Goal: Task Accomplishment & Management: Manage account settings

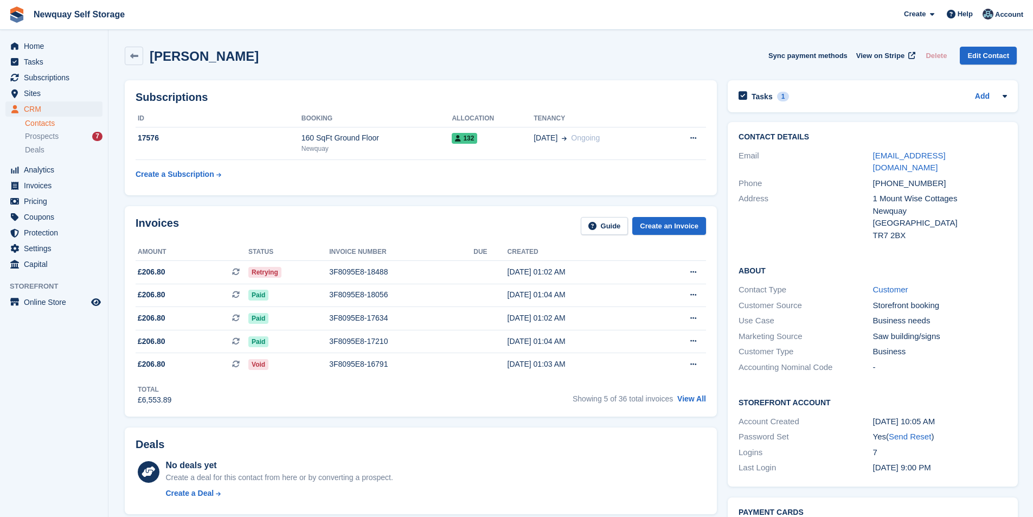
scroll to position [379, 0]
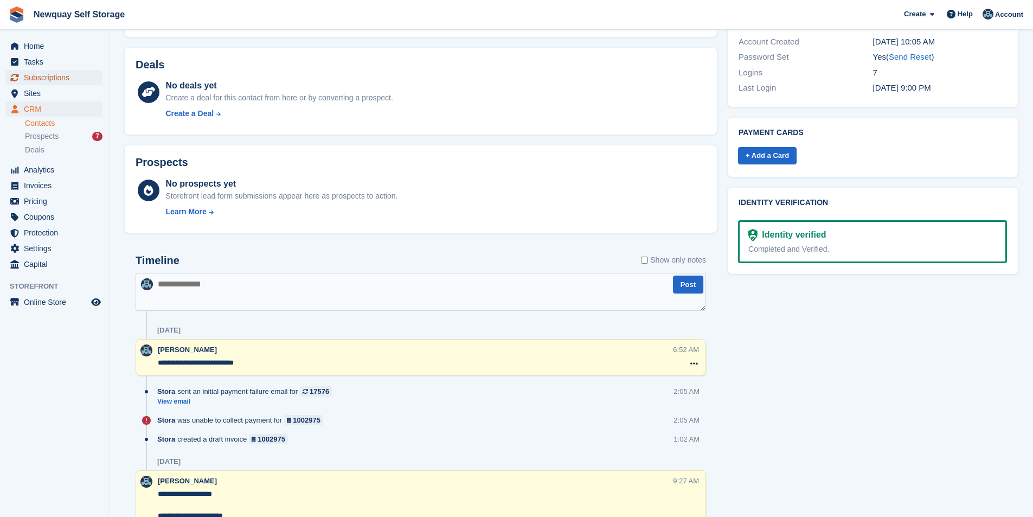
click at [83, 78] on span "Subscriptions" at bounding box center [56, 77] width 65 height 15
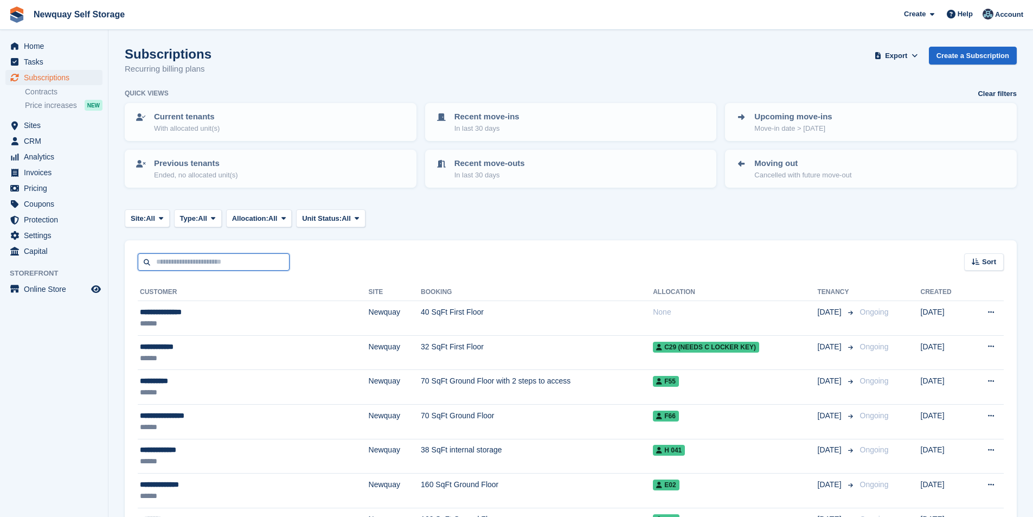
click at [217, 268] on input "text" at bounding box center [214, 262] width 152 height 18
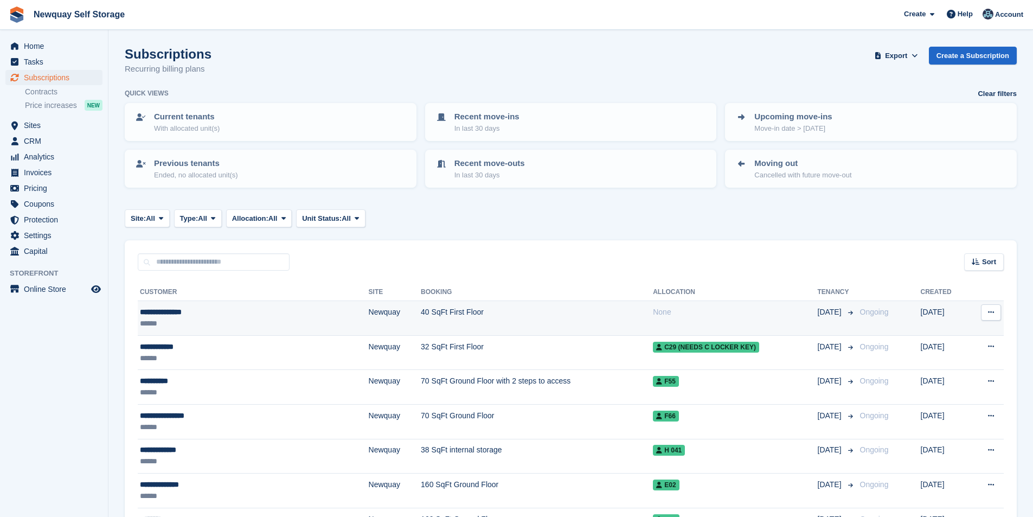
click at [165, 309] on div "**********" at bounding box center [213, 311] width 147 height 11
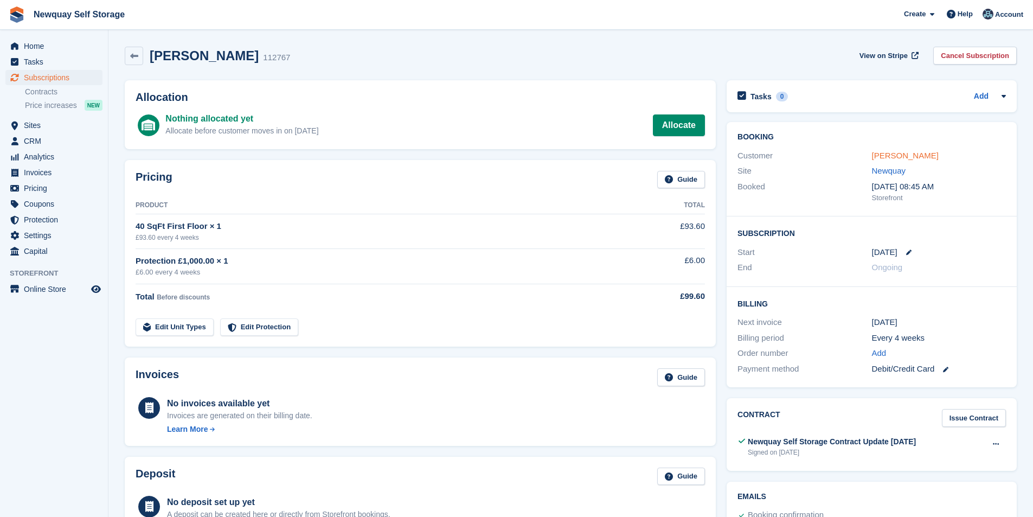
click at [913, 159] on link "[PERSON_NAME]" at bounding box center [905, 155] width 67 height 9
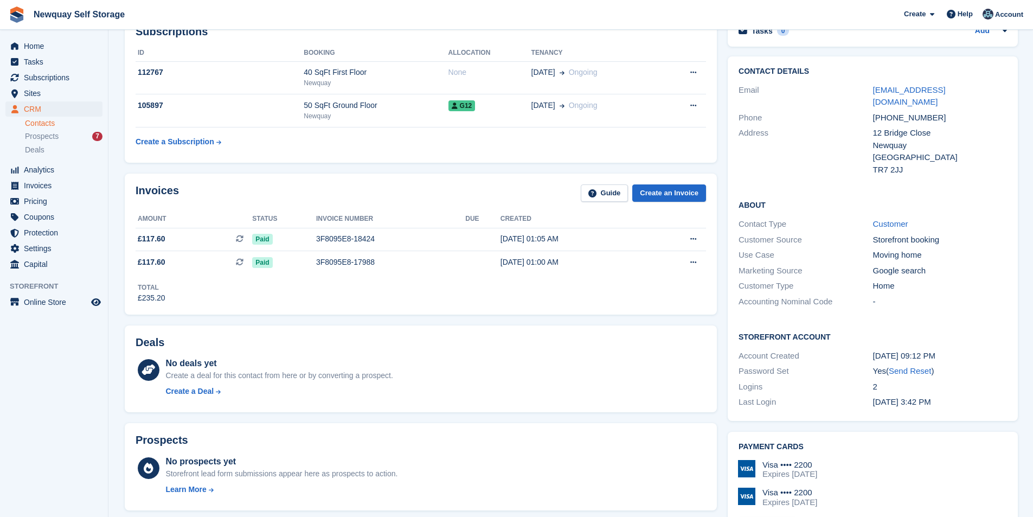
scroll to position [54, 0]
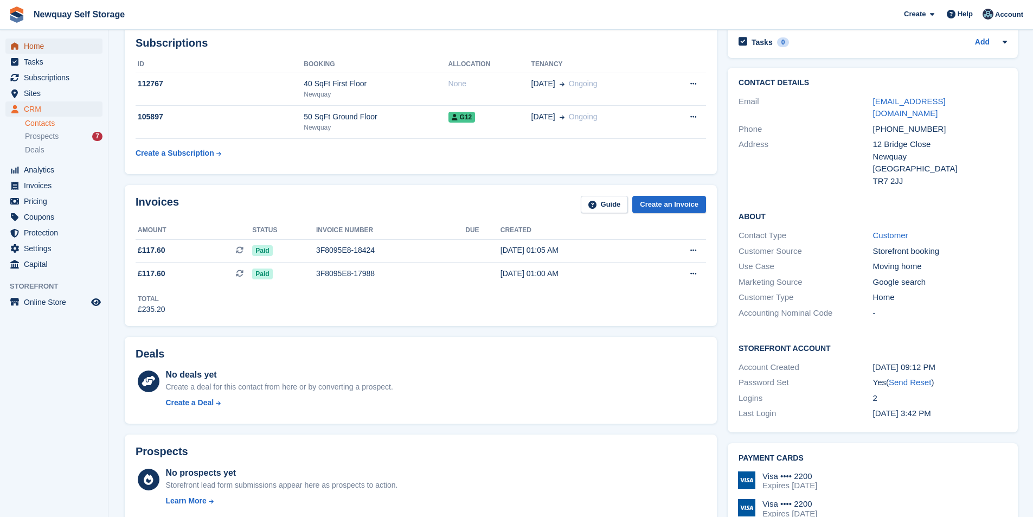
click at [74, 50] on span "Home" at bounding box center [56, 45] width 65 height 15
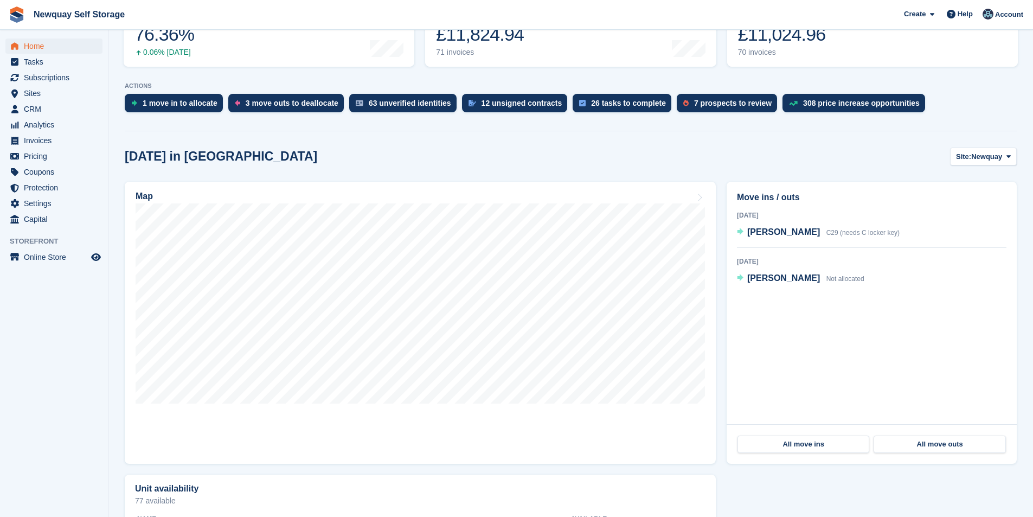
scroll to position [163, 0]
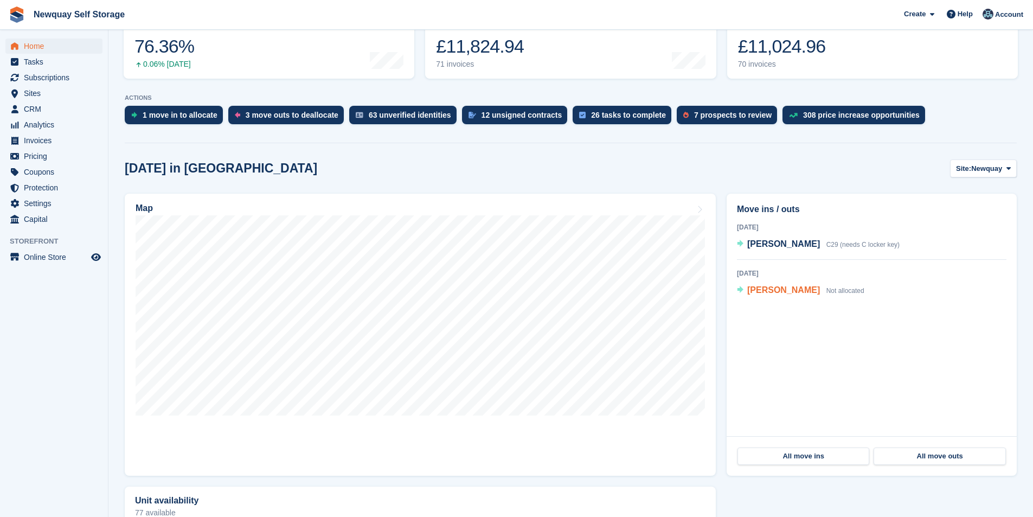
click at [772, 291] on span "[PERSON_NAME]" at bounding box center [783, 289] width 73 height 9
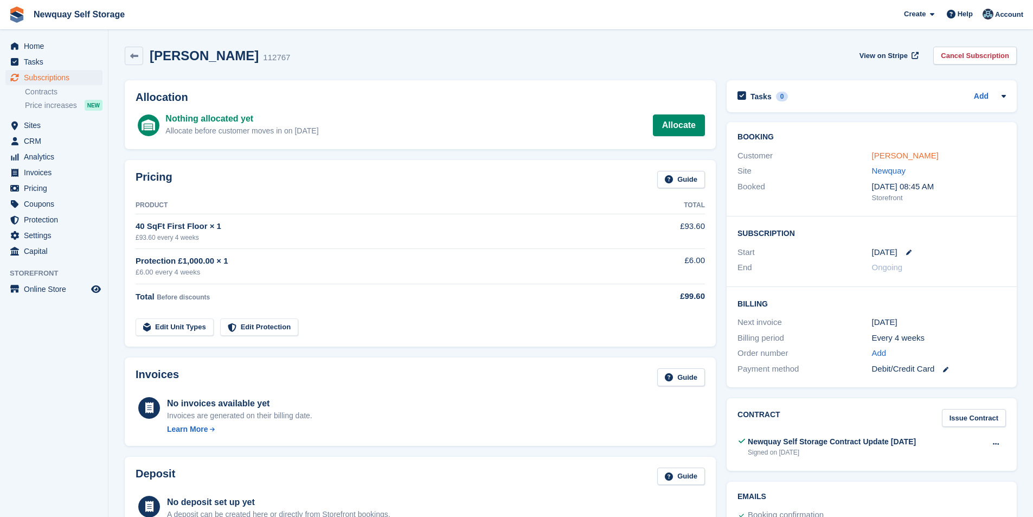
click at [900, 152] on link "[PERSON_NAME]" at bounding box center [905, 155] width 67 height 9
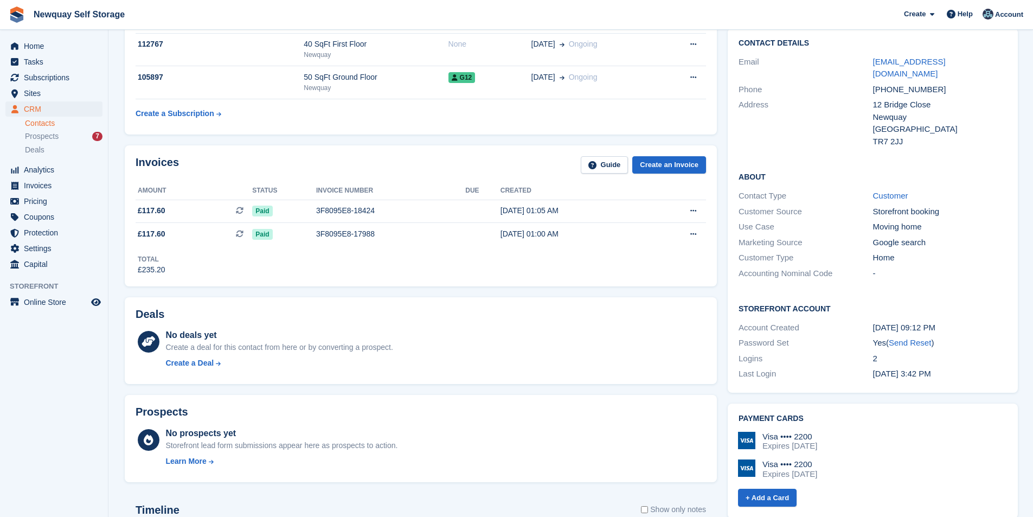
scroll to position [33, 0]
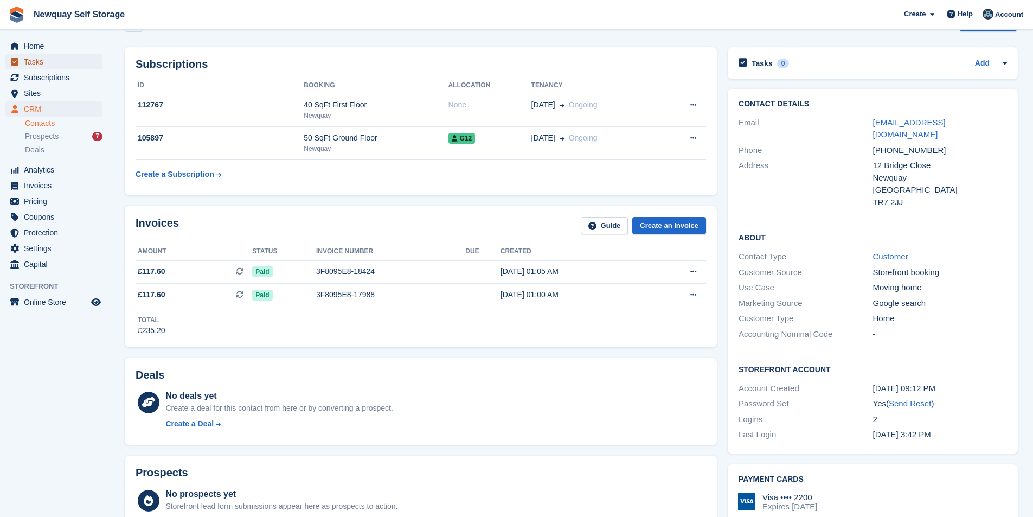
click at [48, 64] on span "Tasks" at bounding box center [56, 61] width 65 height 15
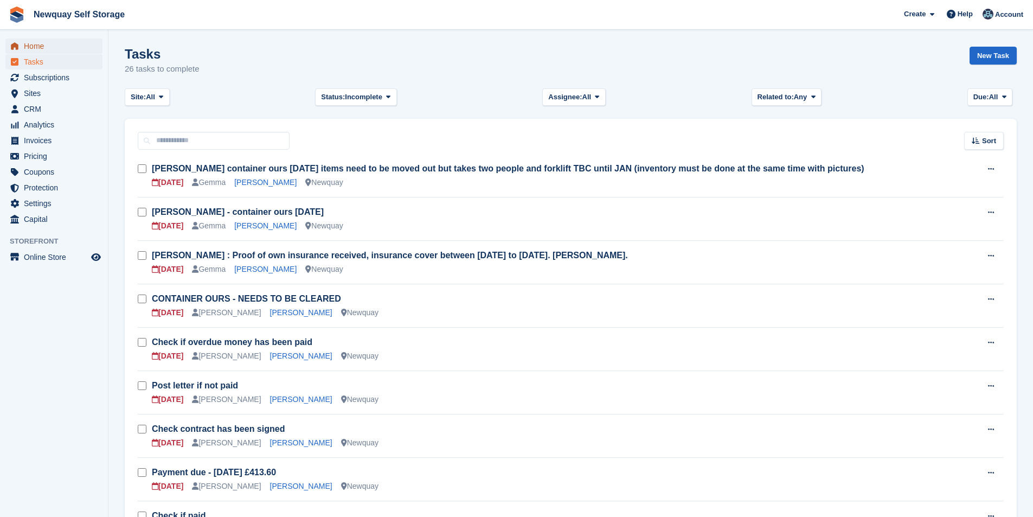
click at [44, 47] on span "Home" at bounding box center [56, 45] width 65 height 15
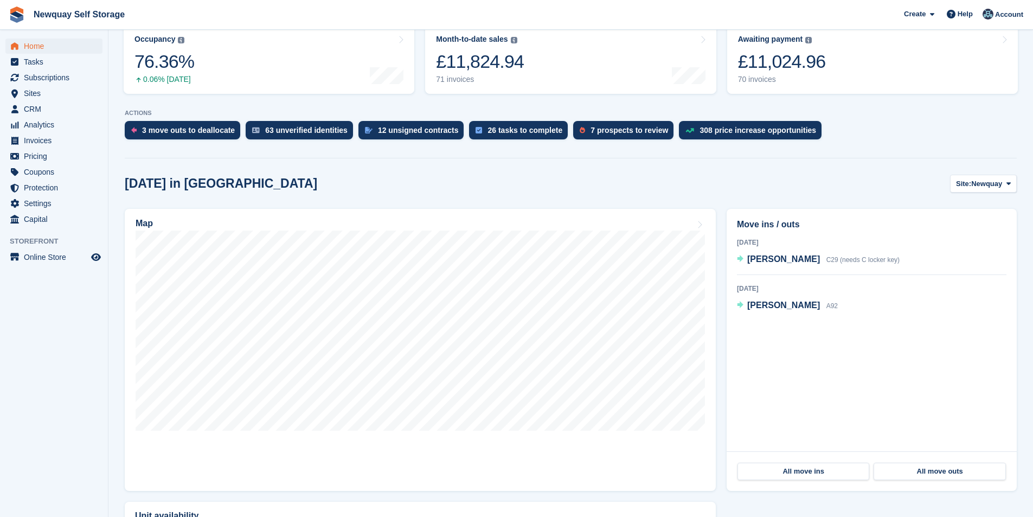
scroll to position [163, 0]
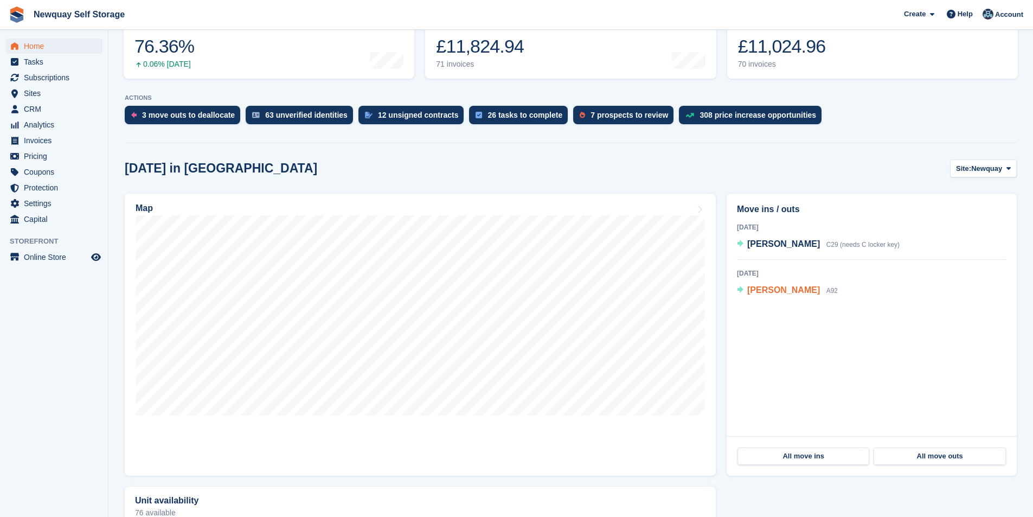
click at [791, 292] on span "[PERSON_NAME]" at bounding box center [783, 289] width 73 height 9
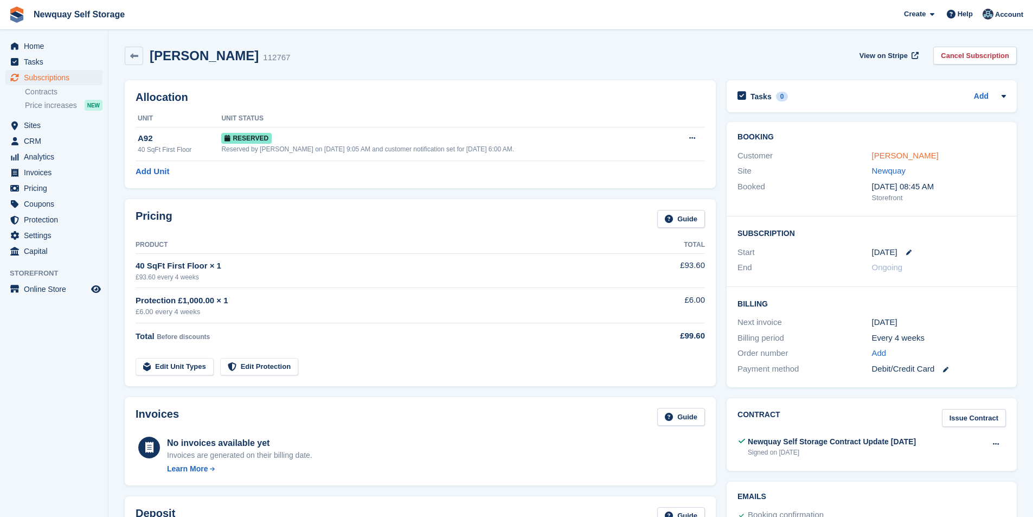
click at [911, 154] on link "[PERSON_NAME]" at bounding box center [905, 155] width 67 height 9
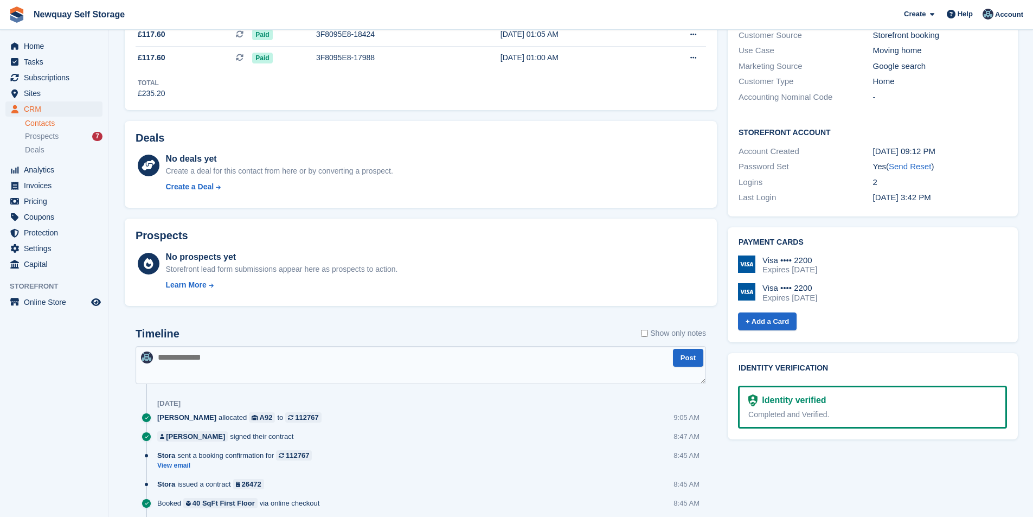
scroll to position [160, 0]
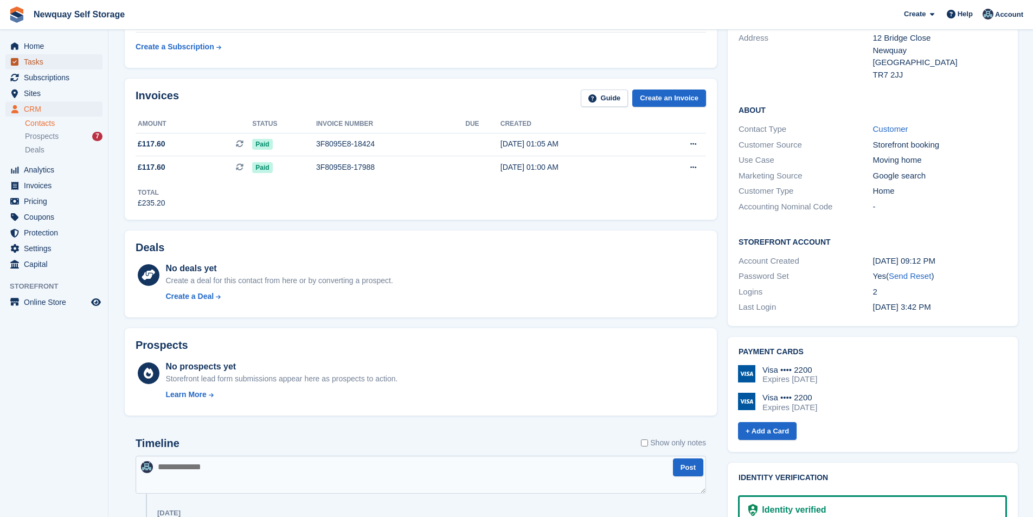
click at [53, 61] on span "Tasks" at bounding box center [56, 61] width 65 height 15
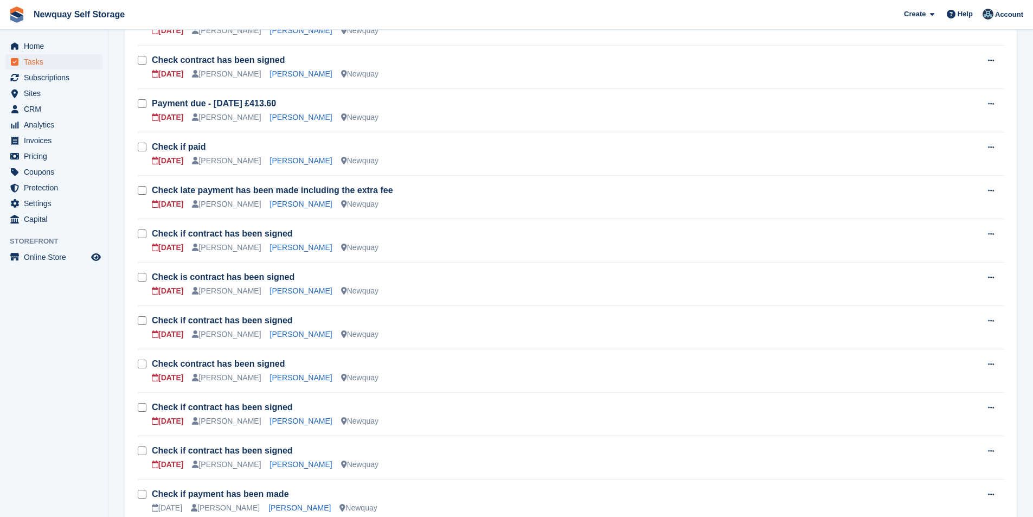
scroll to position [434, 0]
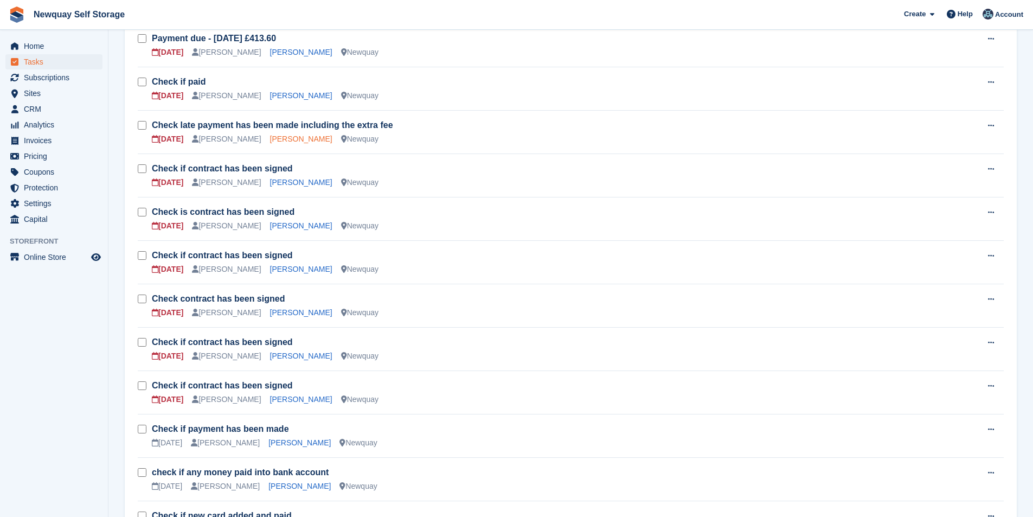
click at [273, 142] on link "Sonia Forgham" at bounding box center [301, 138] width 62 height 9
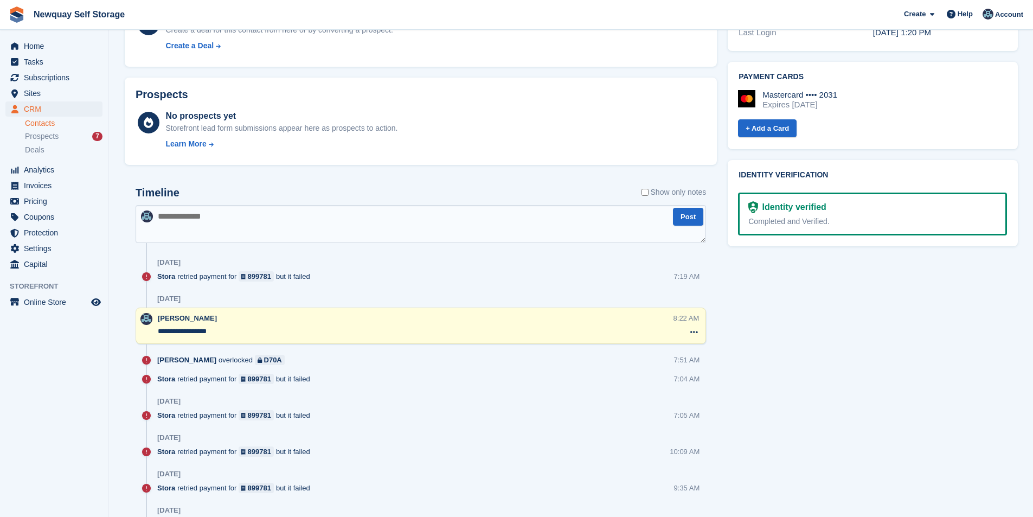
scroll to position [325, 0]
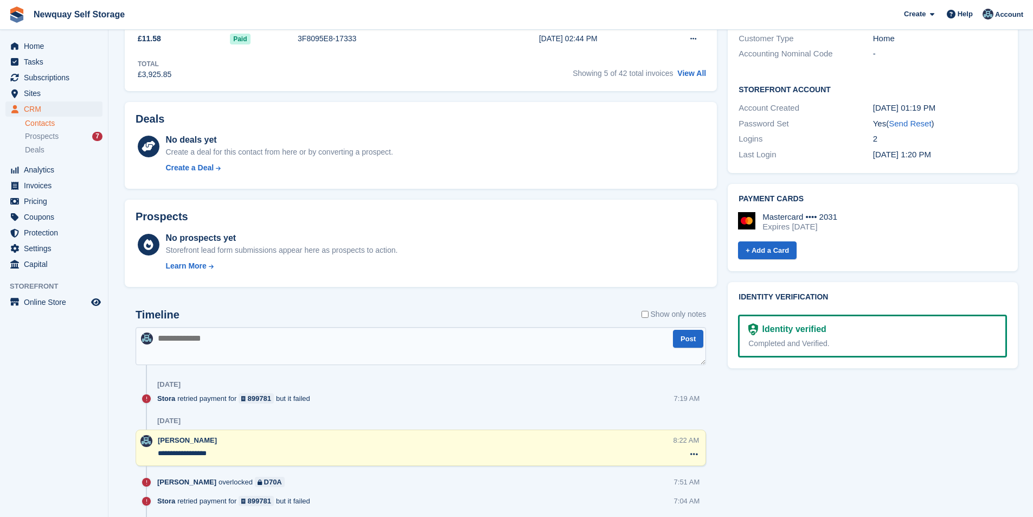
click at [648, 315] on label "Show only notes" at bounding box center [673, 313] width 65 height 11
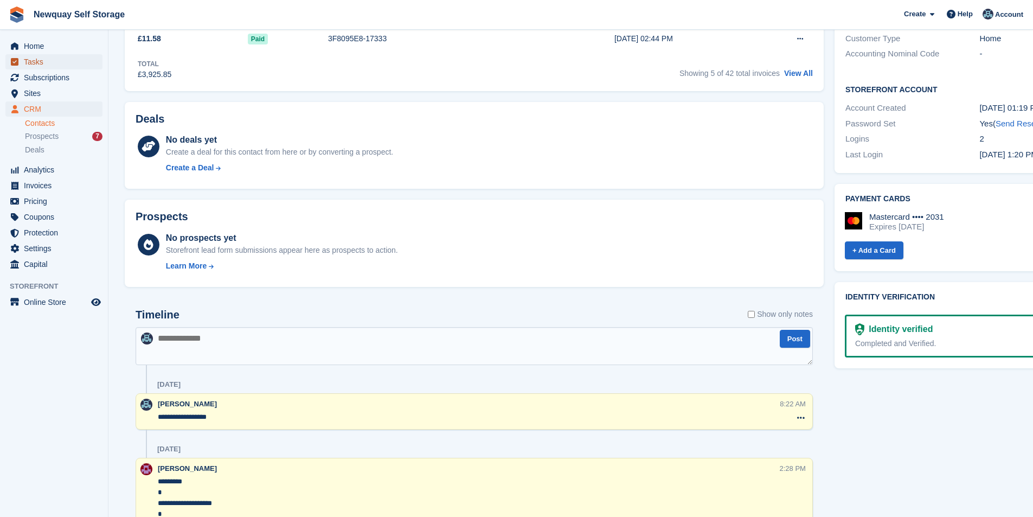
click at [51, 59] on span "Tasks" at bounding box center [56, 61] width 65 height 15
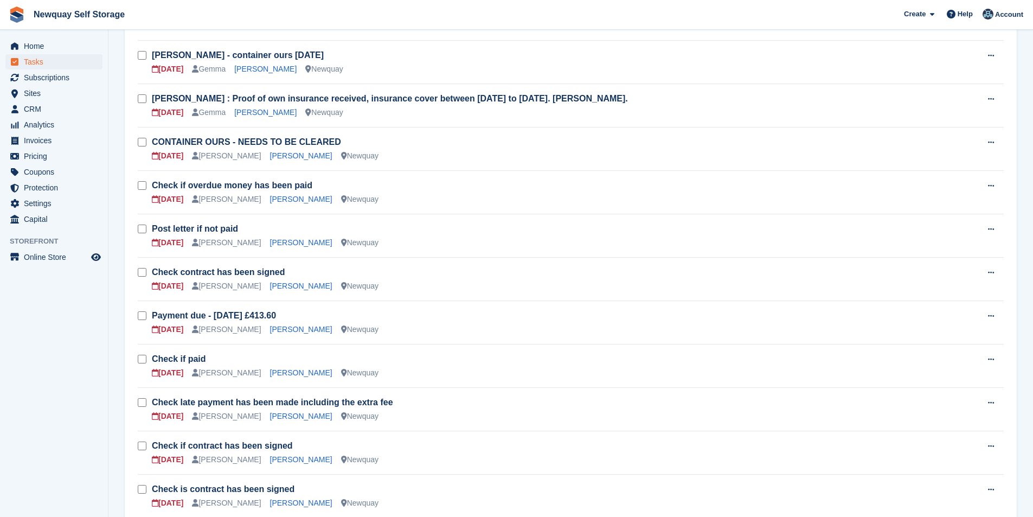
scroll to position [163, 0]
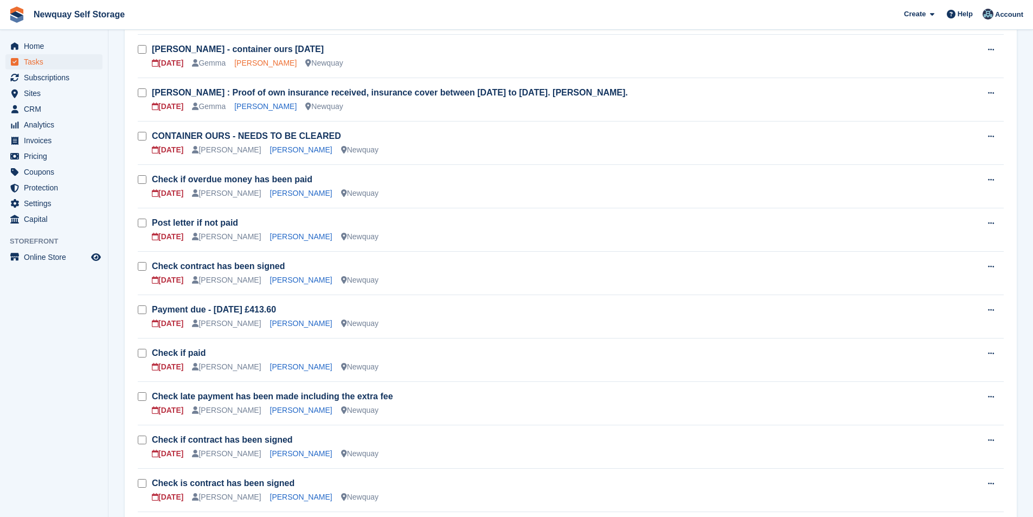
click at [257, 62] on link "[PERSON_NAME]" at bounding box center [265, 63] width 62 height 9
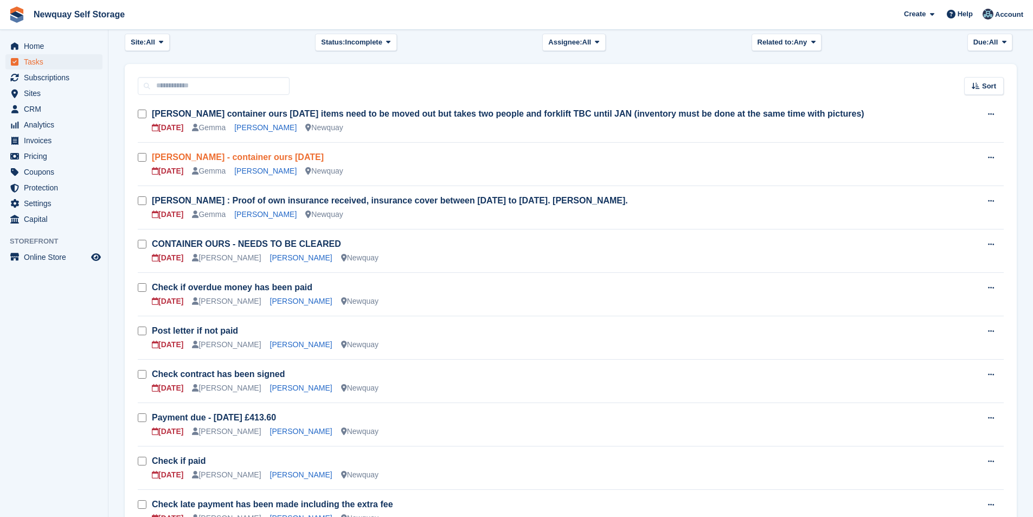
scroll to position [54, 0]
click at [272, 172] on link "[PERSON_NAME]" at bounding box center [265, 171] width 62 height 9
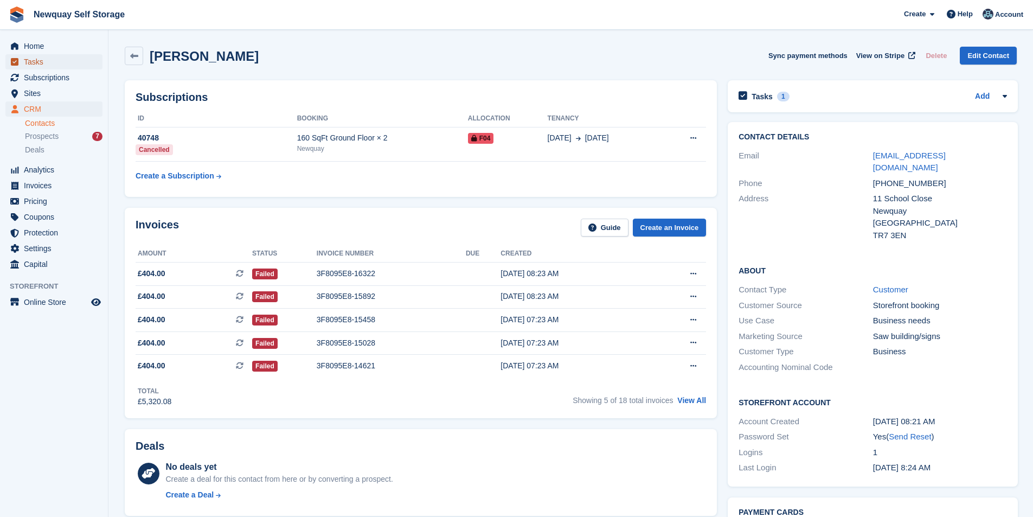
click at [48, 66] on span "Tasks" at bounding box center [56, 61] width 65 height 15
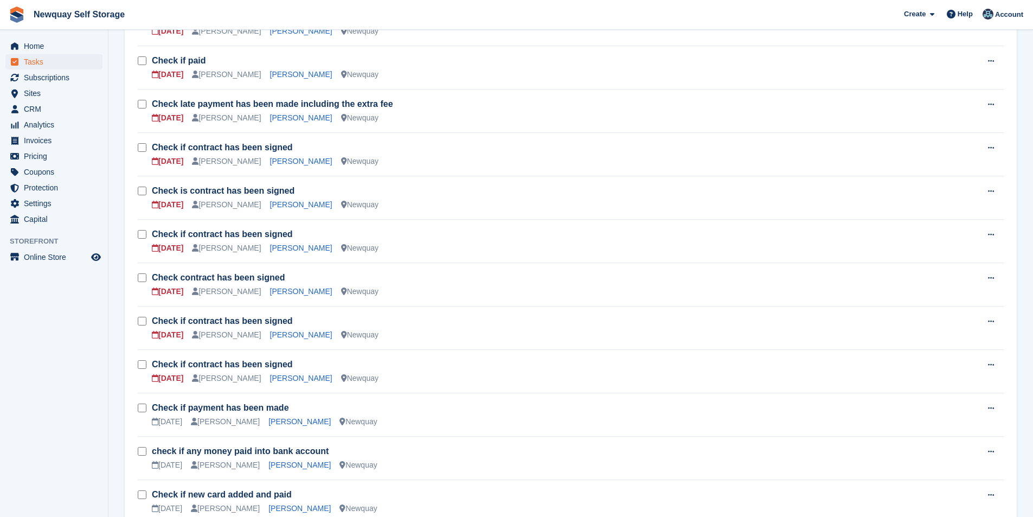
scroll to position [650, 0]
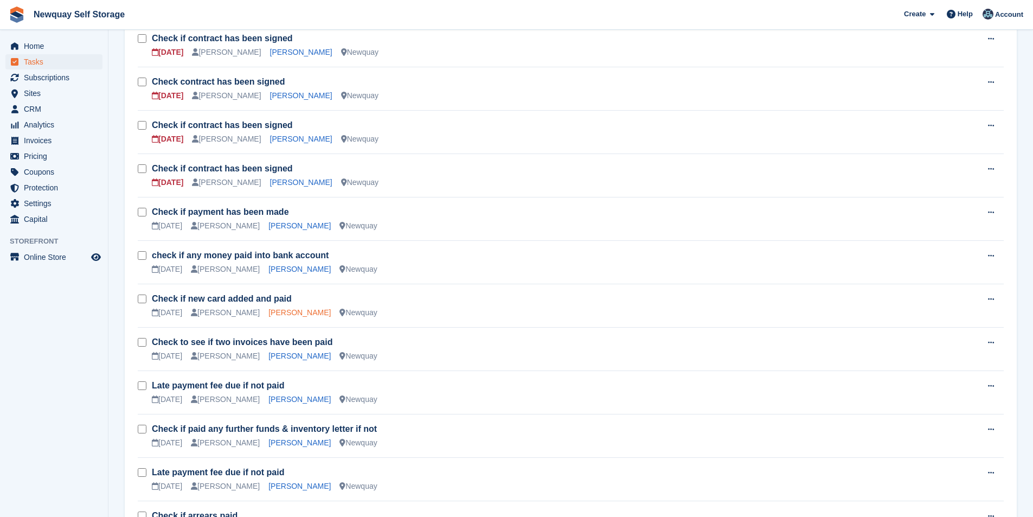
click at [279, 313] on link "[PERSON_NAME]" at bounding box center [299, 312] width 62 height 9
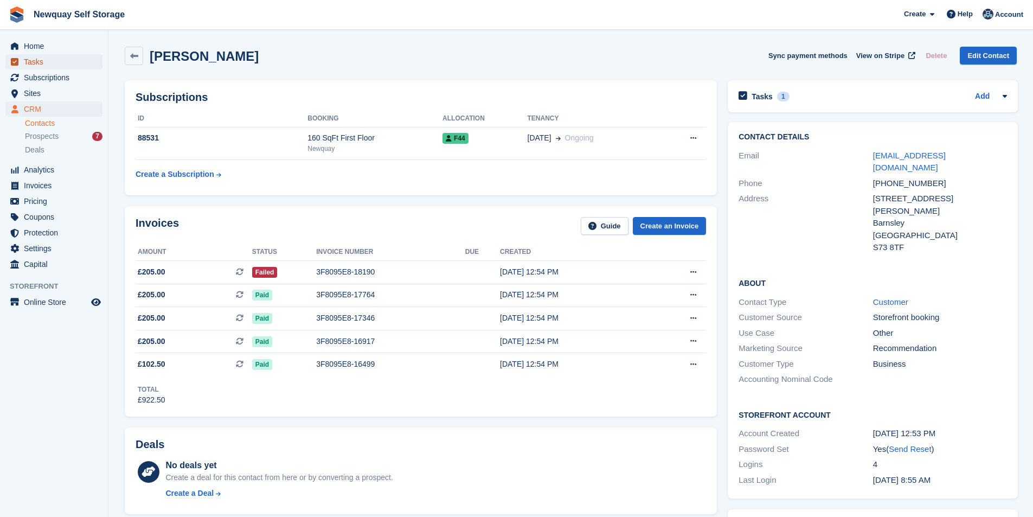
click at [55, 64] on span "Tasks" at bounding box center [56, 61] width 65 height 15
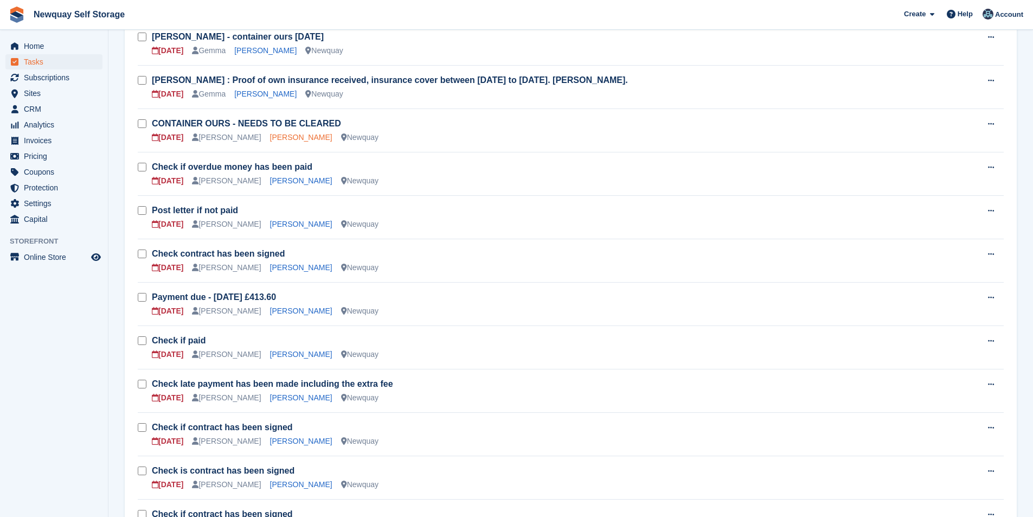
scroll to position [217, 0]
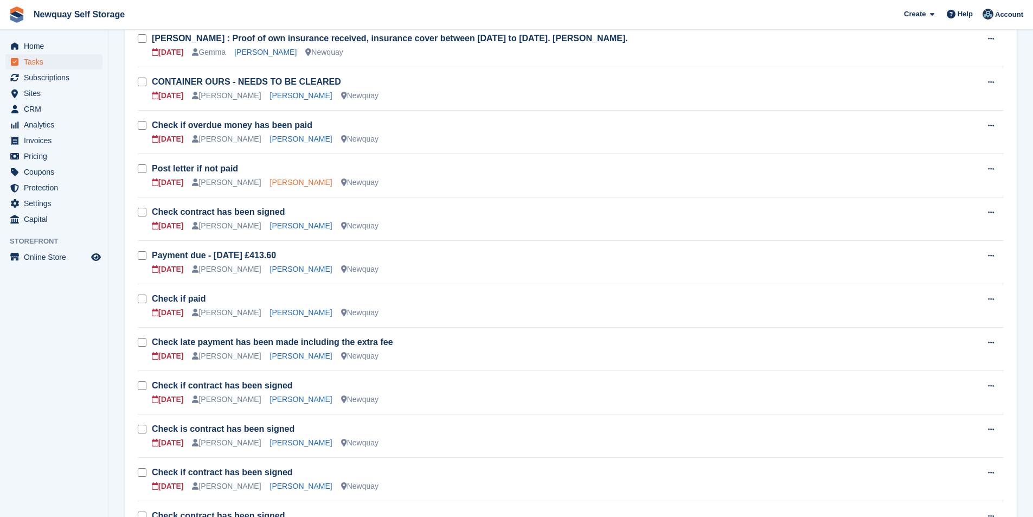
click at [274, 184] on link "James O'Sullivan" at bounding box center [301, 182] width 62 height 9
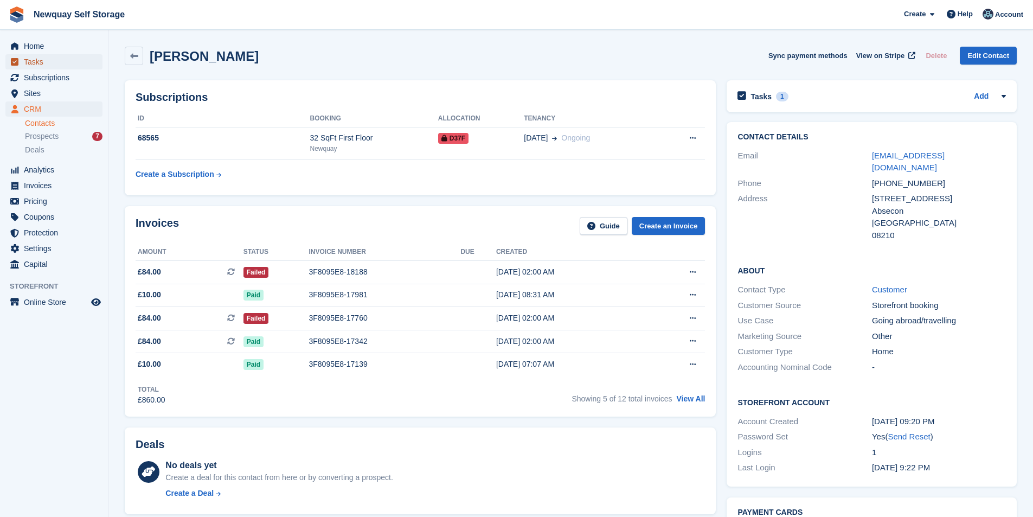
click at [34, 61] on span "Tasks" at bounding box center [56, 61] width 65 height 15
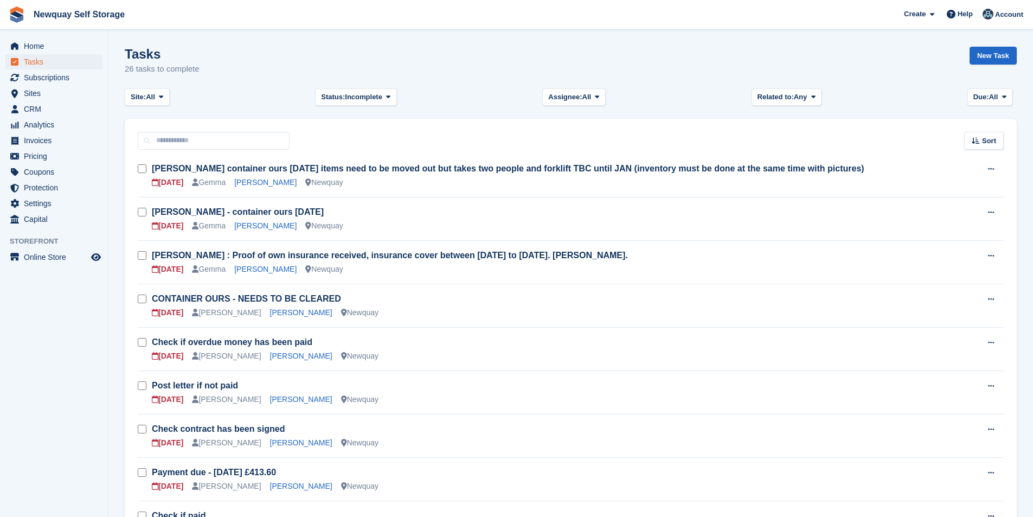
scroll to position [163, 0]
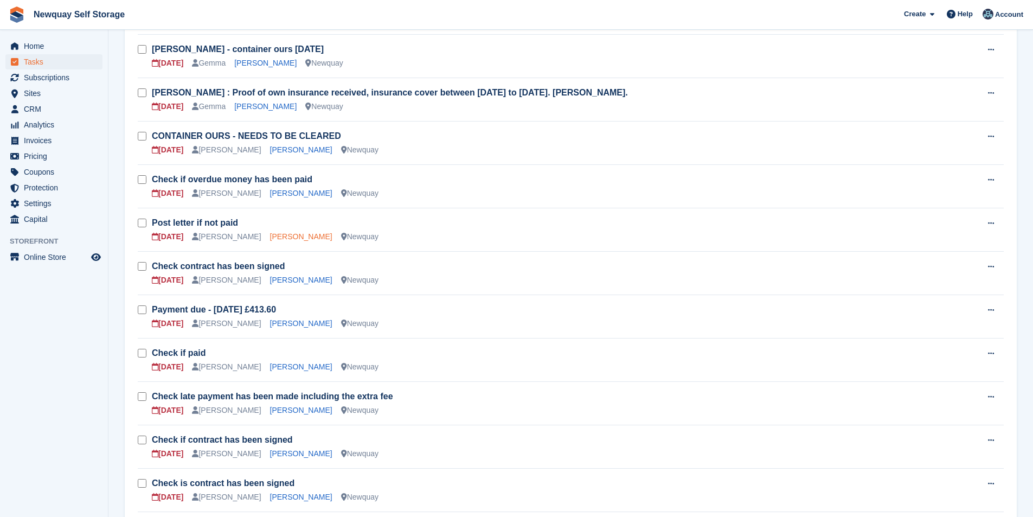
click at [289, 240] on link "James O'Sullivan" at bounding box center [301, 236] width 62 height 9
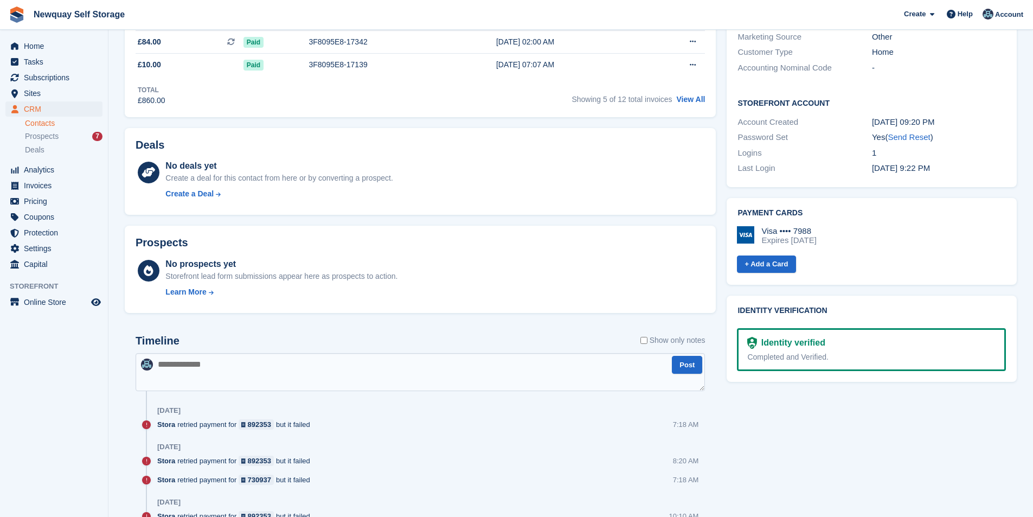
scroll to position [108, 0]
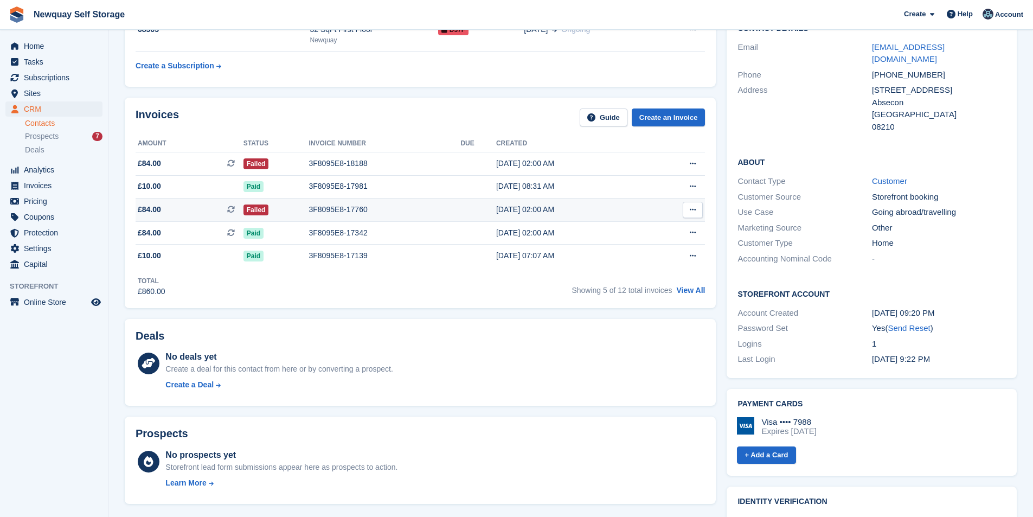
click at [538, 210] on div "23 Aug, 02:00 AM" at bounding box center [571, 209] width 150 height 11
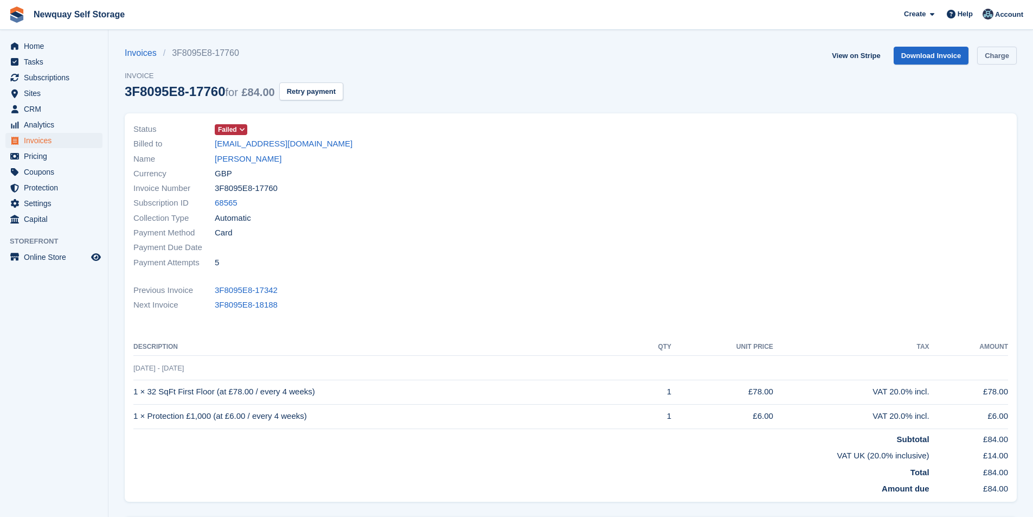
click at [1003, 55] on link "Charge" at bounding box center [997, 56] width 40 height 18
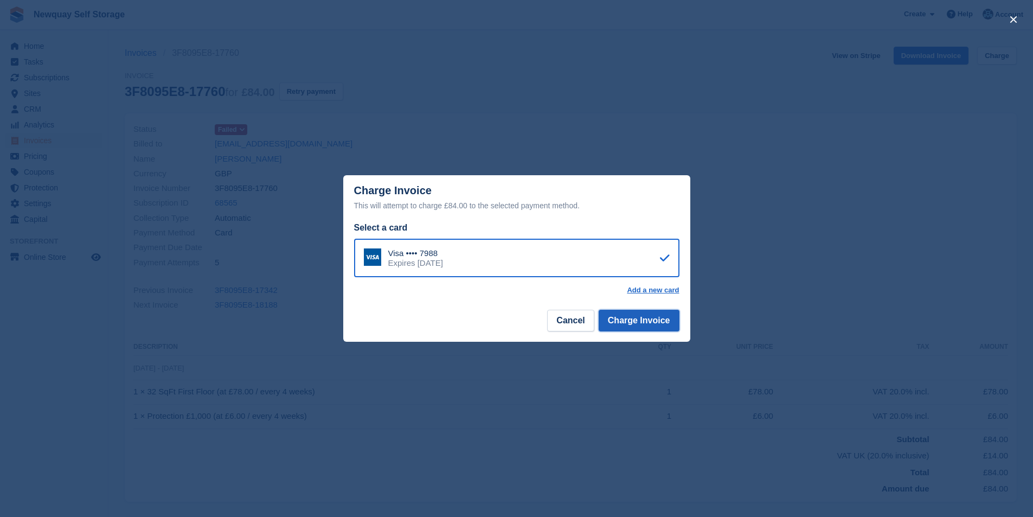
click at [663, 326] on button "Charge Invoice" at bounding box center [638, 320] width 81 height 22
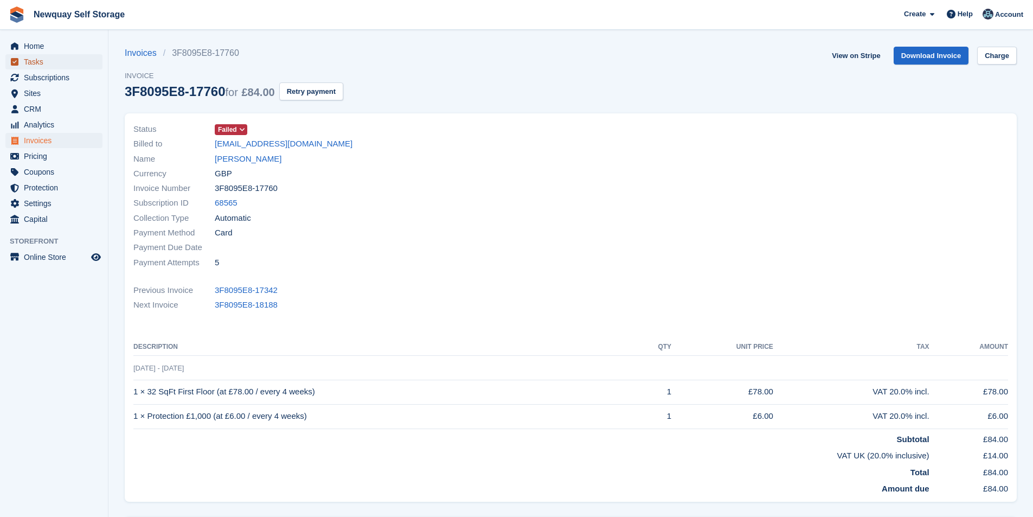
click at [64, 63] on span "Tasks" at bounding box center [56, 61] width 65 height 15
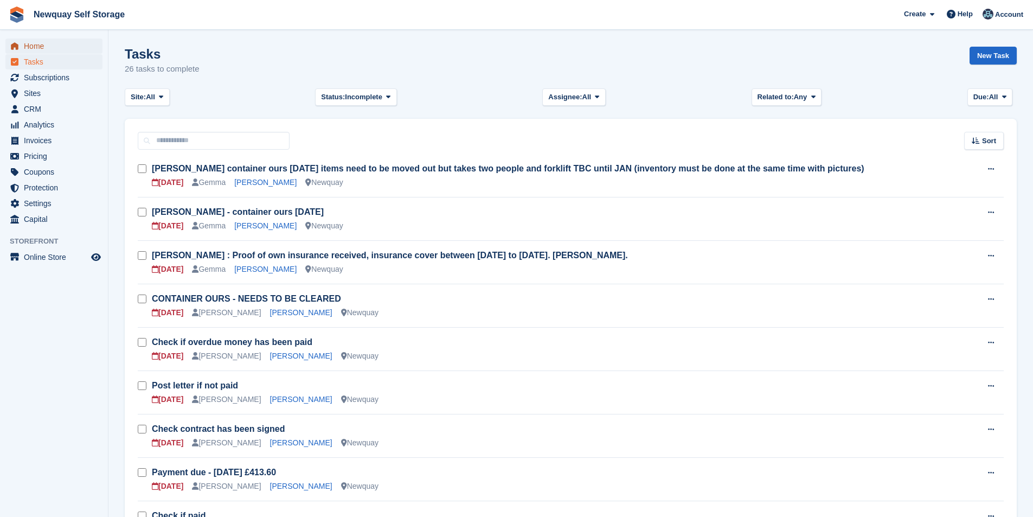
click at [28, 45] on span "Home" at bounding box center [56, 45] width 65 height 15
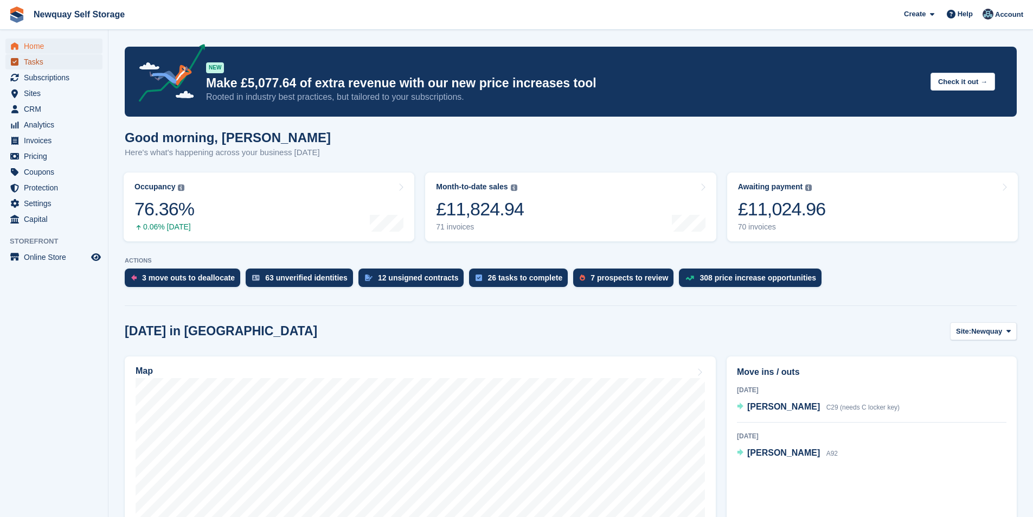
click at [46, 55] on span "Tasks" at bounding box center [56, 61] width 65 height 15
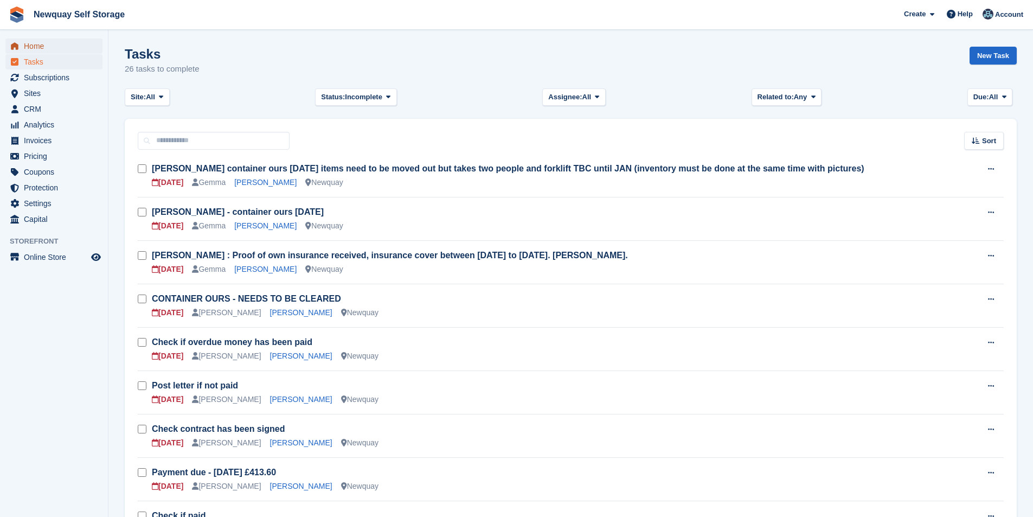
click at [43, 42] on span "Home" at bounding box center [56, 45] width 65 height 15
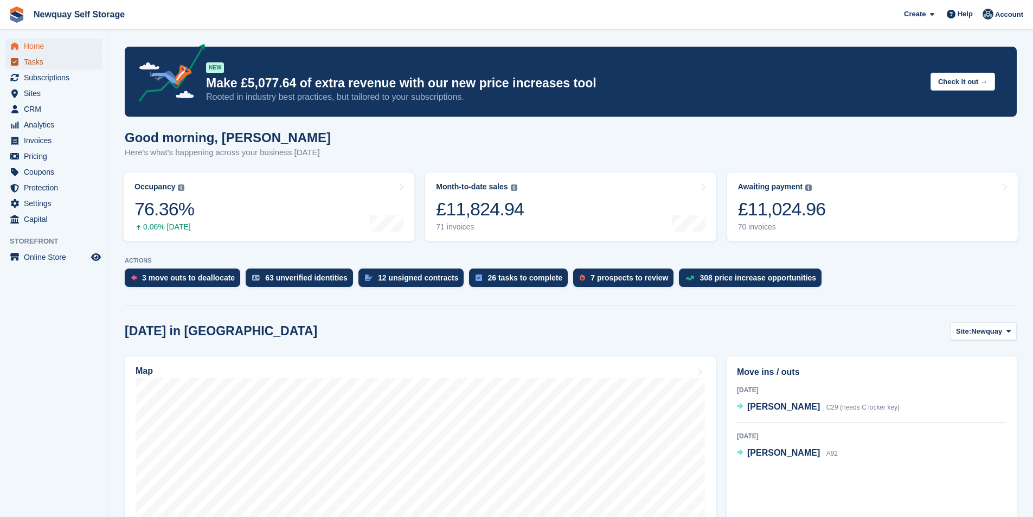
click at [34, 63] on span "Tasks" at bounding box center [56, 61] width 65 height 15
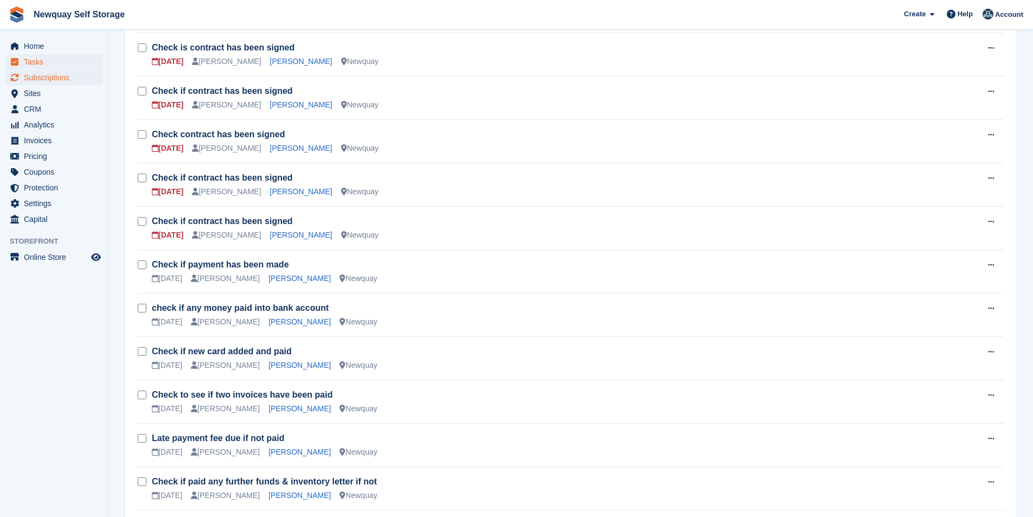
scroll to position [597, 0]
click at [62, 78] on span "Subscriptions" at bounding box center [56, 77] width 65 height 15
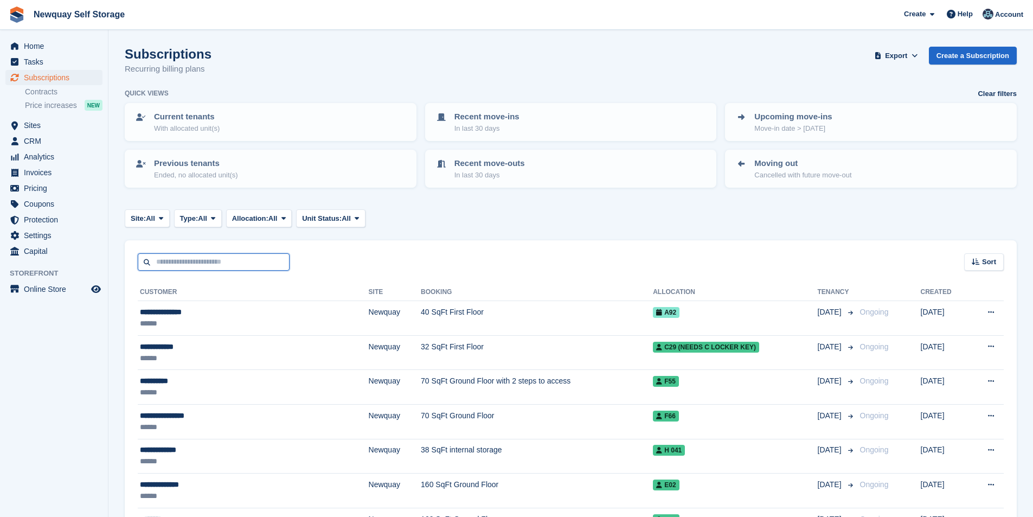
click at [176, 268] on input "text" at bounding box center [214, 262] width 152 height 18
type input "******"
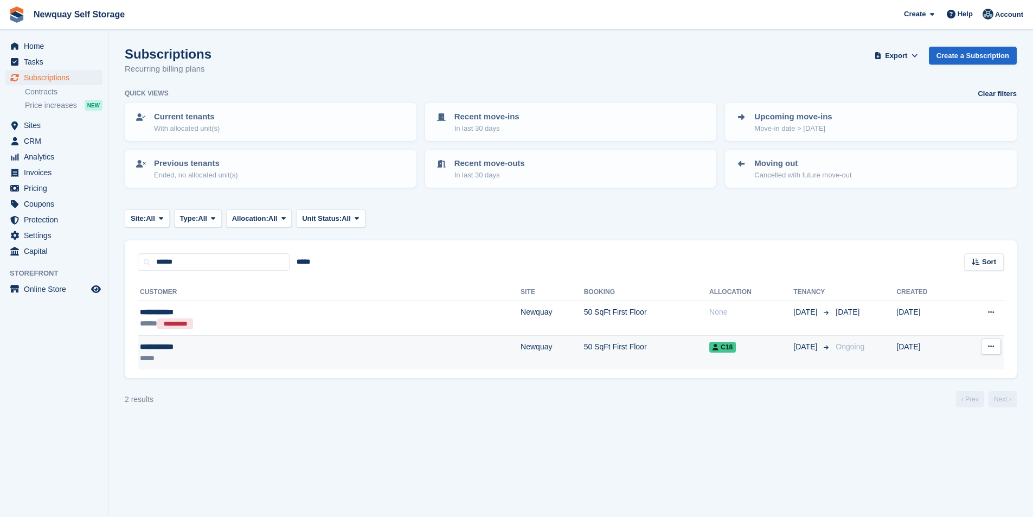
click at [167, 347] on div "**********" at bounding box center [235, 346] width 190 height 11
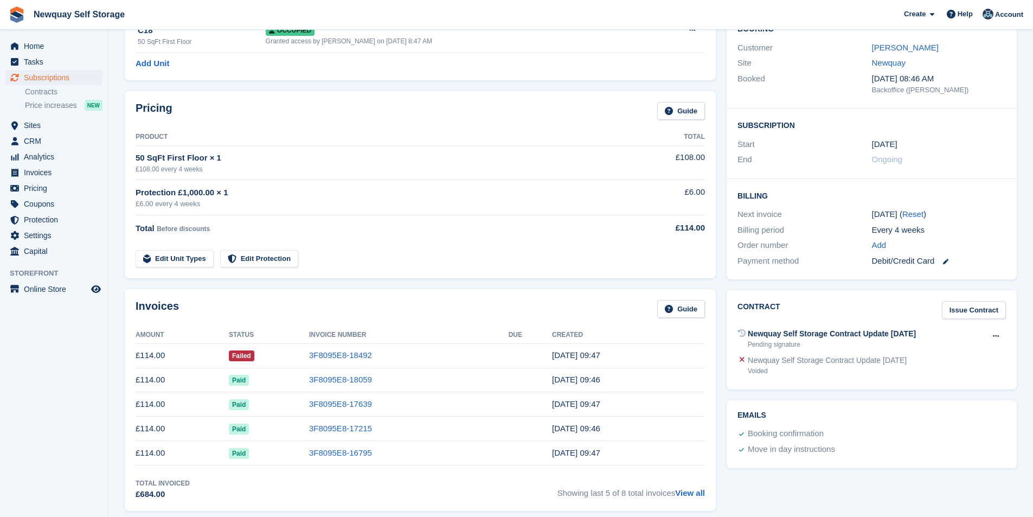
scroll to position [108, 0]
click at [906, 48] on link "Laura Dutton" at bounding box center [905, 46] width 67 height 9
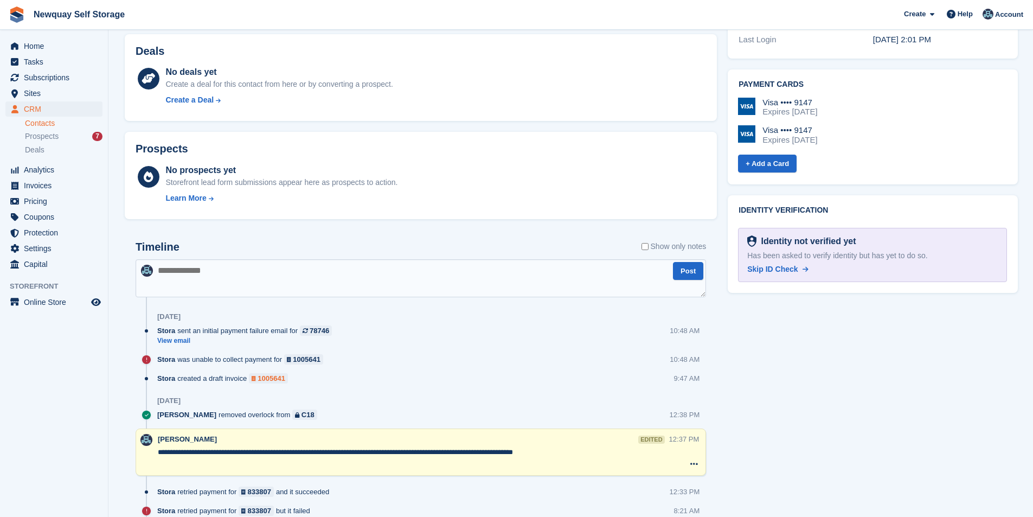
scroll to position [542, 0]
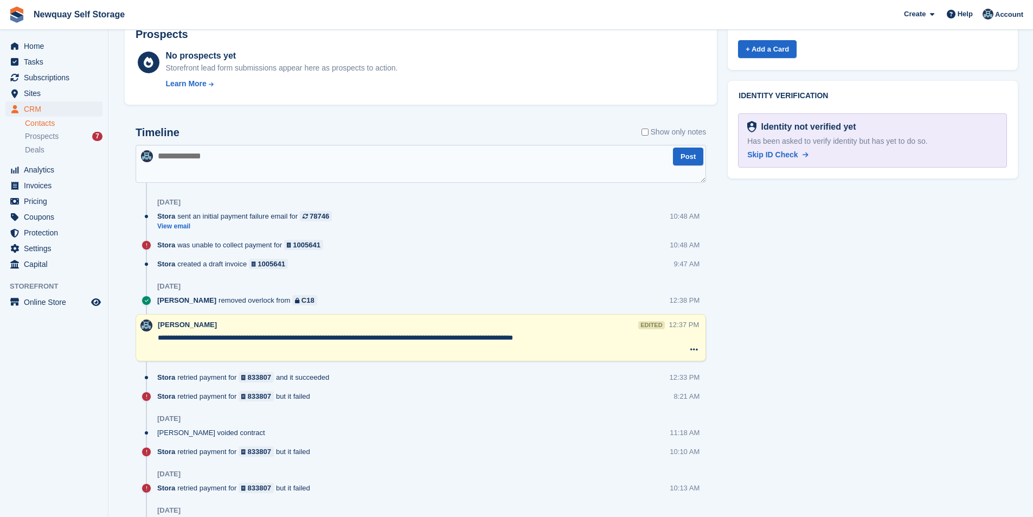
click at [247, 169] on textarea at bounding box center [420, 164] width 570 height 38
paste textarea "**********"
type textarea "**********"
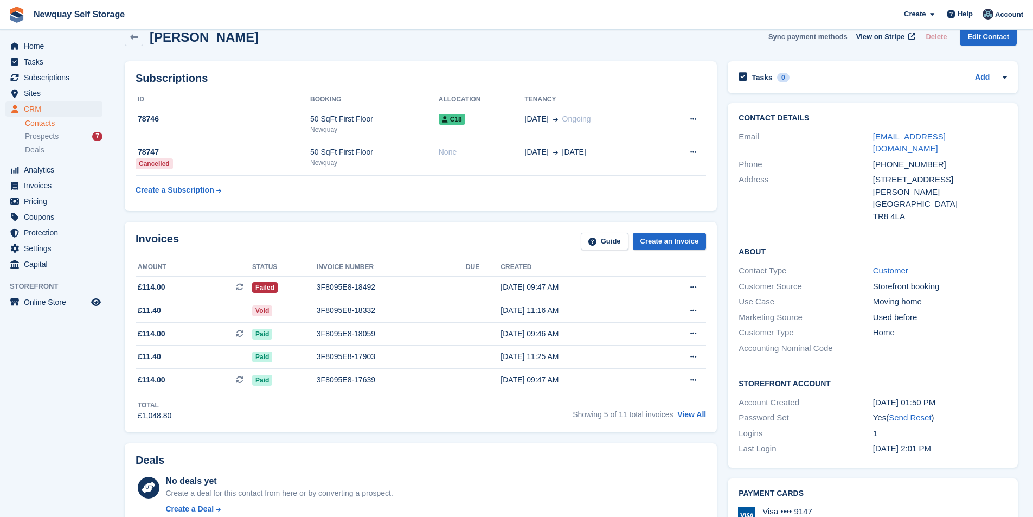
scroll to position [0, 0]
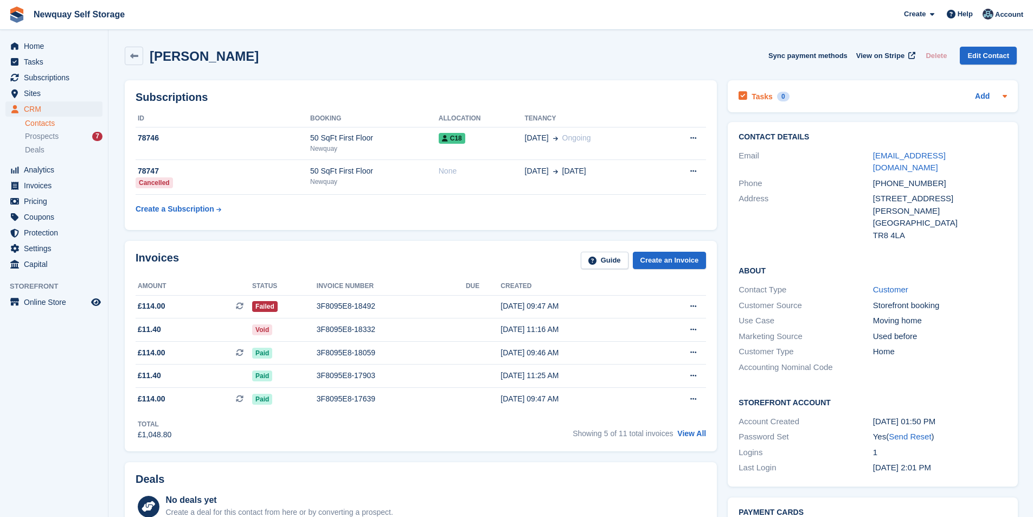
click at [759, 90] on div "Tasks 0" at bounding box center [763, 96] width 50 height 15
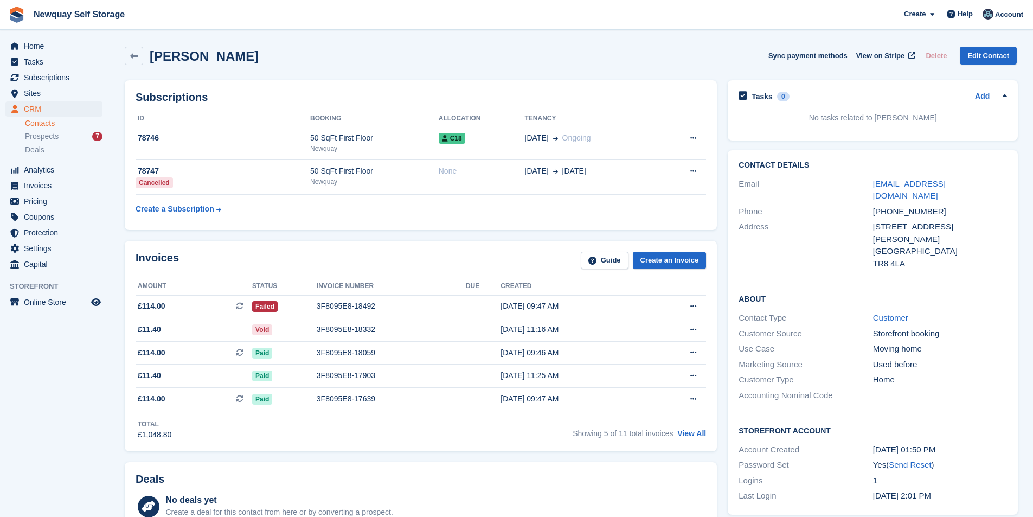
click at [888, 117] on p "No tasks related to Laura Dutton" at bounding box center [872, 117] width 268 height 11
click at [985, 94] on link "Add" at bounding box center [982, 97] width 15 height 12
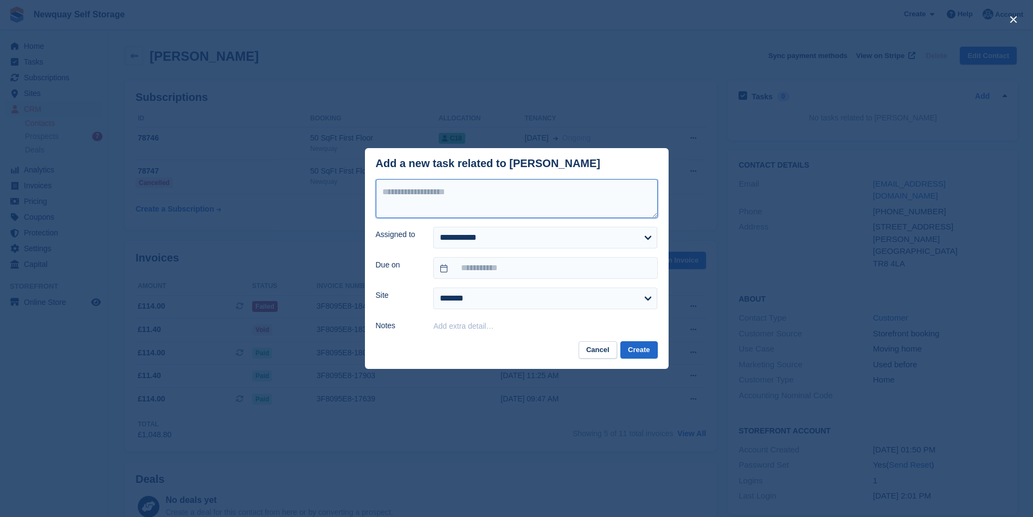
click at [535, 203] on textarea at bounding box center [517, 198] width 282 height 39
type textarea "**********"
click at [521, 249] on form "**********" at bounding box center [517, 255] width 282 height 153
click at [527, 241] on select "**********" at bounding box center [545, 238] width 224 height 22
select select "****"
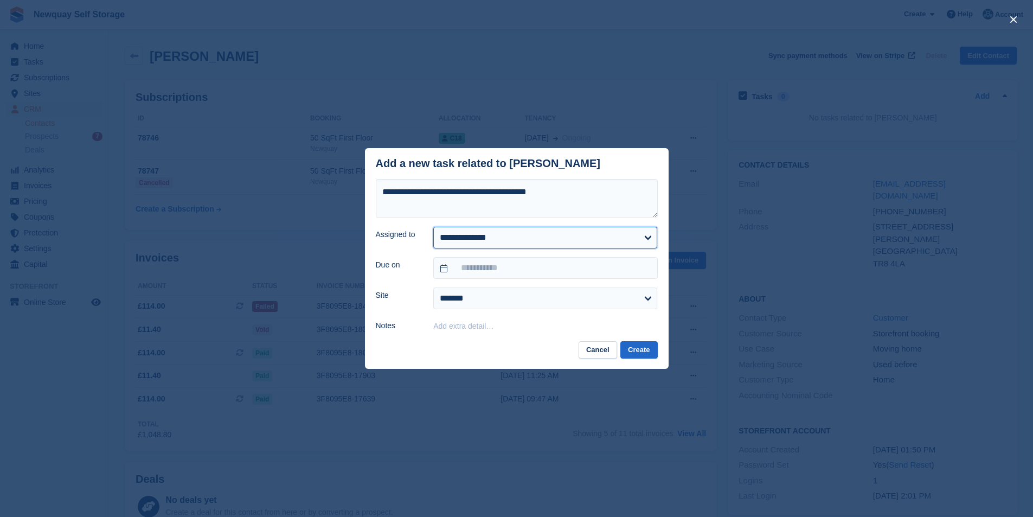
click at [433, 227] on select "**********" at bounding box center [545, 238] width 224 height 22
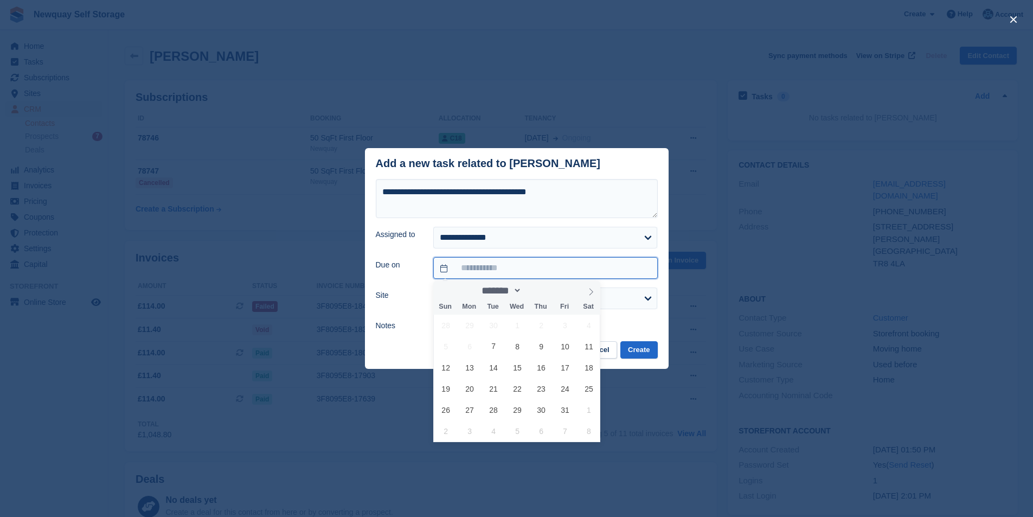
click at [486, 272] on input "text" at bounding box center [545, 268] width 224 height 22
click at [462, 363] on span "13" at bounding box center [469, 367] width 21 height 21
type input "**********"
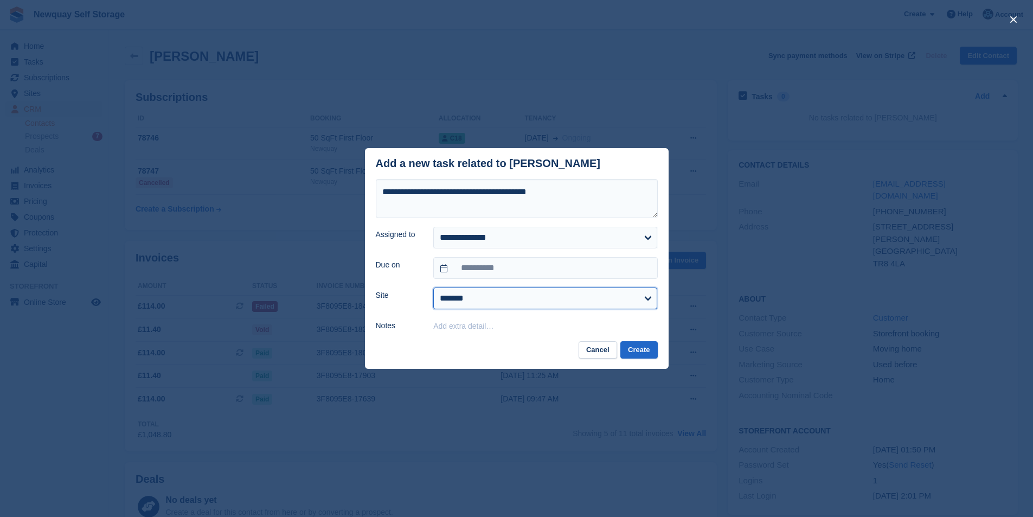
click at [616, 292] on select "******* ******* ********" at bounding box center [545, 298] width 224 height 22
select select "***"
click at [433, 288] on select "******* ******* ********" at bounding box center [545, 298] width 224 height 22
click at [633, 348] on button "Create" at bounding box center [638, 350] width 37 height 18
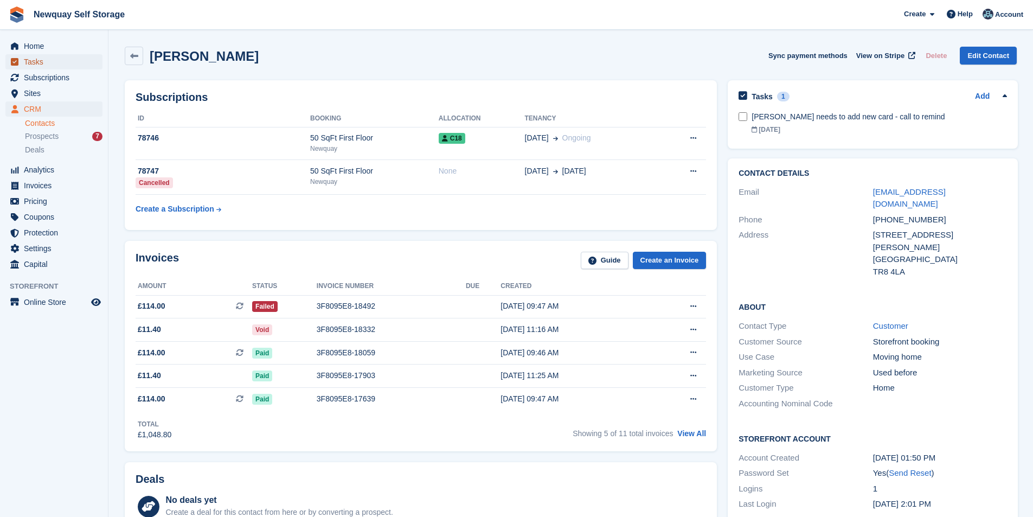
click at [31, 59] on span "Tasks" at bounding box center [56, 61] width 65 height 15
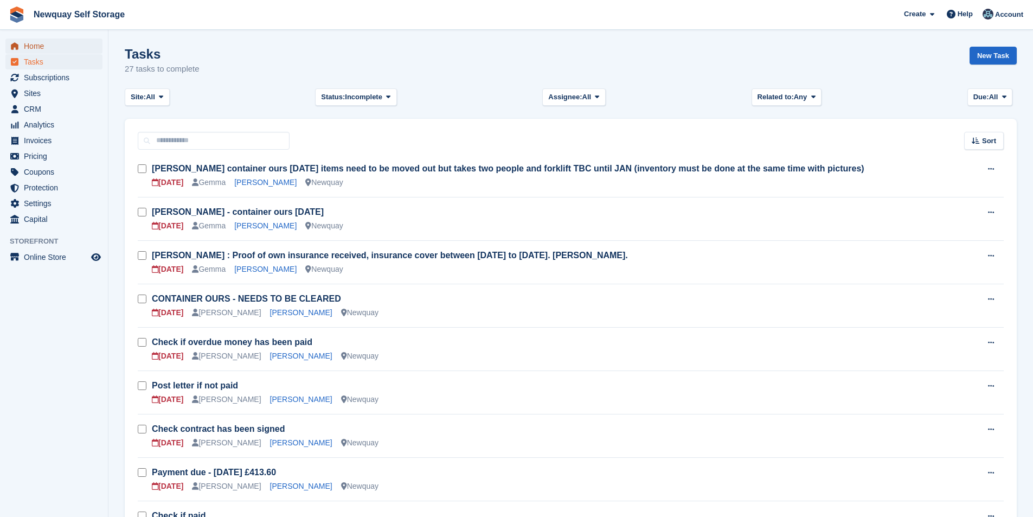
click at [52, 49] on span "Home" at bounding box center [56, 45] width 65 height 15
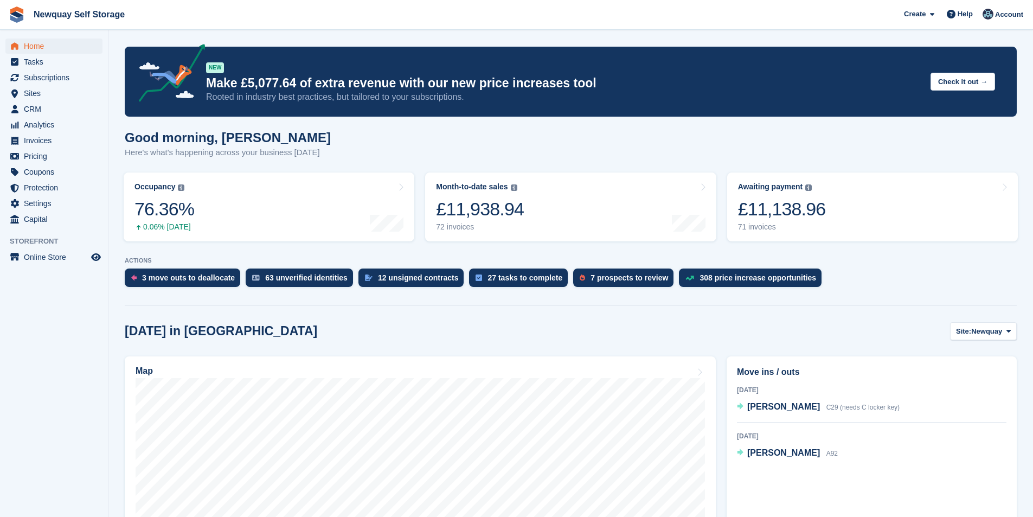
scroll to position [108, 0]
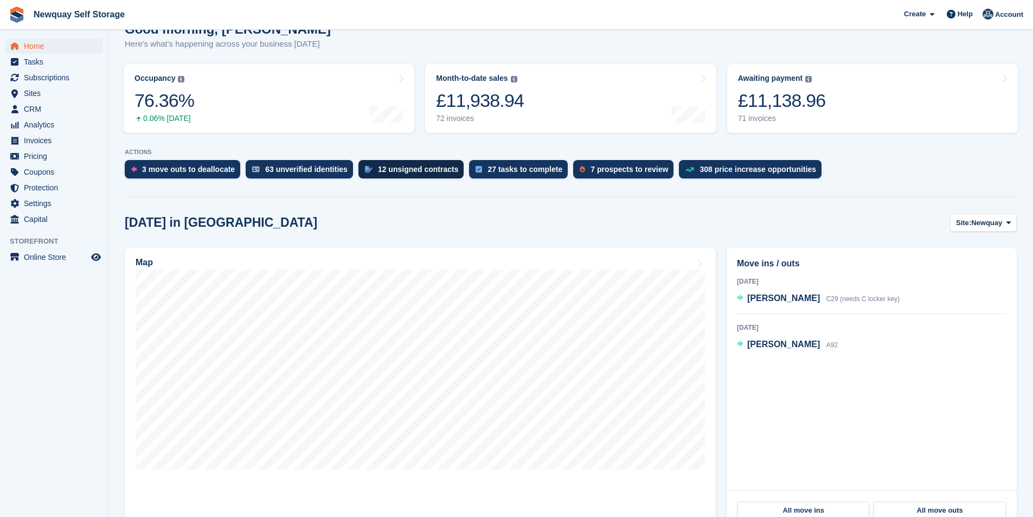
click at [392, 165] on div "12 unsigned contracts" at bounding box center [418, 169] width 81 height 9
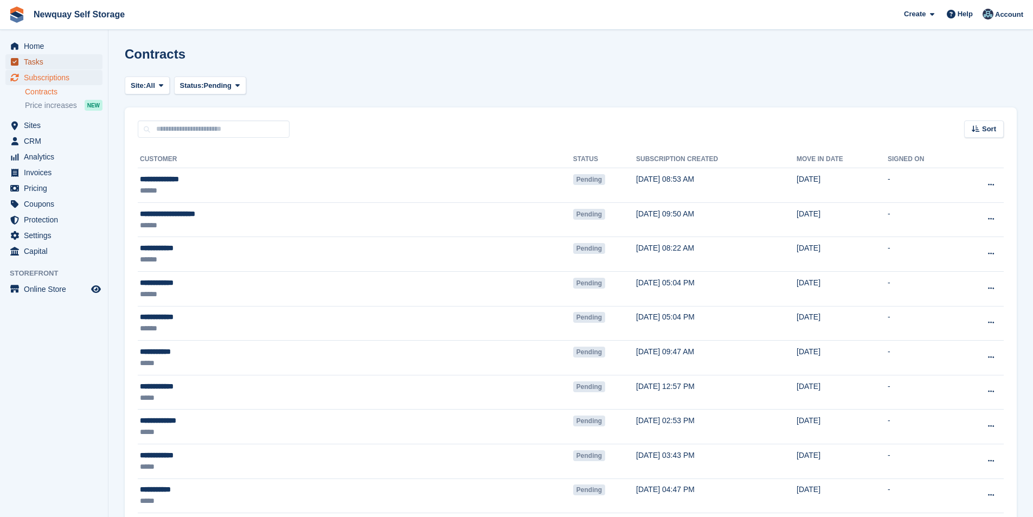
click at [42, 62] on span "Tasks" at bounding box center [56, 61] width 65 height 15
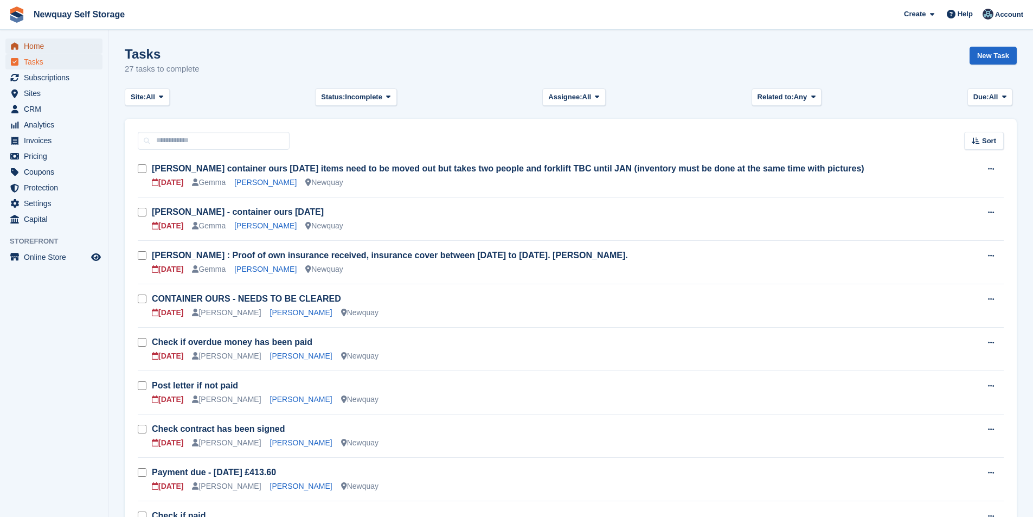
click at [41, 43] on span "Home" at bounding box center [56, 45] width 65 height 15
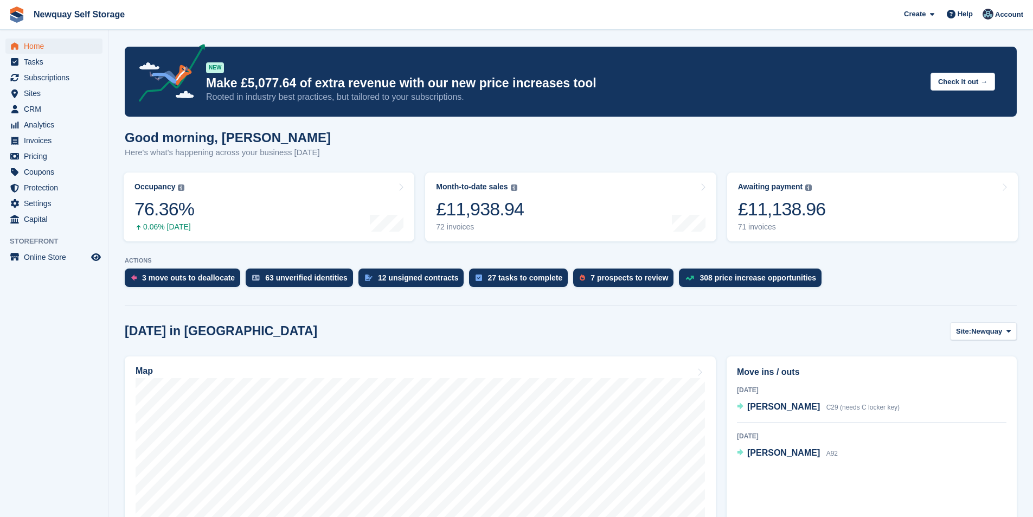
click at [596, 273] on div "7 prospects to review" at bounding box center [629, 277] width 78 height 9
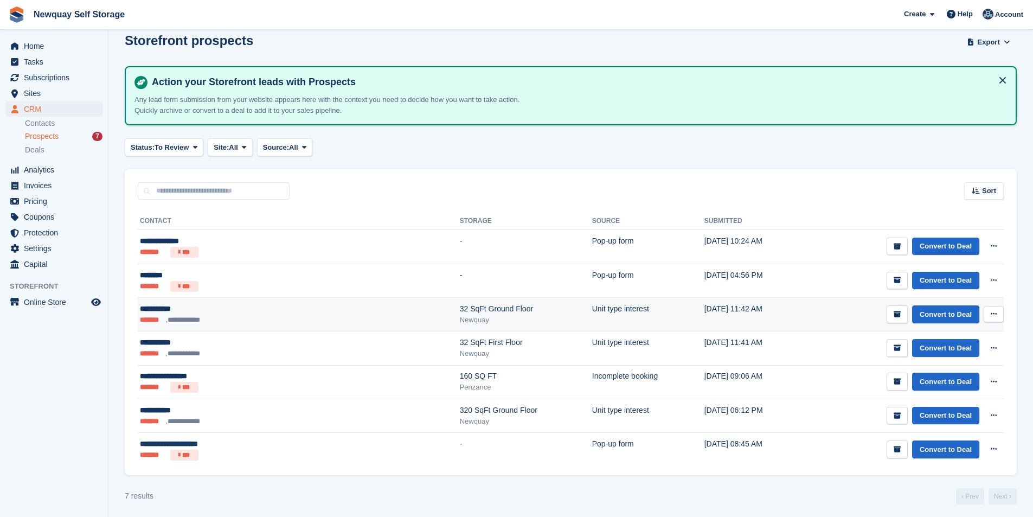
scroll to position [17, 0]
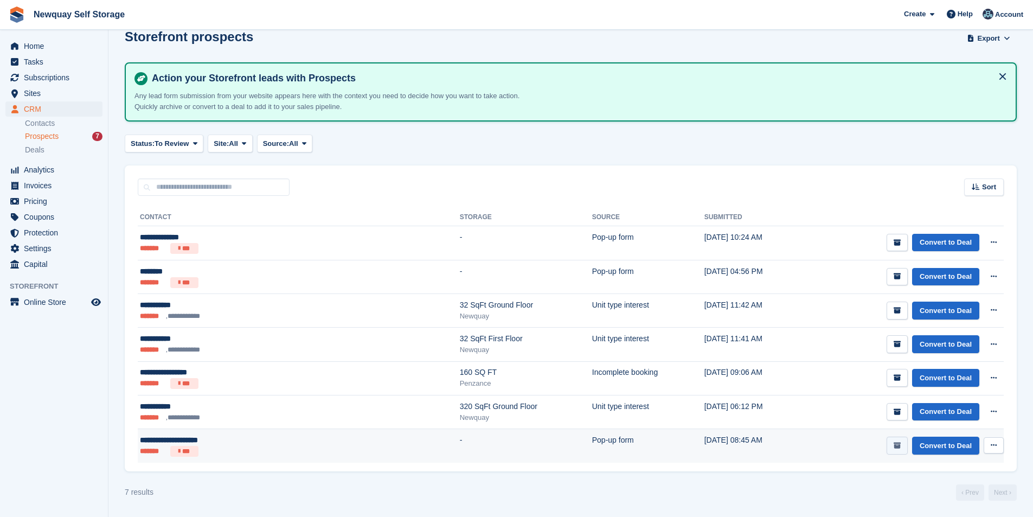
click at [904, 448] on button "submit" at bounding box center [896, 445] width 21 height 18
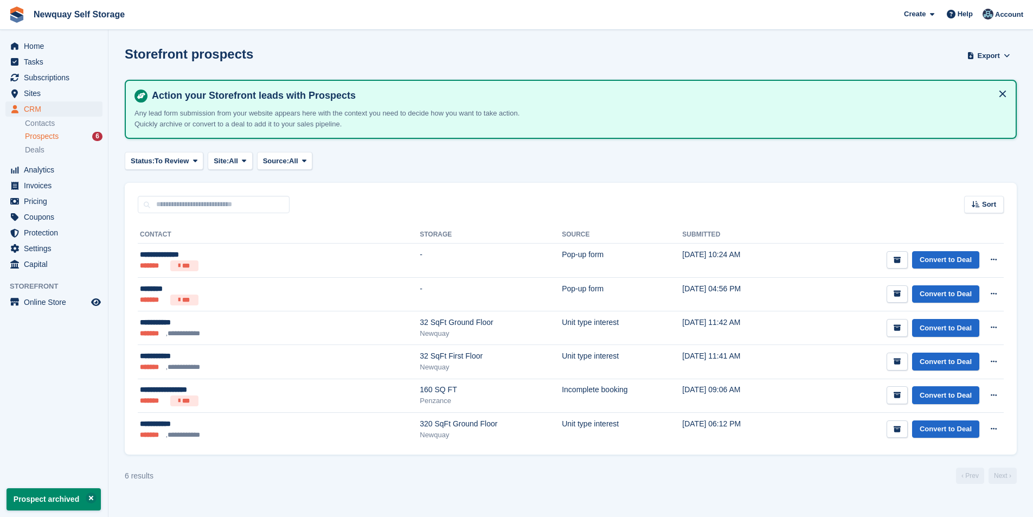
scroll to position [0, 0]
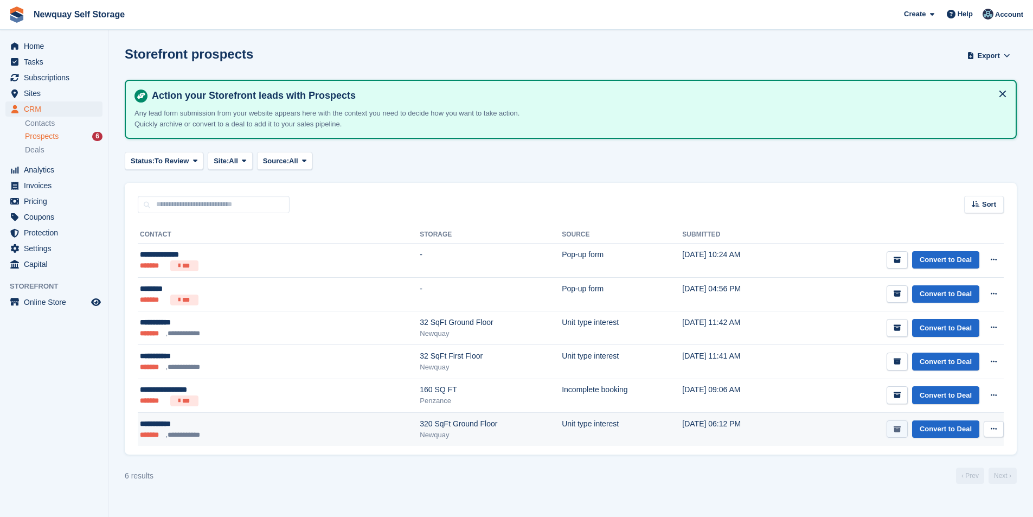
click at [896, 428] on icon "submit" at bounding box center [896, 428] width 7 height 7
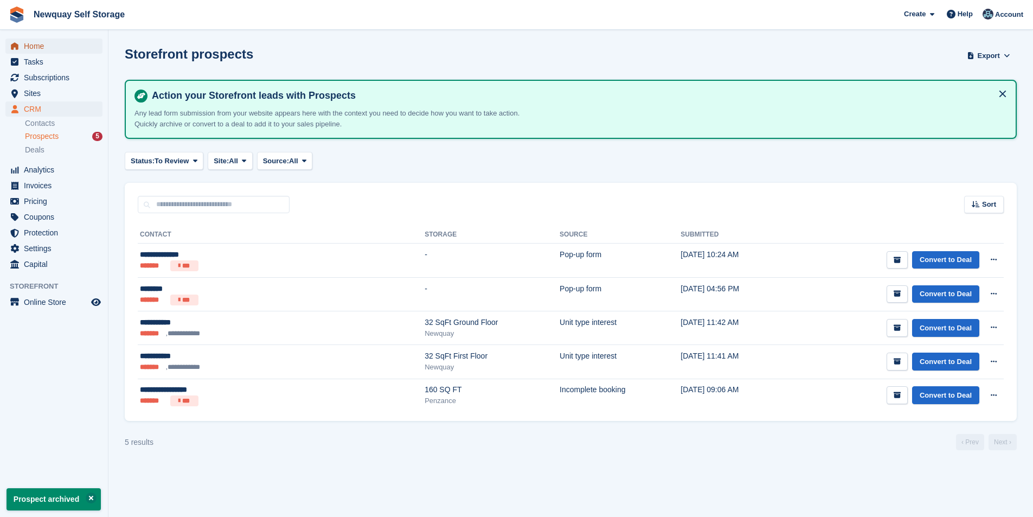
click at [40, 47] on span "Home" at bounding box center [56, 45] width 65 height 15
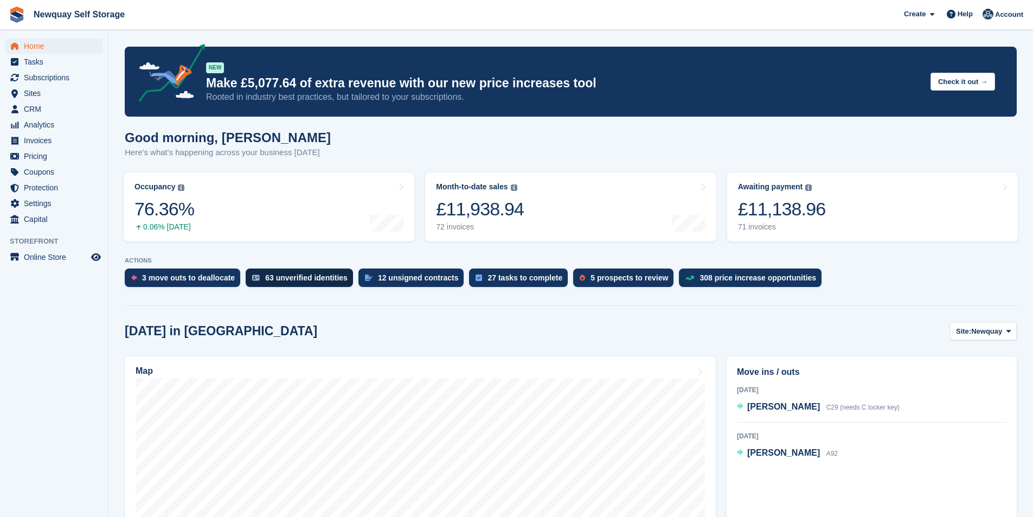
click at [307, 282] on div "63 unverified identities" at bounding box center [306, 277] width 82 height 9
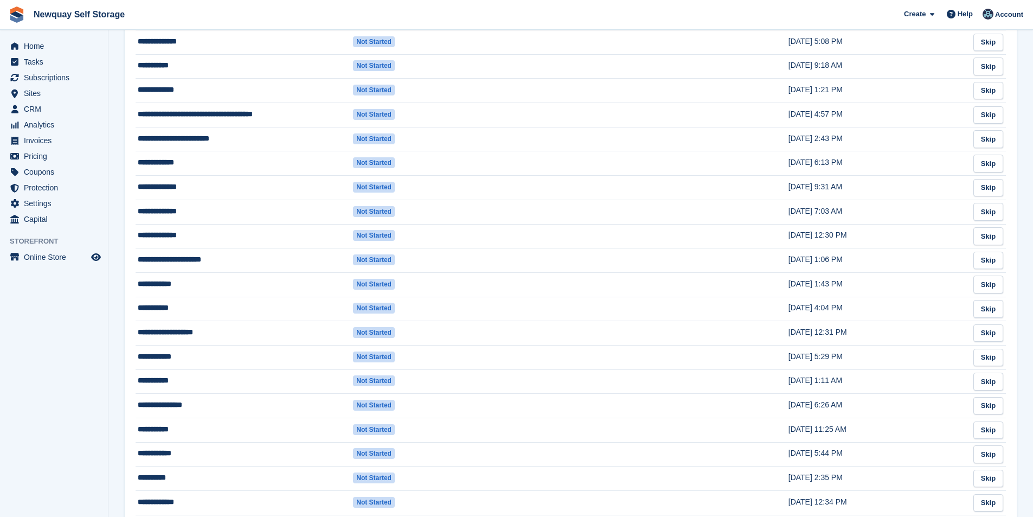
scroll to position [1319, 0]
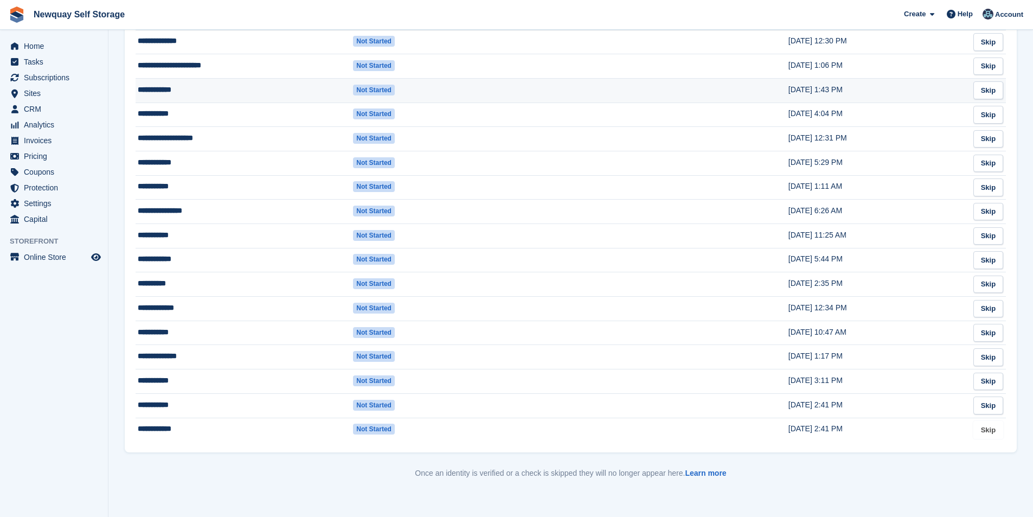
click at [993, 432] on link "Skip" at bounding box center [988, 430] width 30 height 18
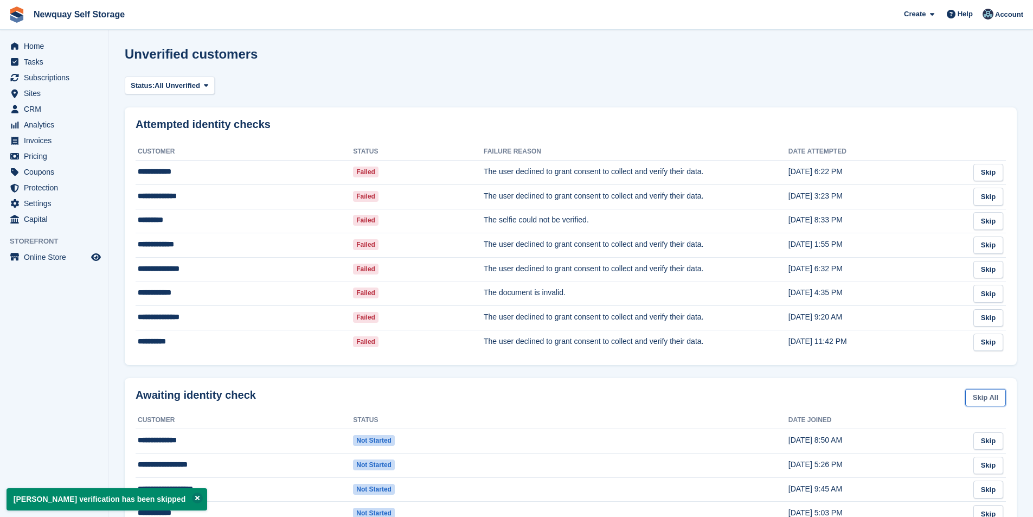
click at [995, 404] on link "Skip All" at bounding box center [985, 398] width 41 height 18
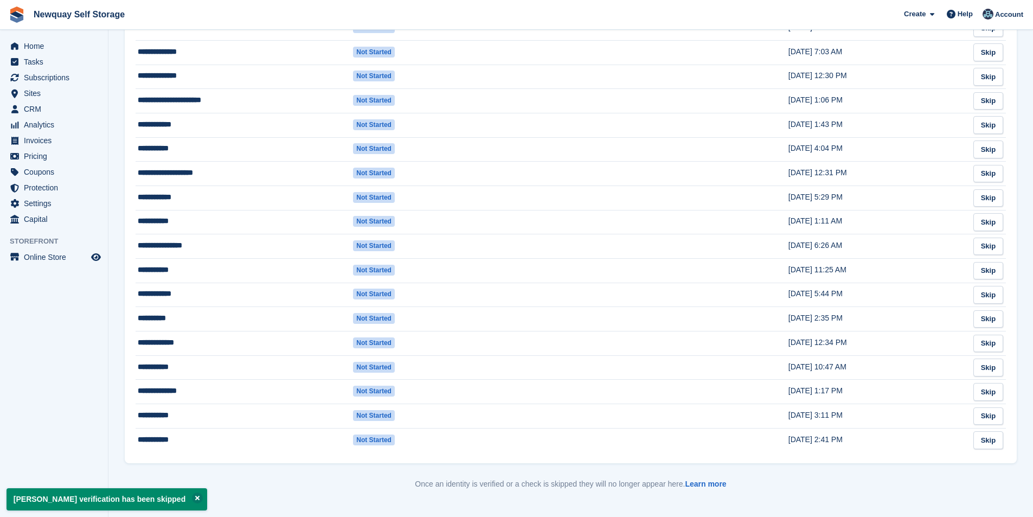
scroll to position [1295, 0]
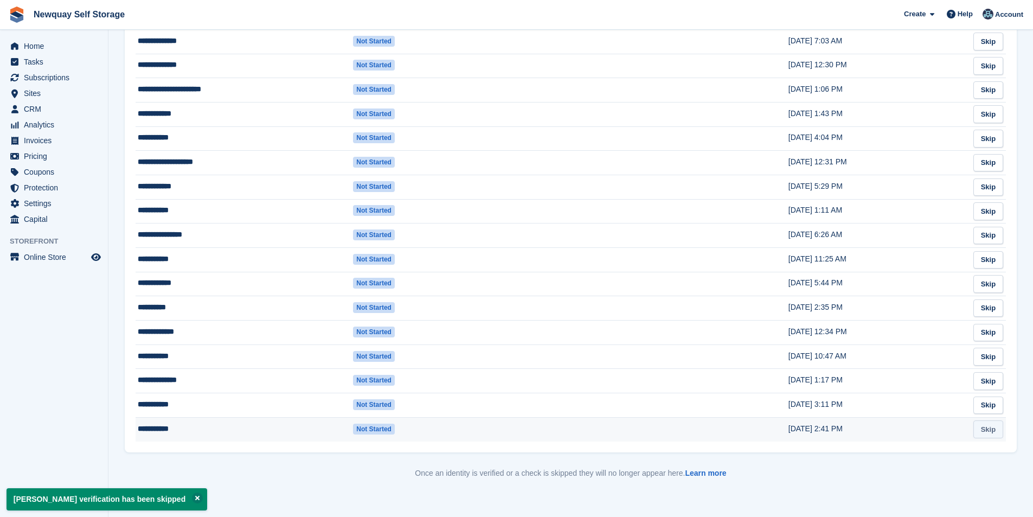
click at [998, 435] on link "Skip" at bounding box center [988, 429] width 30 height 18
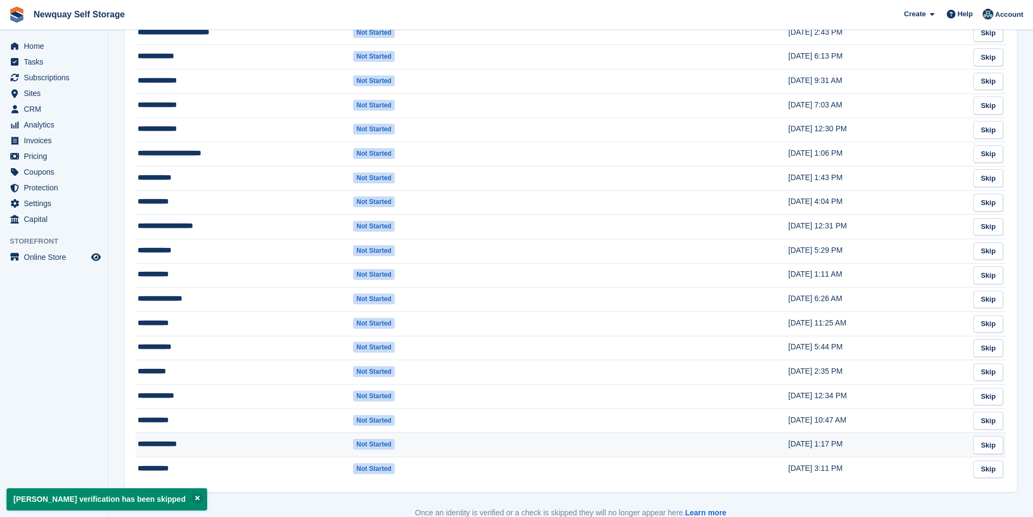
scroll to position [1271, 0]
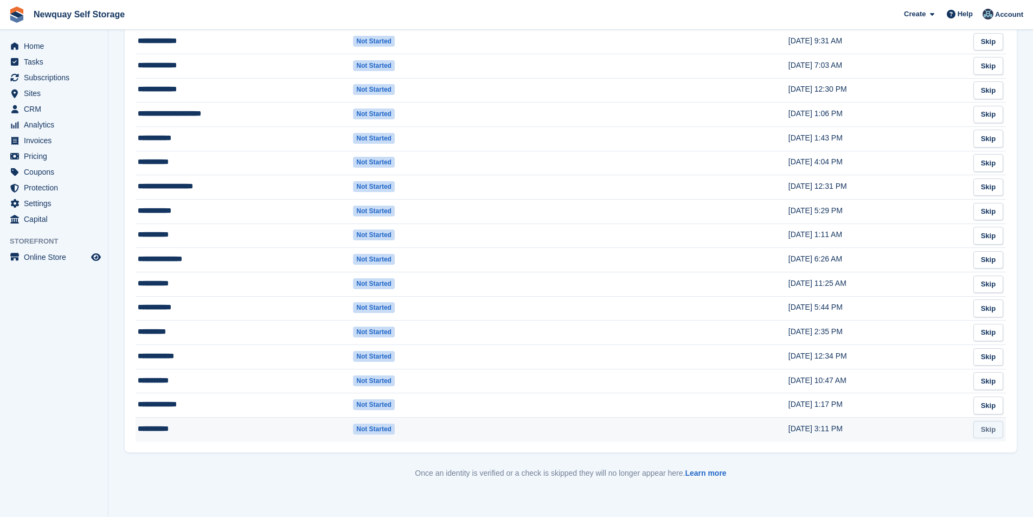
click at [992, 430] on link "Skip" at bounding box center [988, 430] width 30 height 18
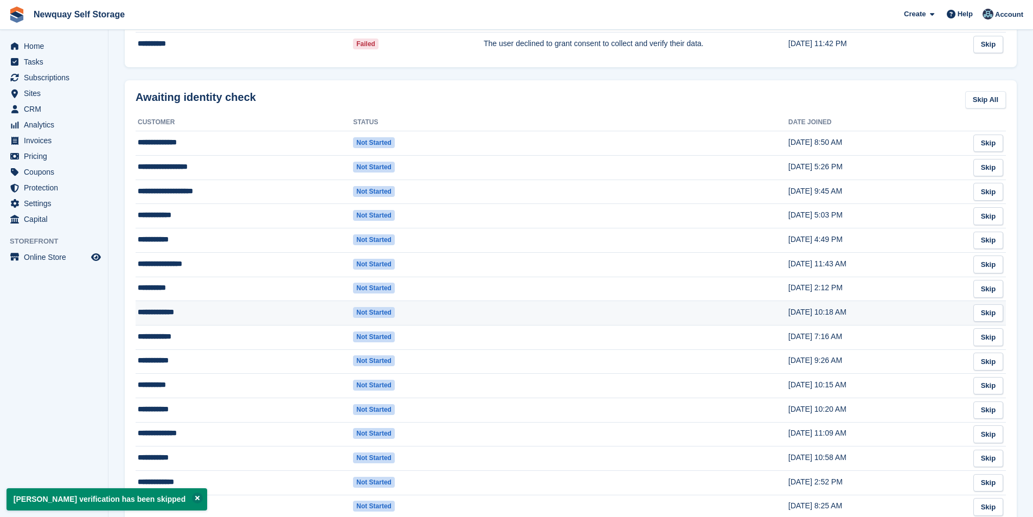
scroll to position [434, 0]
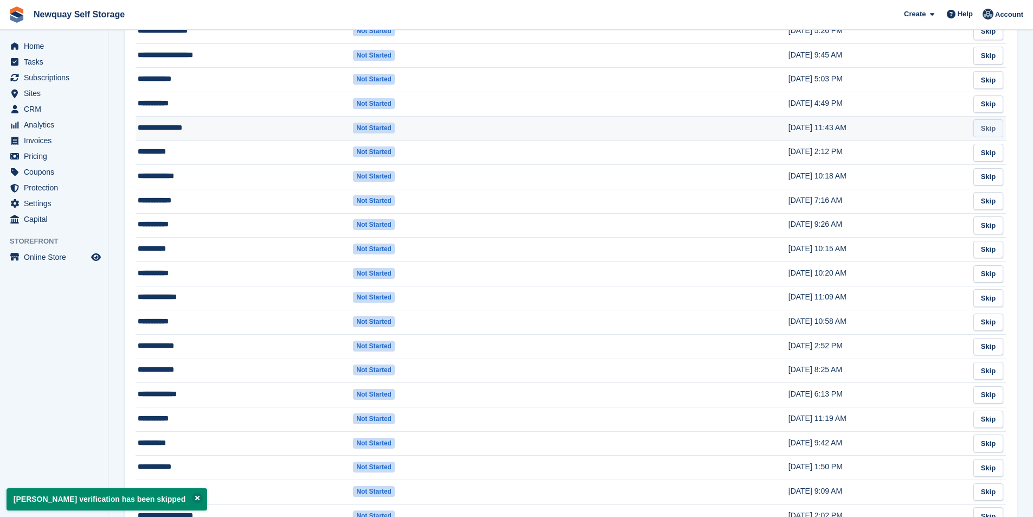
click at [989, 127] on link "Skip" at bounding box center [988, 128] width 30 height 18
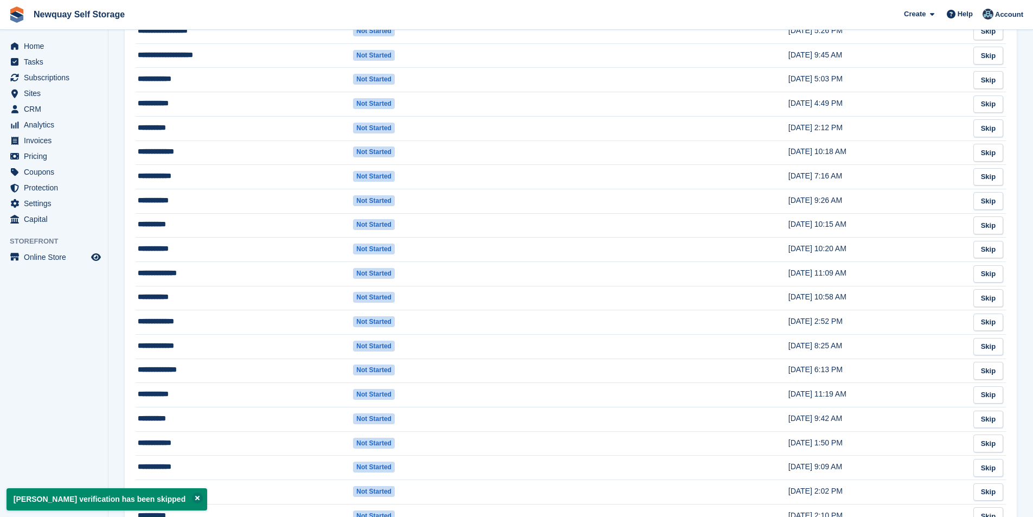
scroll to position [0, 0]
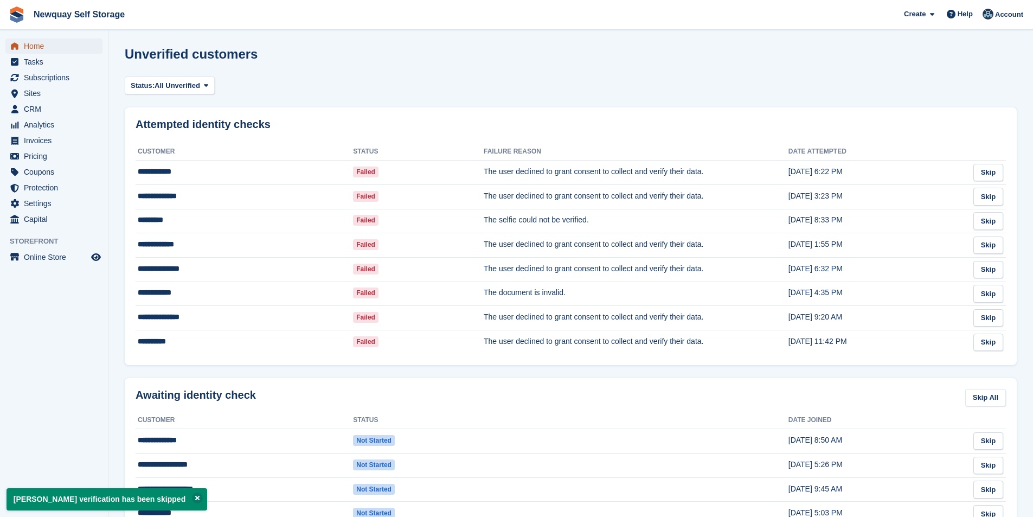
click at [68, 53] on span "Home" at bounding box center [56, 45] width 65 height 15
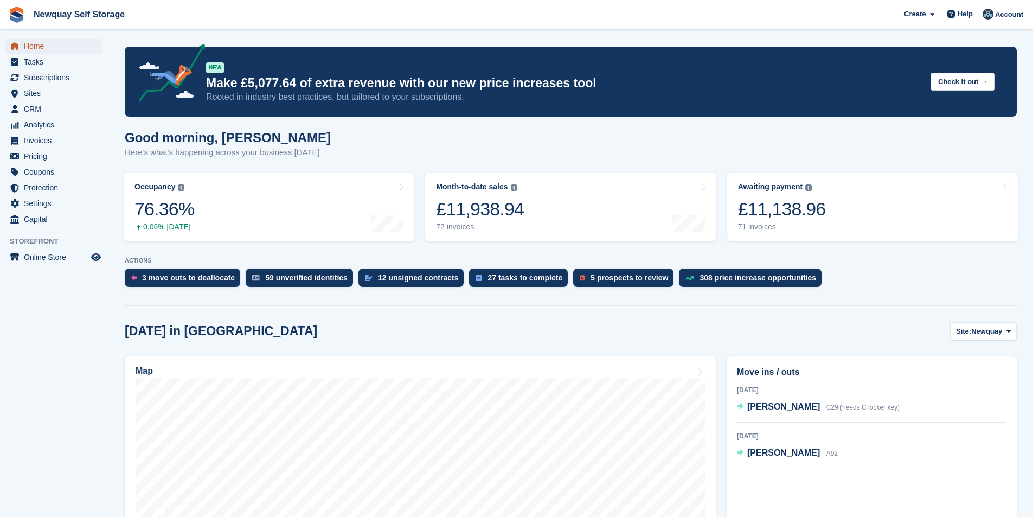
click at [46, 42] on span "Home" at bounding box center [56, 45] width 65 height 15
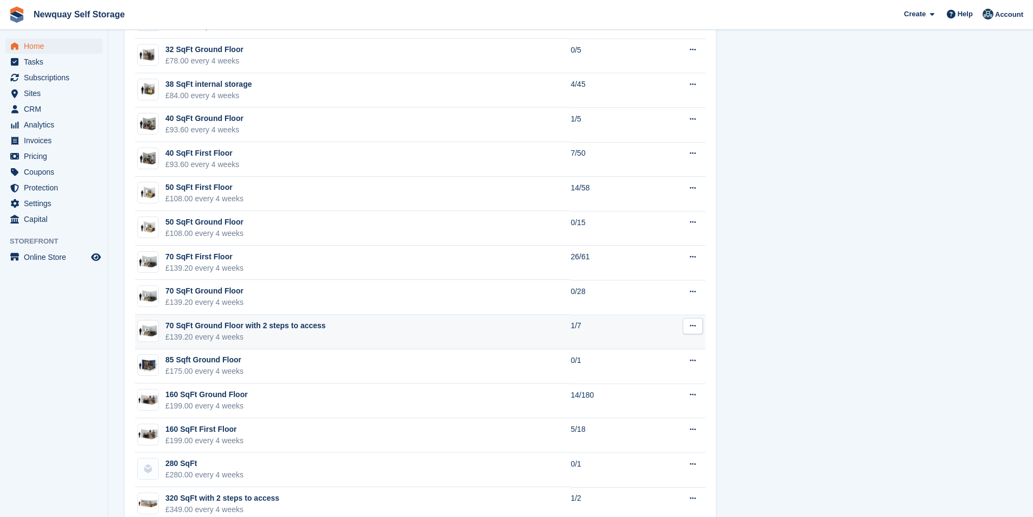
scroll to position [762, 0]
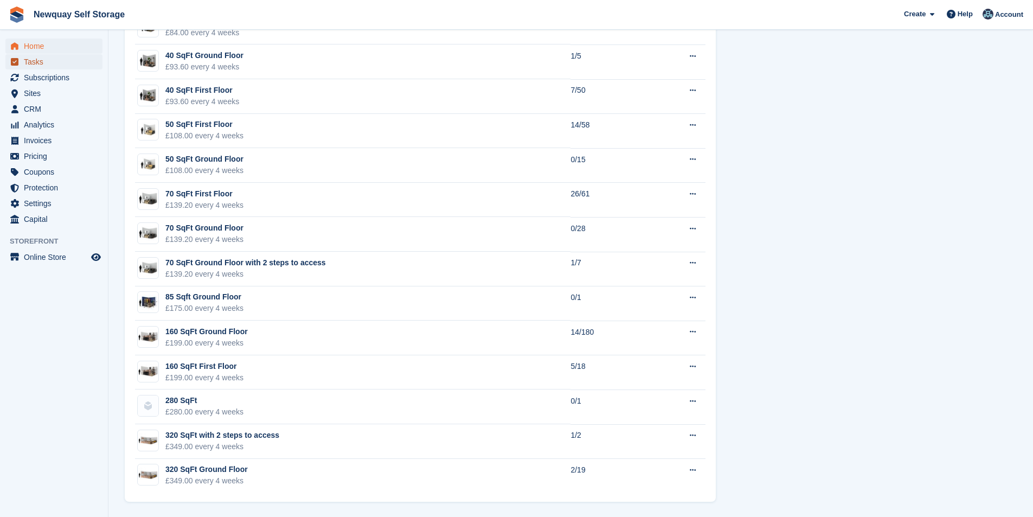
click at [44, 60] on span "Tasks" at bounding box center [56, 61] width 65 height 15
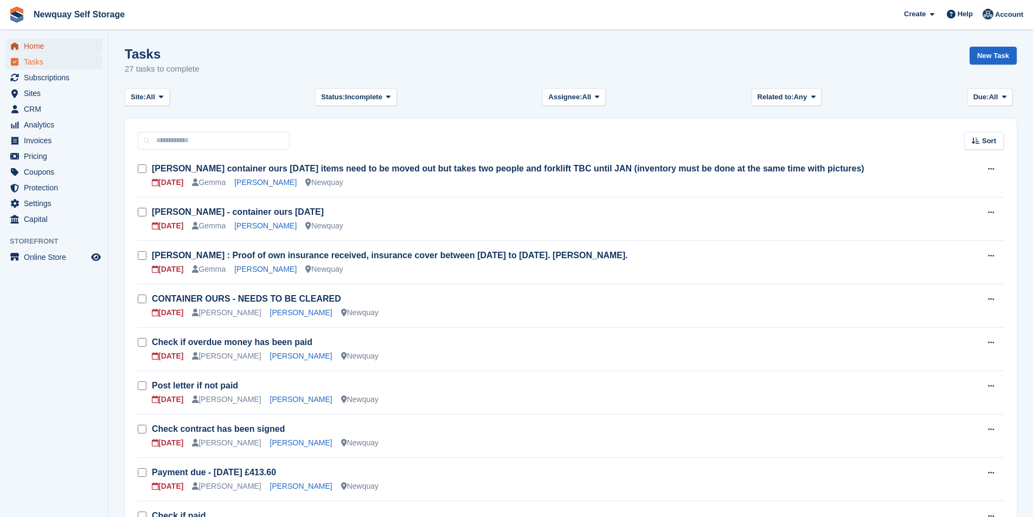
click at [49, 41] on span "Home" at bounding box center [56, 45] width 65 height 15
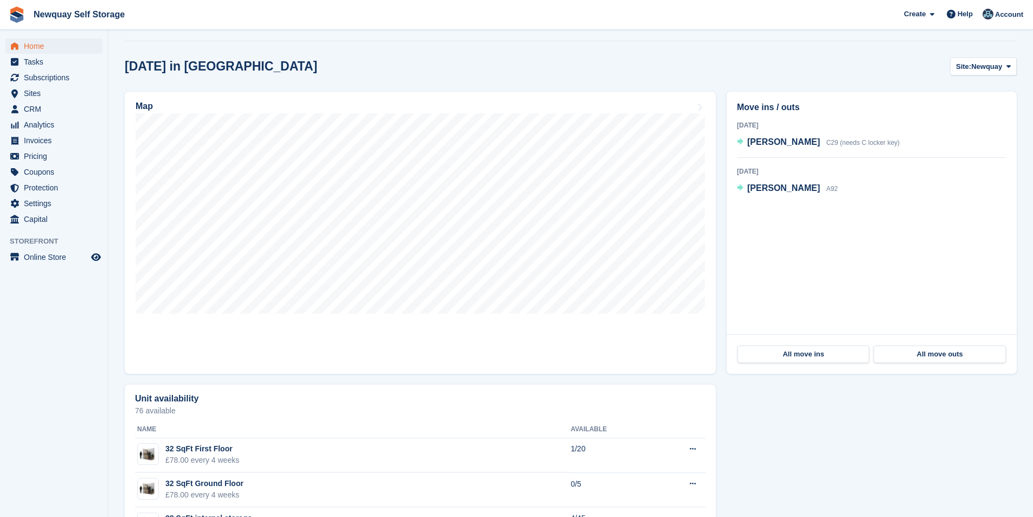
scroll to position [271, 0]
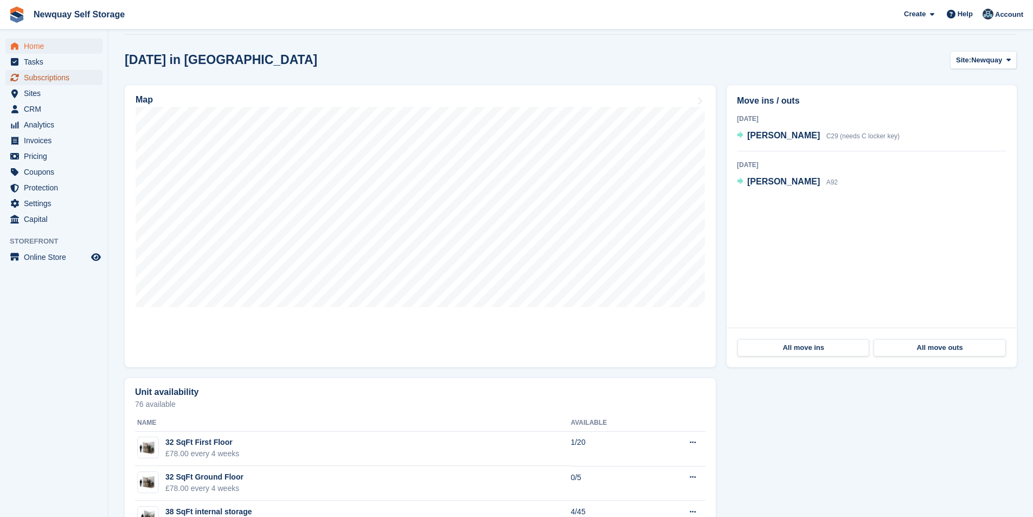
click at [41, 79] on span "Subscriptions" at bounding box center [56, 77] width 65 height 15
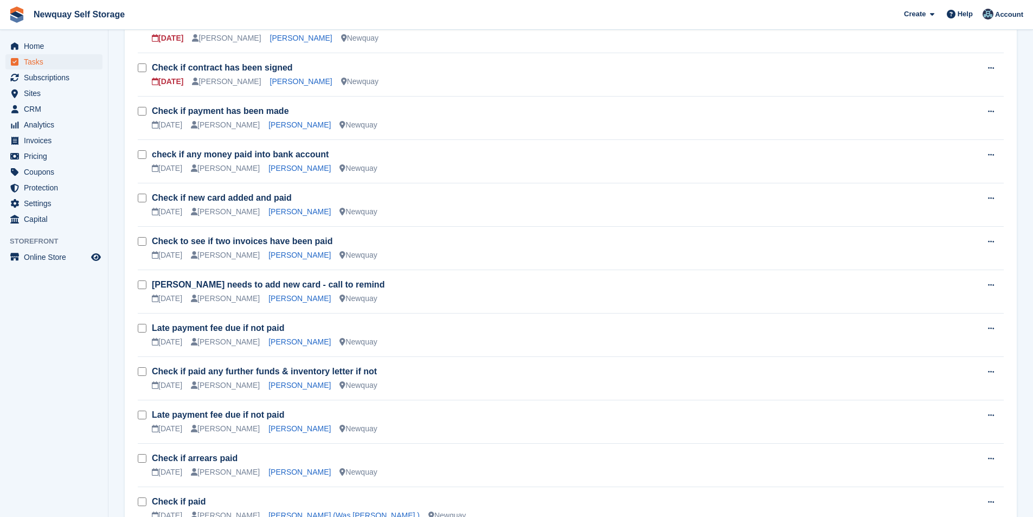
scroll to position [857, 0]
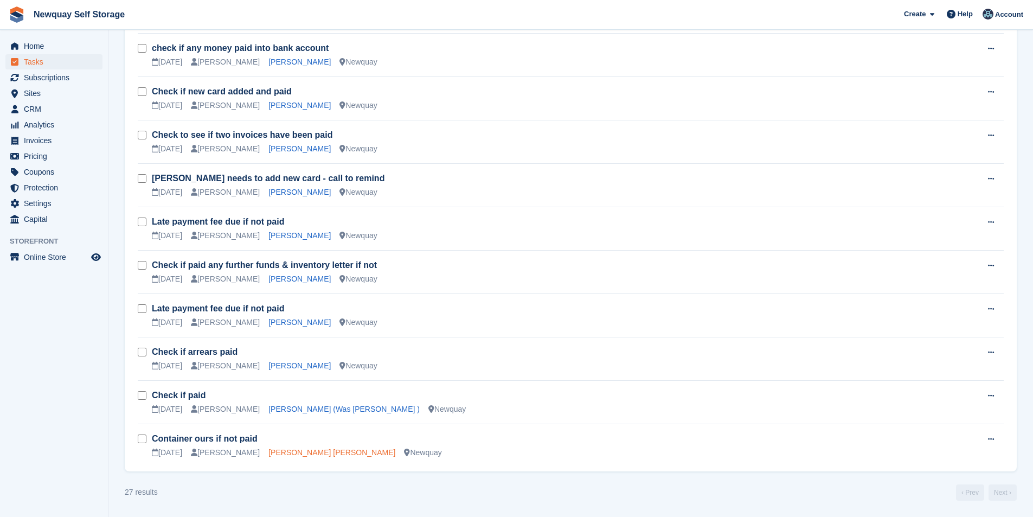
click at [300, 451] on link "[PERSON_NAME] [PERSON_NAME]" at bounding box center [331, 452] width 127 height 9
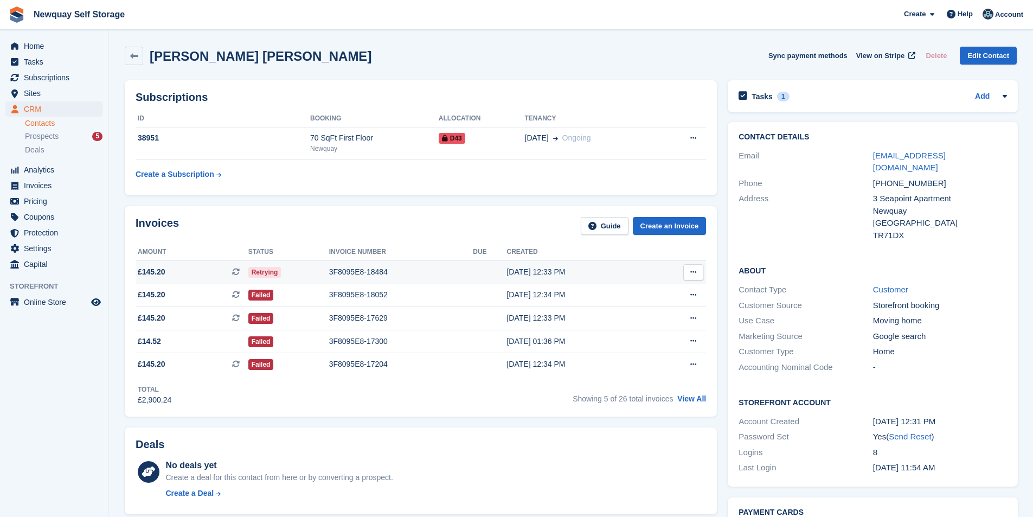
click at [377, 267] on div "3F8095E8-18484" at bounding box center [401, 271] width 144 height 11
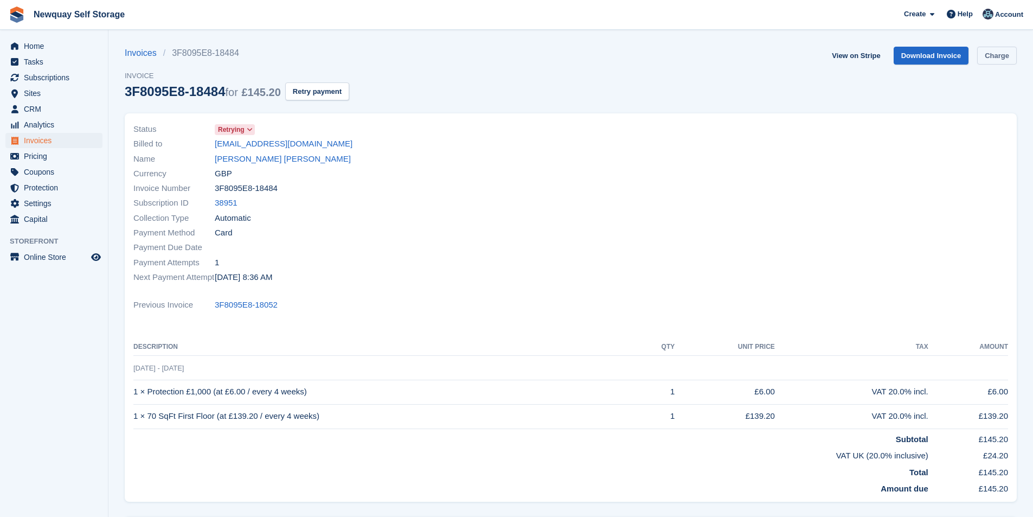
click at [1009, 52] on link "Charge" at bounding box center [997, 56] width 40 height 18
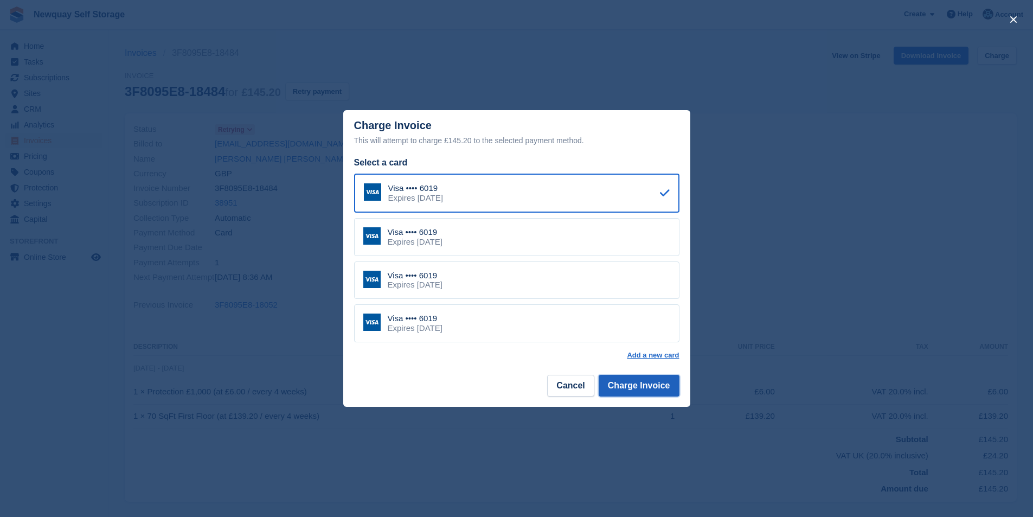
click at [626, 396] on button "Charge Invoice" at bounding box center [638, 386] width 81 height 22
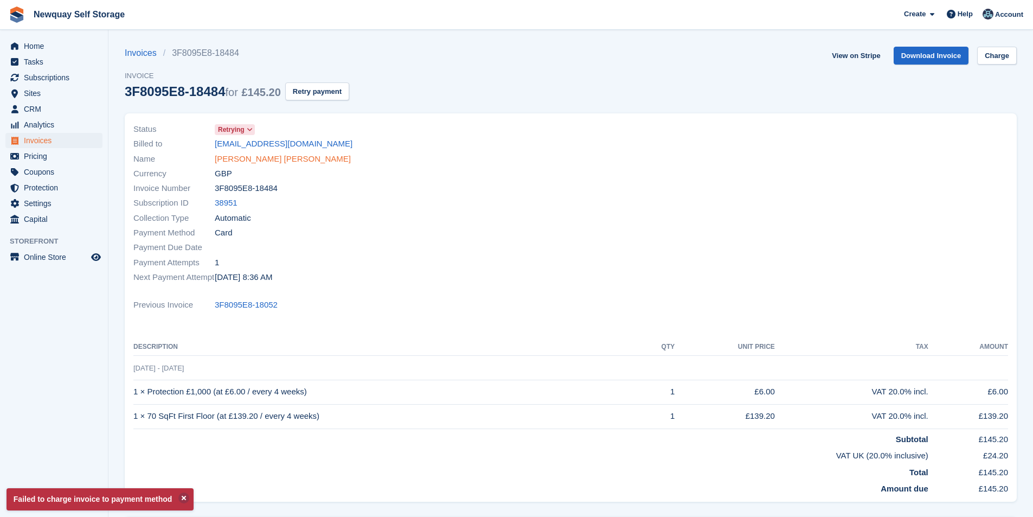
click at [260, 159] on link "[PERSON_NAME] [PERSON_NAME]" at bounding box center [283, 159] width 136 height 12
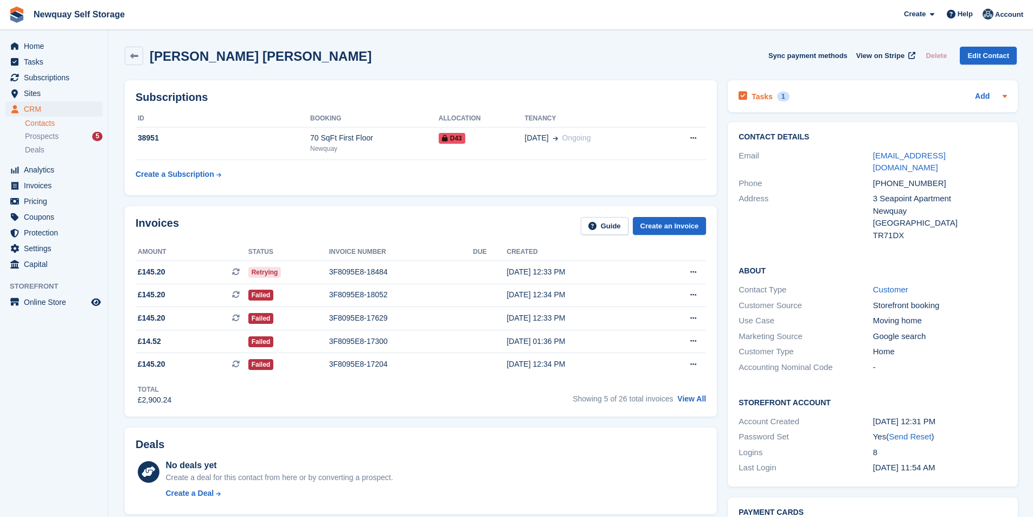
click at [760, 94] on h2 "Tasks" at bounding box center [761, 97] width 21 height 10
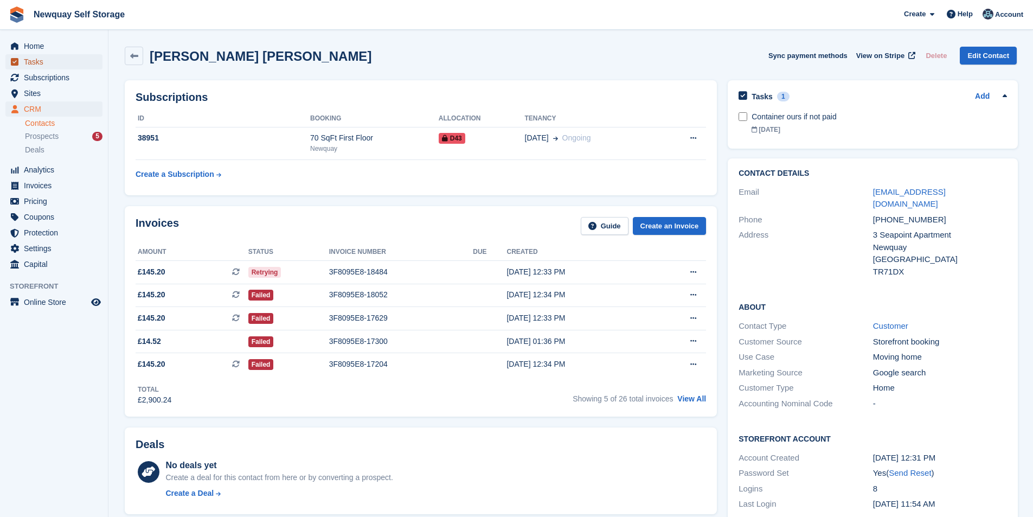
click at [38, 59] on span "Tasks" at bounding box center [56, 61] width 65 height 15
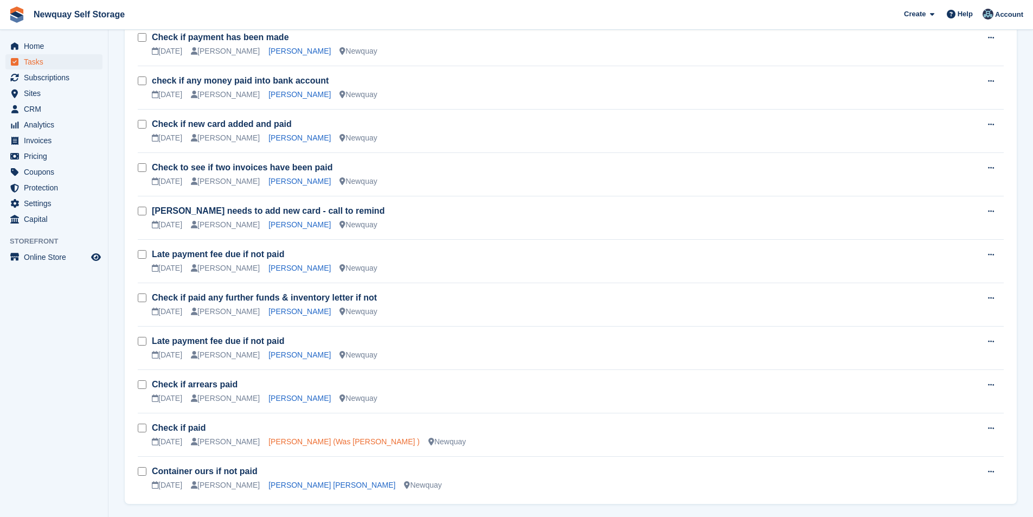
scroll to position [857, 0]
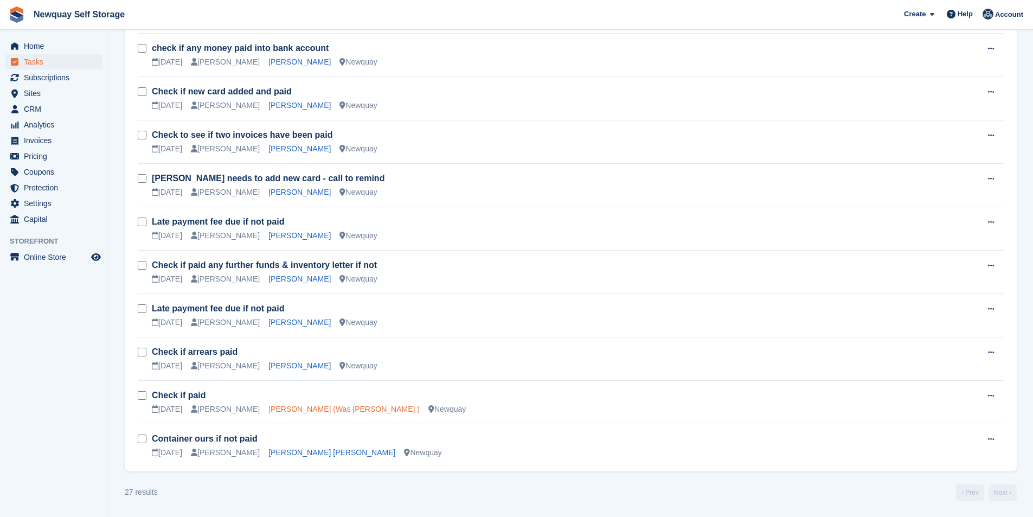
click at [302, 410] on link "[PERSON_NAME] (Was [PERSON_NAME] )" at bounding box center [343, 408] width 151 height 9
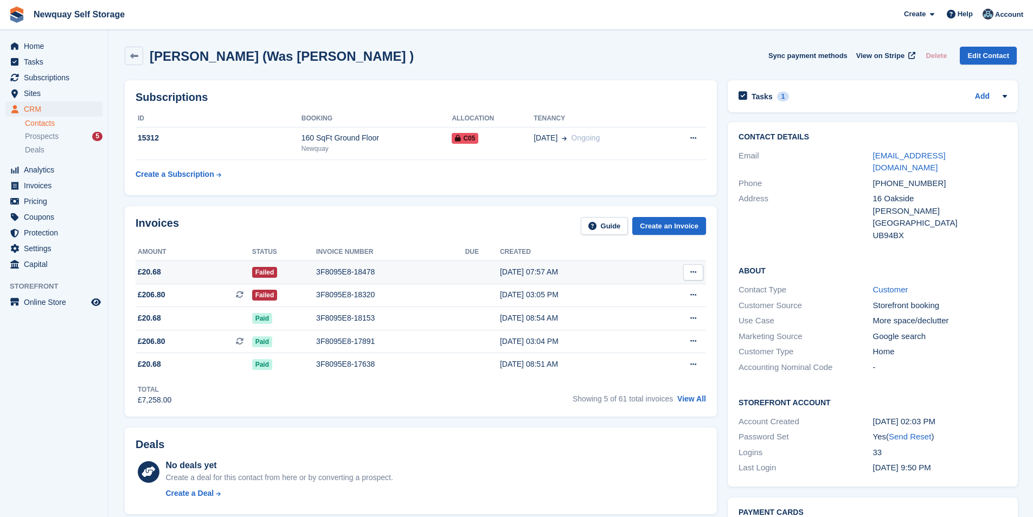
click at [332, 273] on div "3F8095E8-18478" at bounding box center [390, 271] width 149 height 11
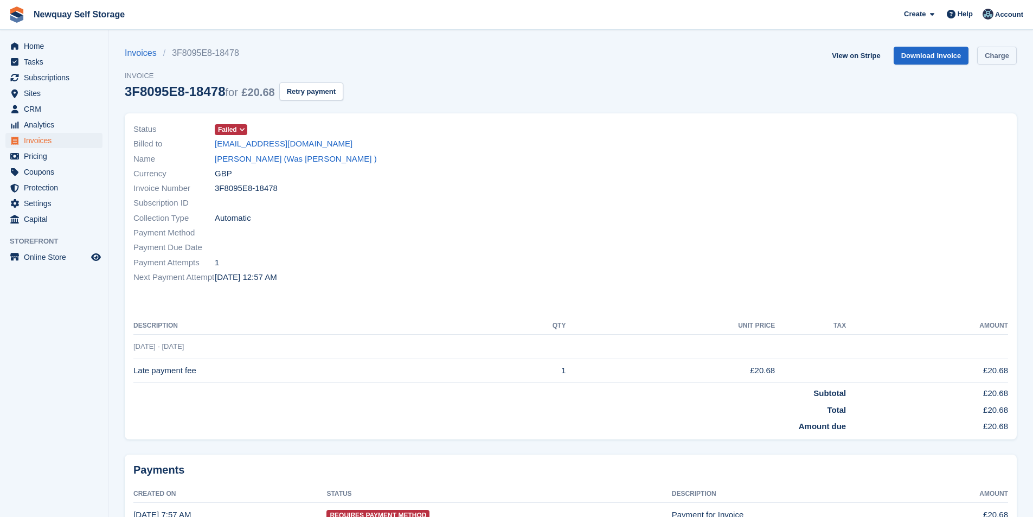
click at [1006, 54] on link "Charge" at bounding box center [997, 56] width 40 height 18
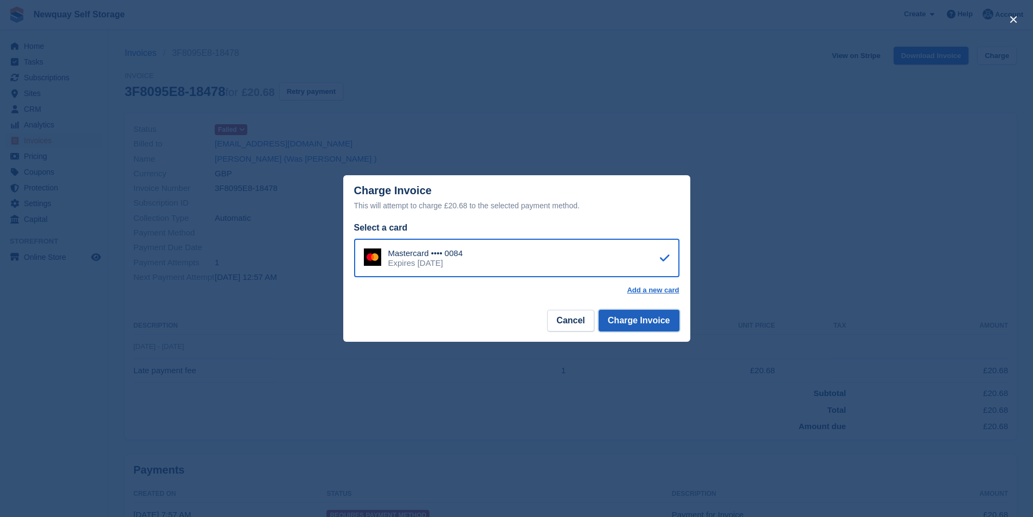
click at [644, 317] on button "Charge Invoice" at bounding box center [638, 320] width 81 height 22
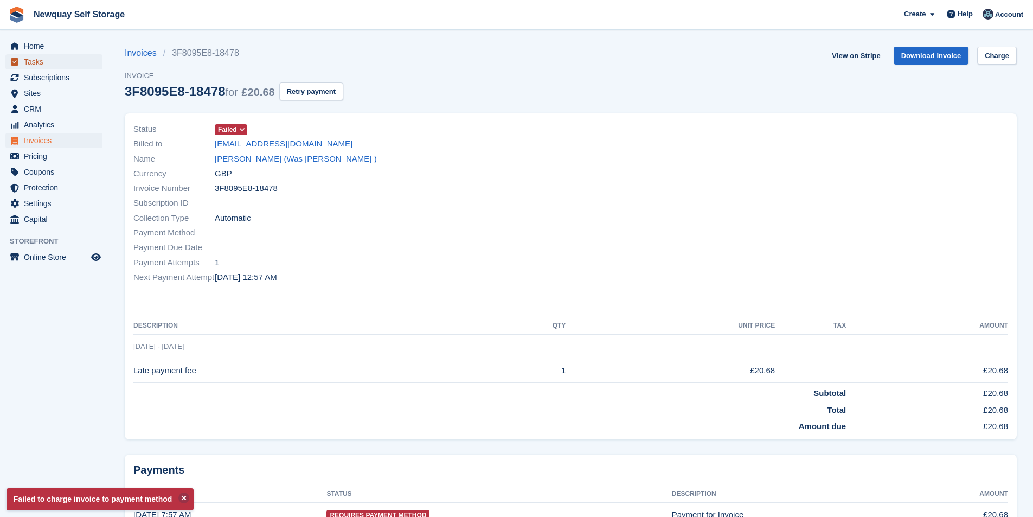
click at [49, 61] on span "Tasks" at bounding box center [56, 61] width 65 height 15
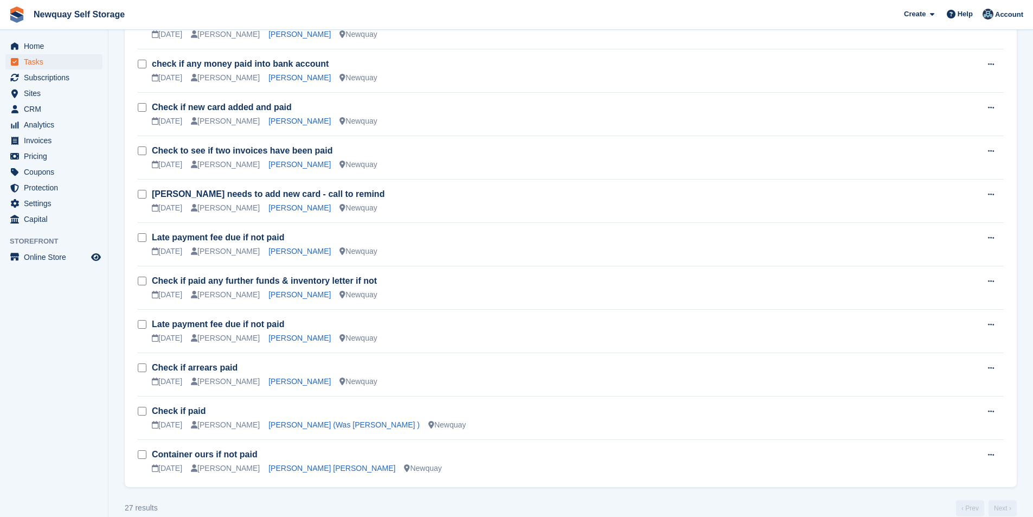
scroll to position [857, 0]
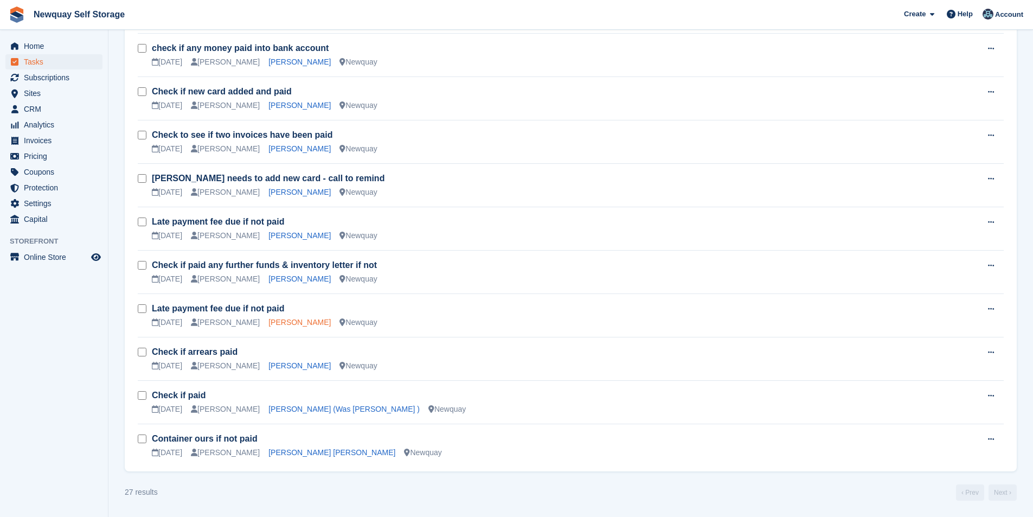
click at [281, 320] on link "Andrew Bunt" at bounding box center [299, 322] width 62 height 9
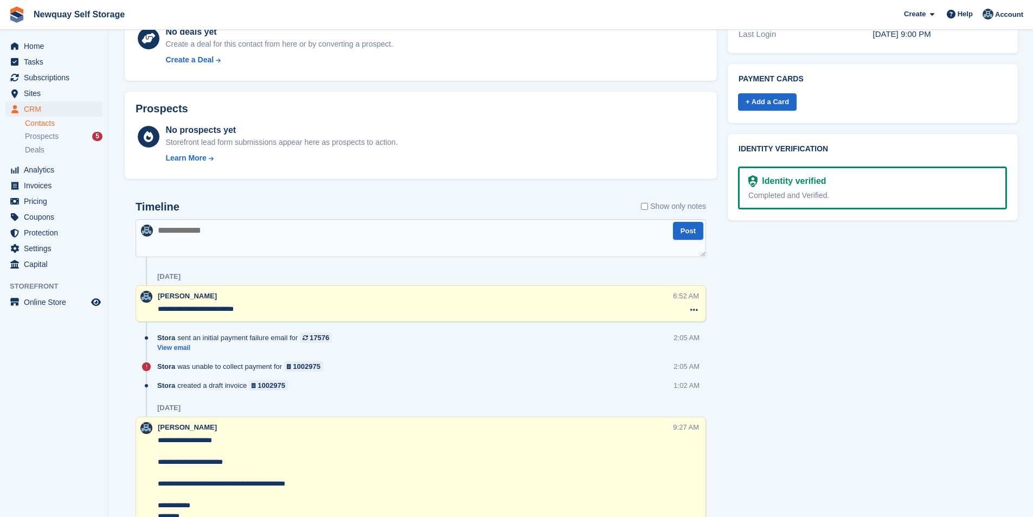
scroll to position [434, 0]
click at [41, 61] on span "Tasks" at bounding box center [56, 61] width 65 height 15
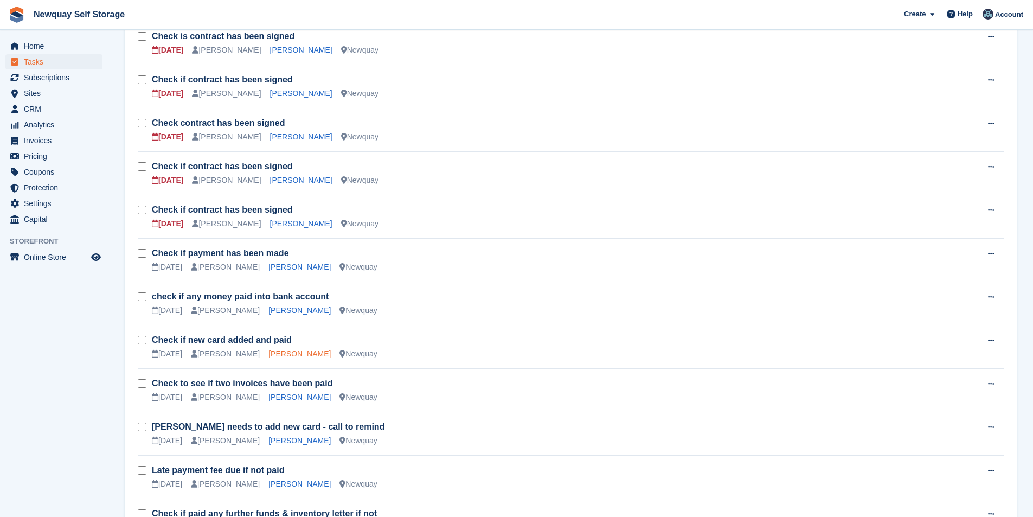
scroll to position [650, 0]
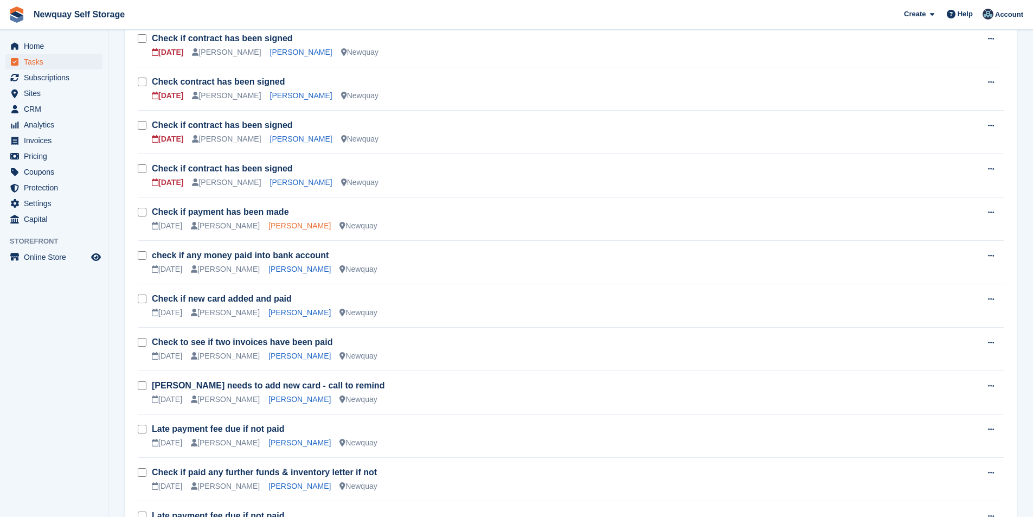
click at [269, 223] on link "Andrew Telfer" at bounding box center [299, 225] width 62 height 9
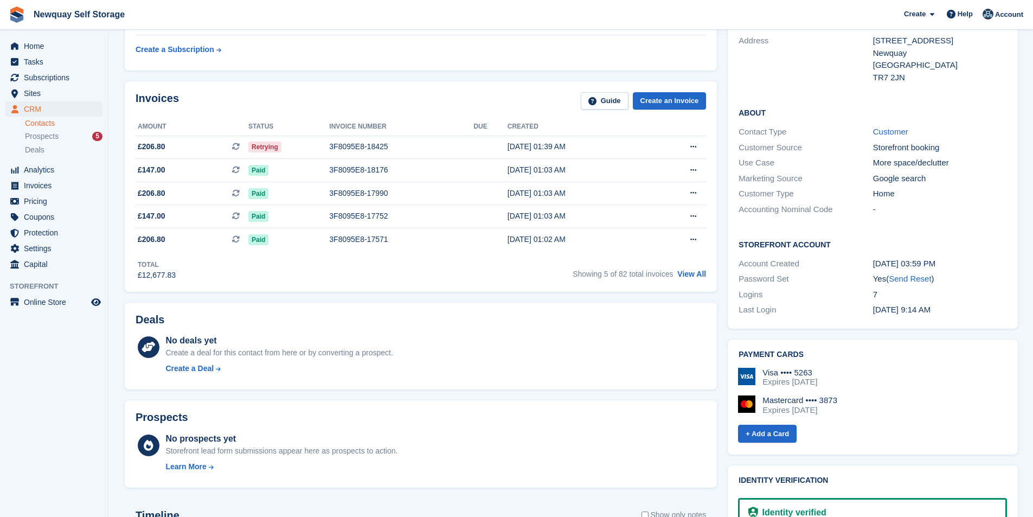
scroll to position [54, 0]
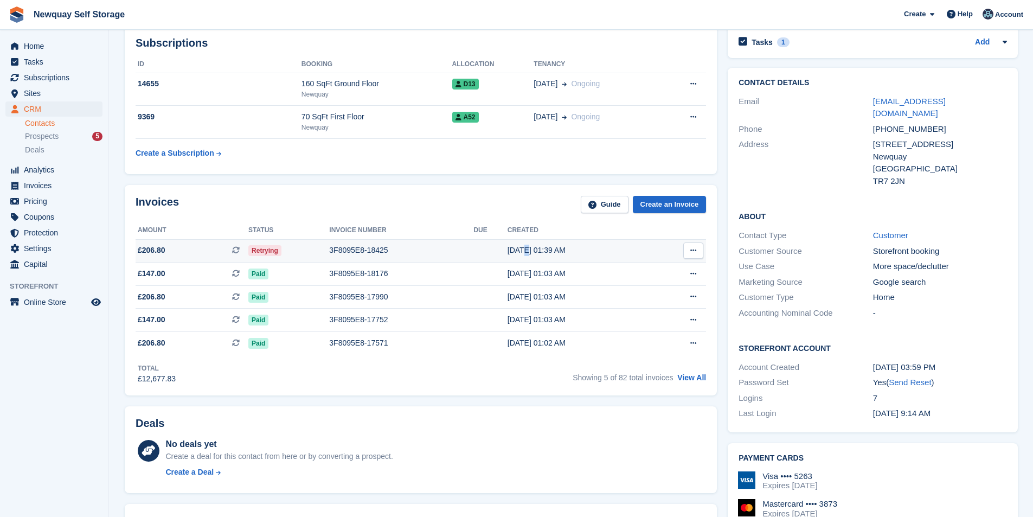
click at [518, 246] on div "01 Oct, 01:39 AM" at bounding box center [578, 249] width 143 height 11
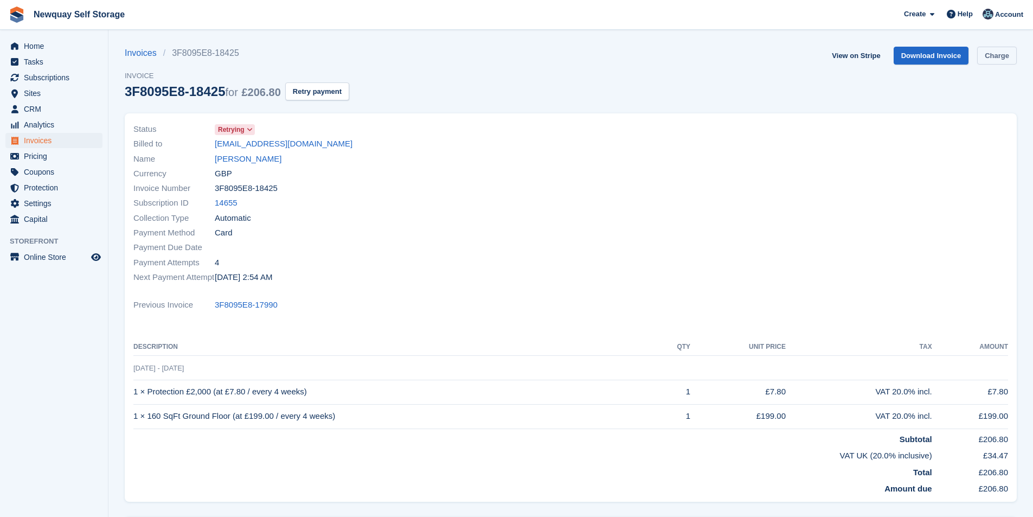
click at [1001, 55] on link "Charge" at bounding box center [997, 56] width 40 height 18
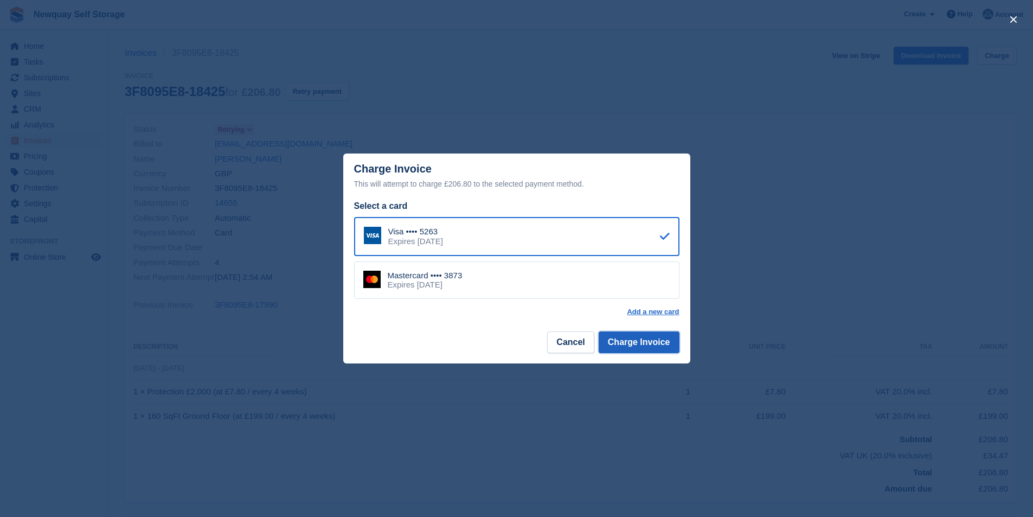
click at [670, 344] on button "Charge Invoice" at bounding box center [638, 342] width 81 height 22
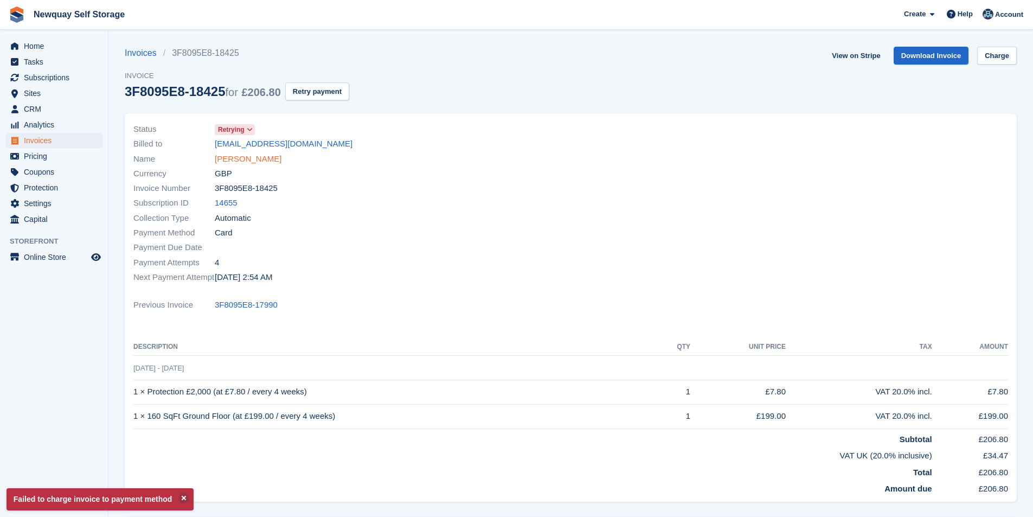
click at [254, 154] on link "[PERSON_NAME]" at bounding box center [248, 159] width 67 height 12
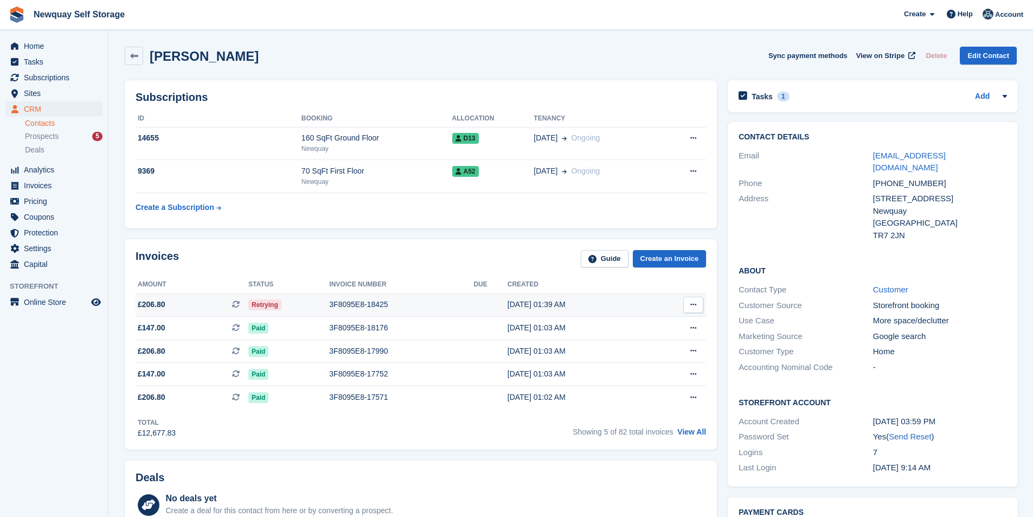
click at [367, 300] on div "3F8095E8-18425" at bounding box center [401, 304] width 144 height 11
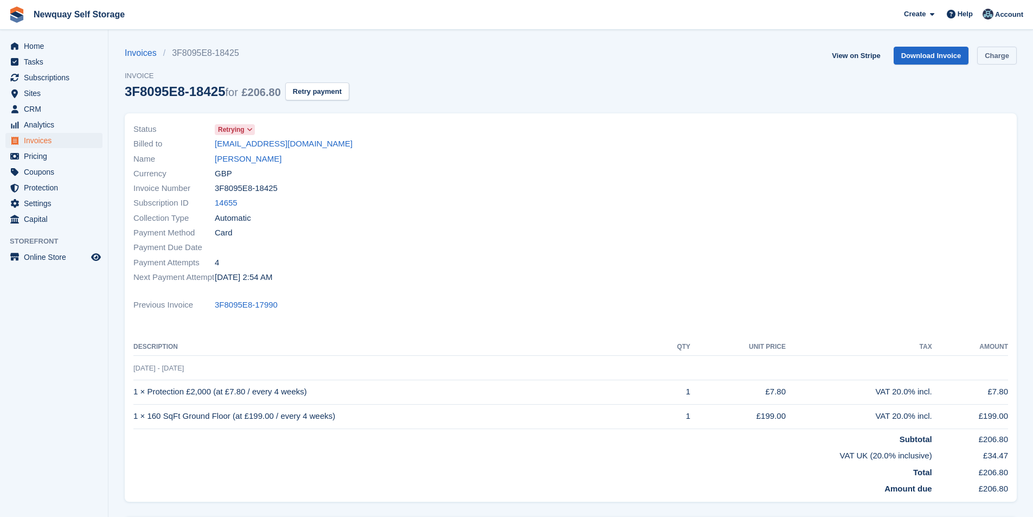
click at [992, 53] on link "Charge" at bounding box center [997, 56] width 40 height 18
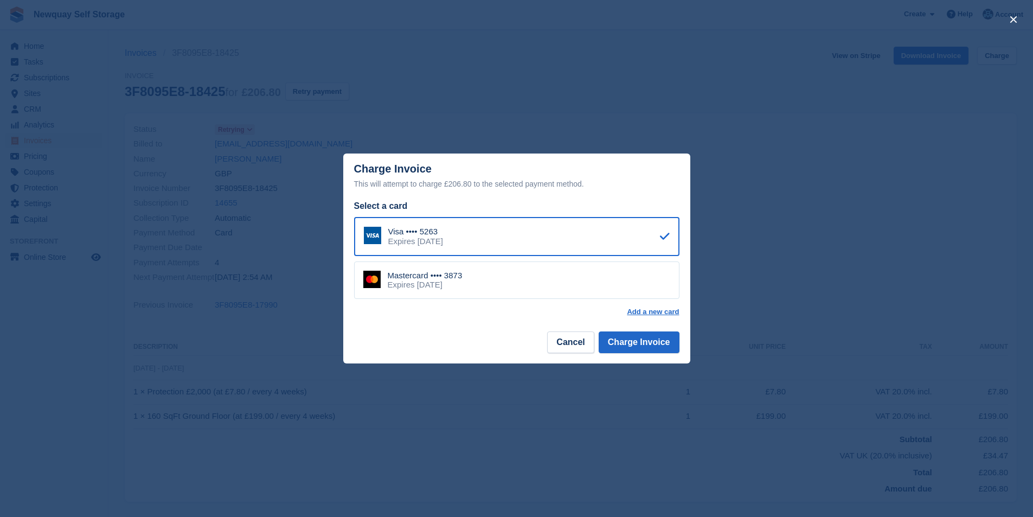
click at [412, 282] on div "Expires [DATE]" at bounding box center [425, 285] width 75 height 10
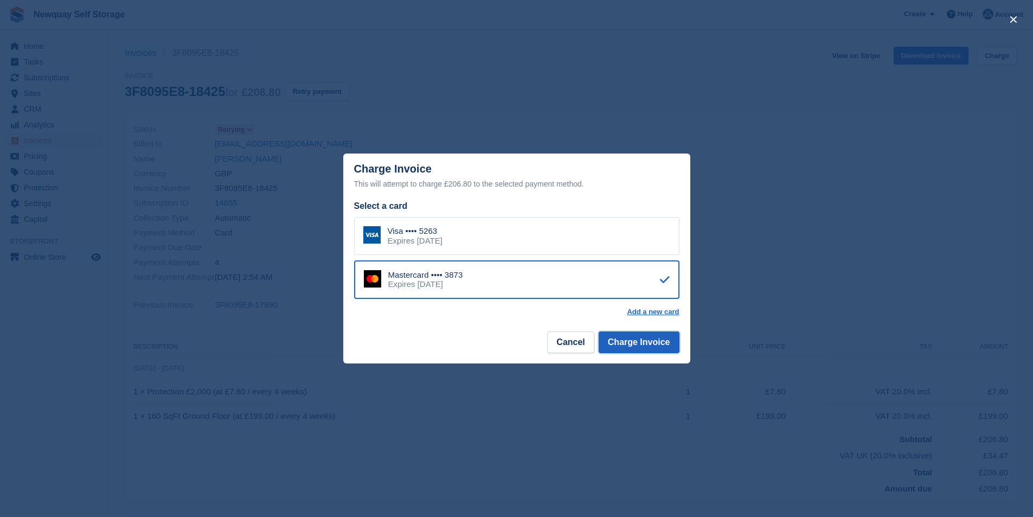
click at [653, 347] on button "Charge Invoice" at bounding box center [638, 342] width 81 height 22
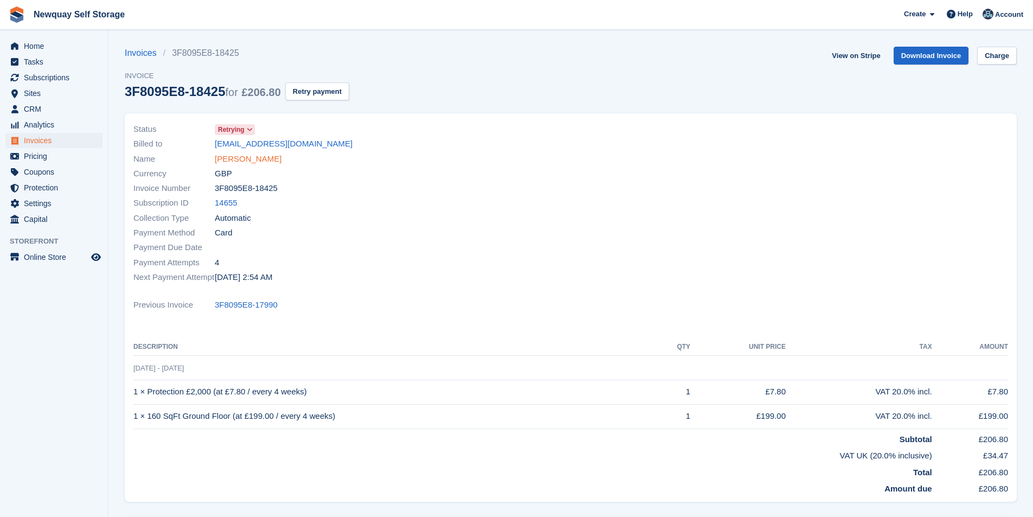
click at [251, 160] on link "[PERSON_NAME]" at bounding box center [248, 159] width 67 height 12
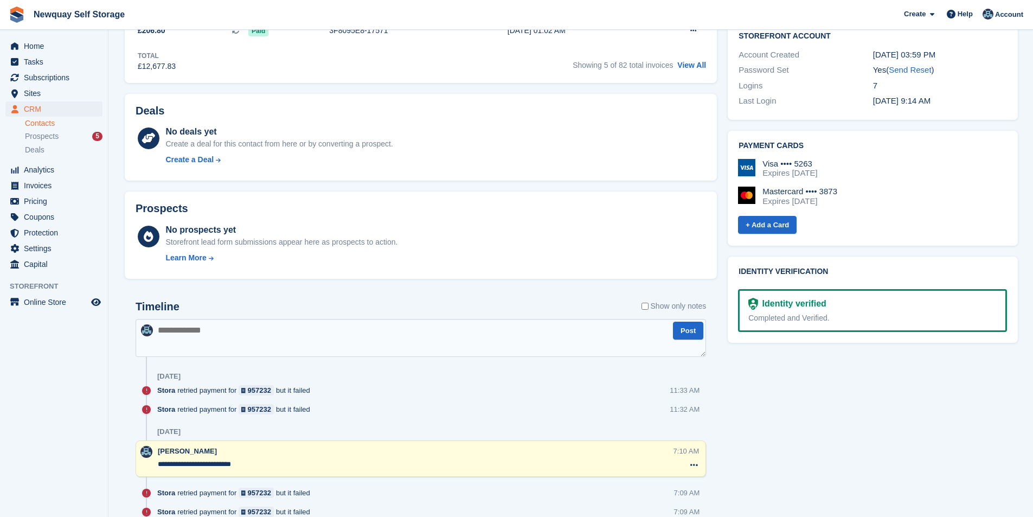
scroll to position [434, 0]
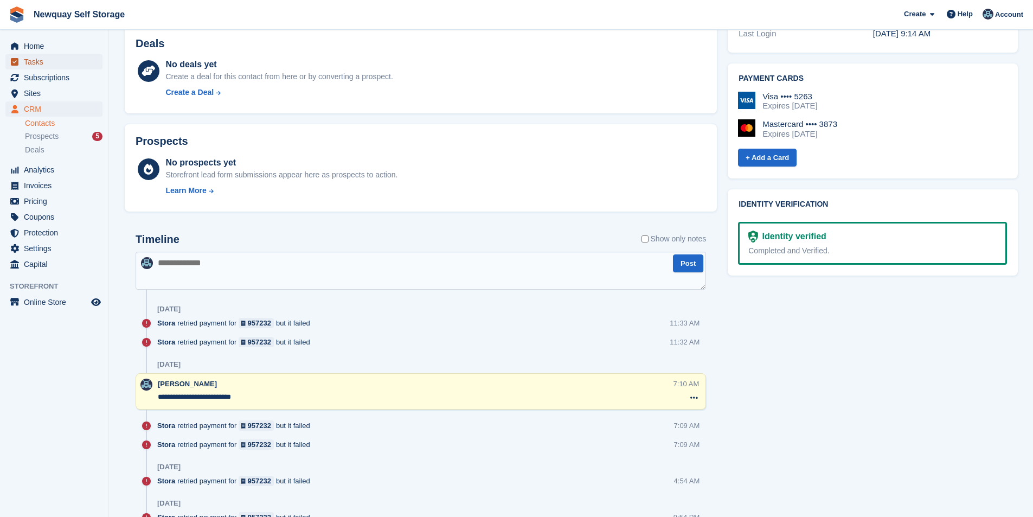
click at [64, 63] on span "Tasks" at bounding box center [56, 61] width 65 height 15
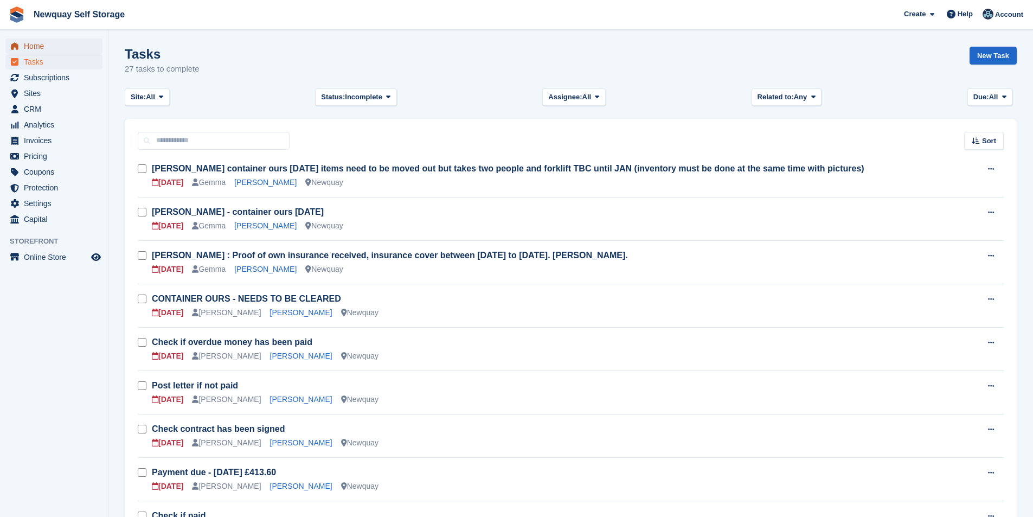
click at [46, 43] on span "Home" at bounding box center [56, 45] width 65 height 15
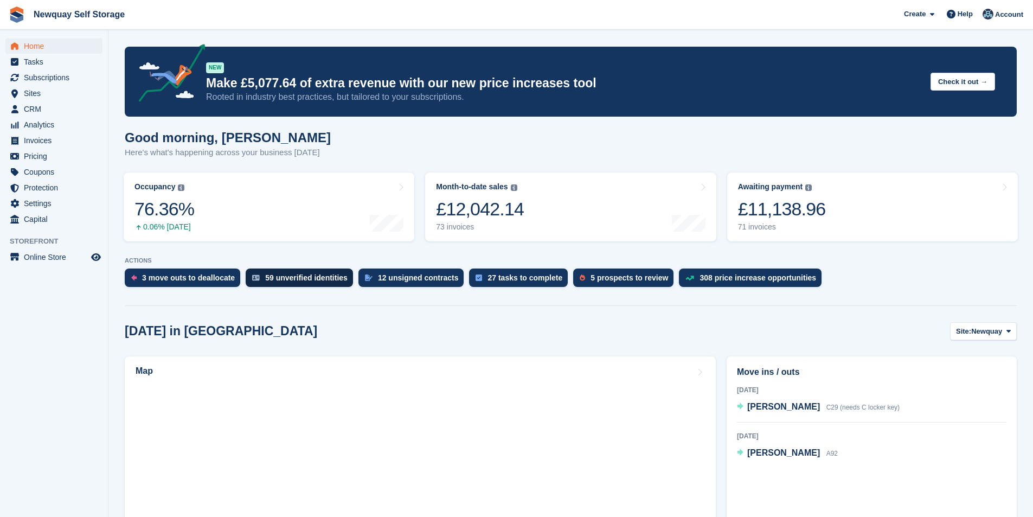
click at [299, 278] on div "59 unverified identities" at bounding box center [306, 277] width 82 height 9
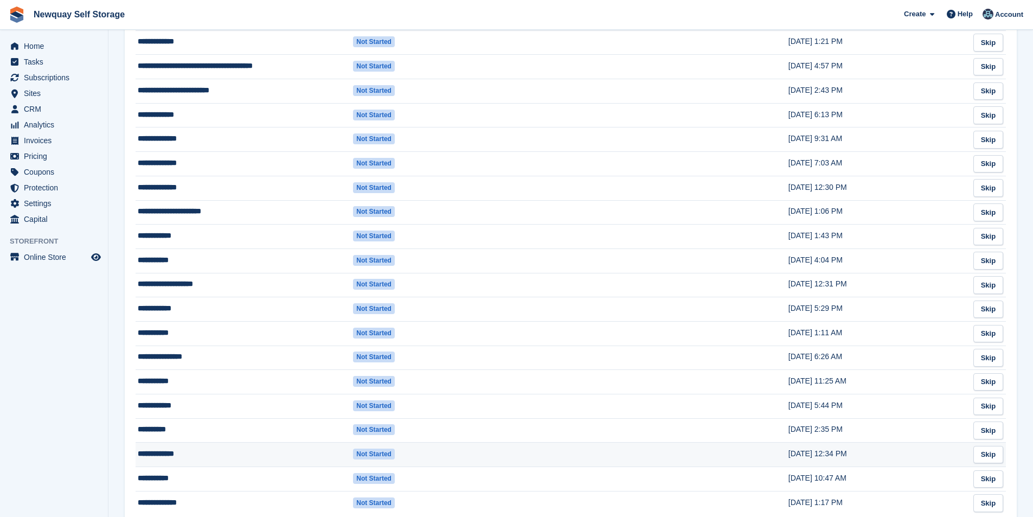
scroll to position [1222, 0]
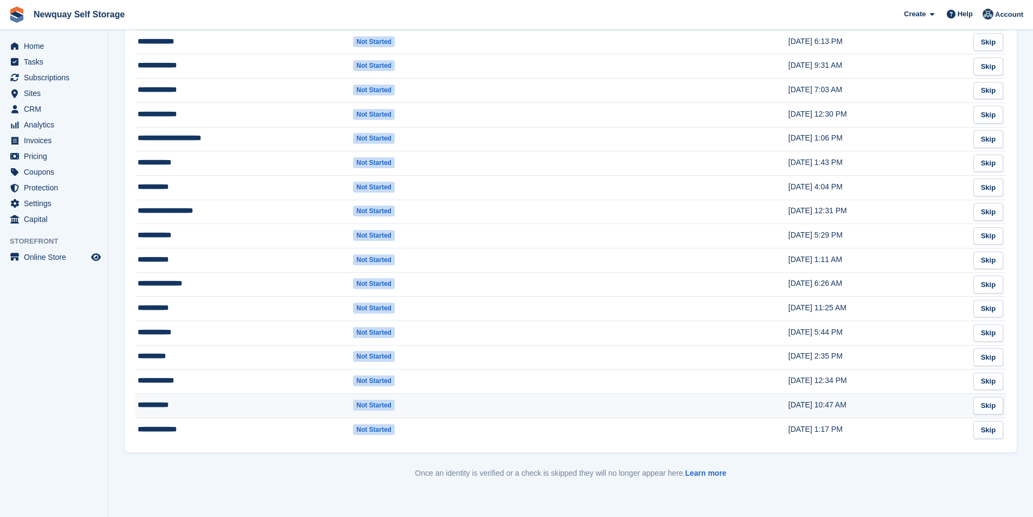
click at [150, 405] on td "**********" at bounding box center [243, 405] width 217 height 24
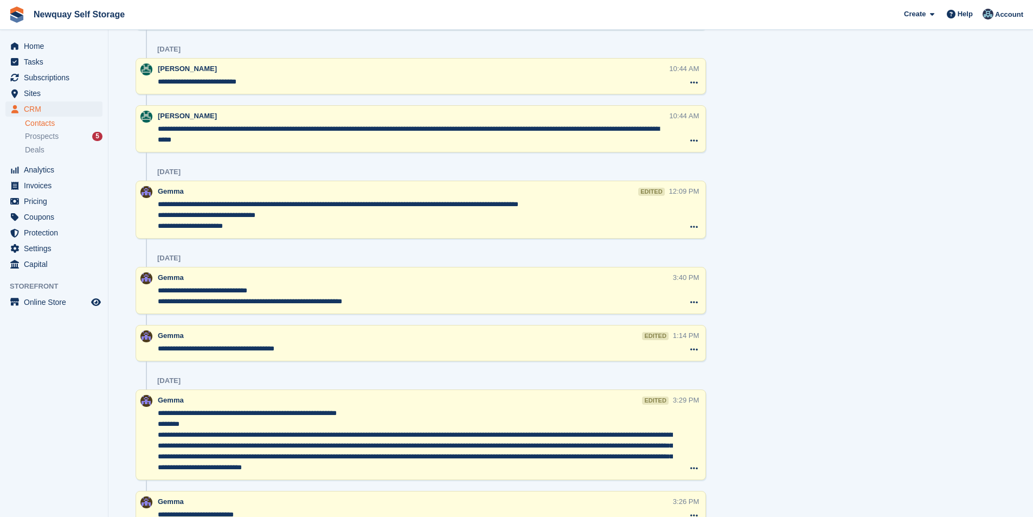
scroll to position [1301, 0]
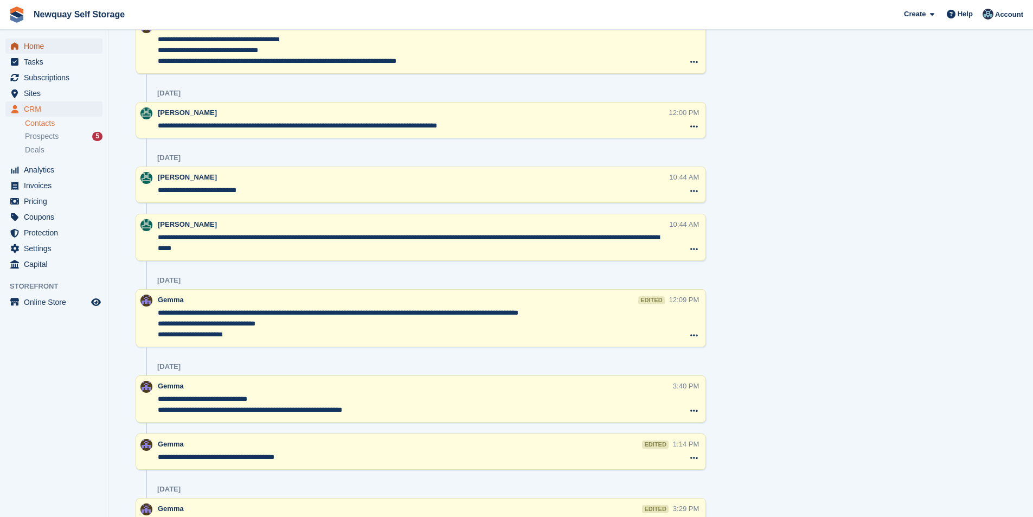
click at [43, 44] on span "Home" at bounding box center [56, 45] width 65 height 15
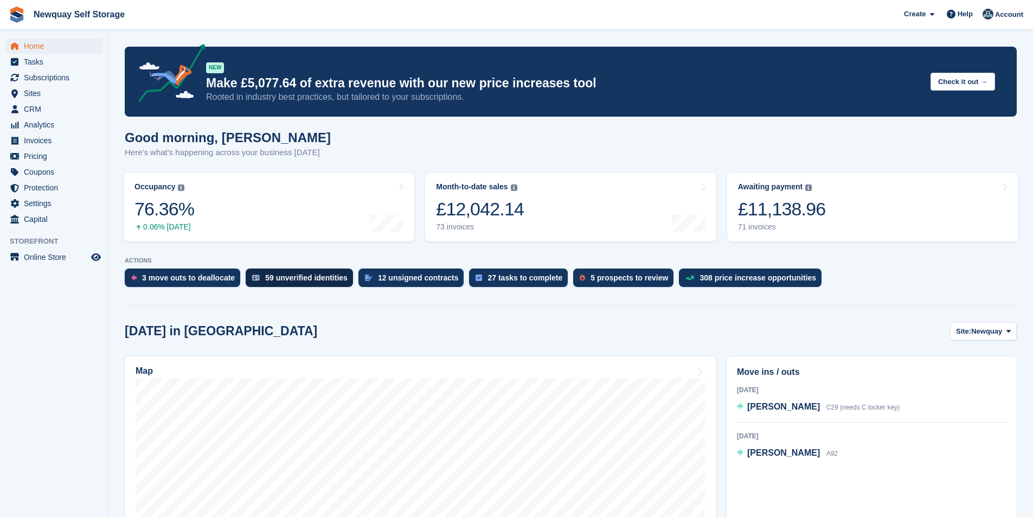
scroll to position [108, 0]
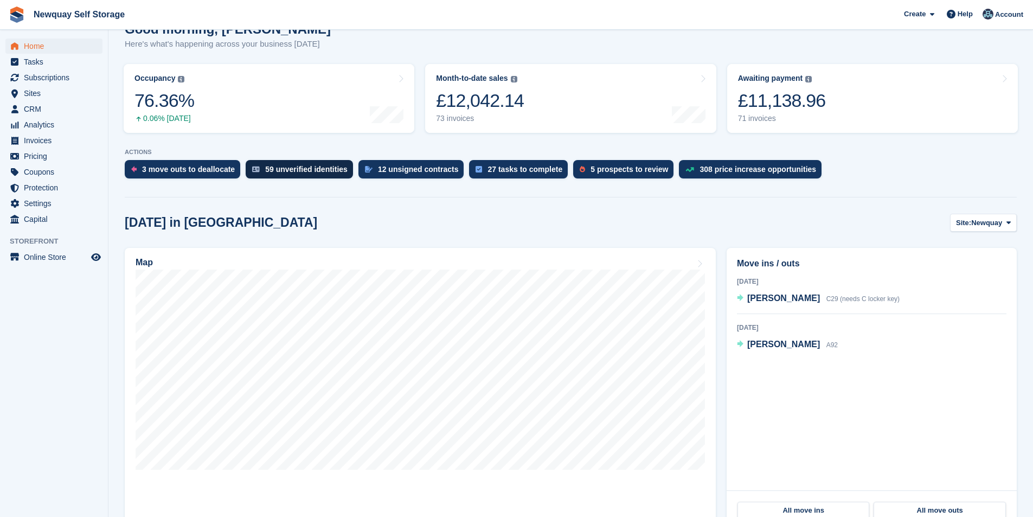
click at [295, 168] on div "59 unverified identities" at bounding box center [306, 169] width 82 height 9
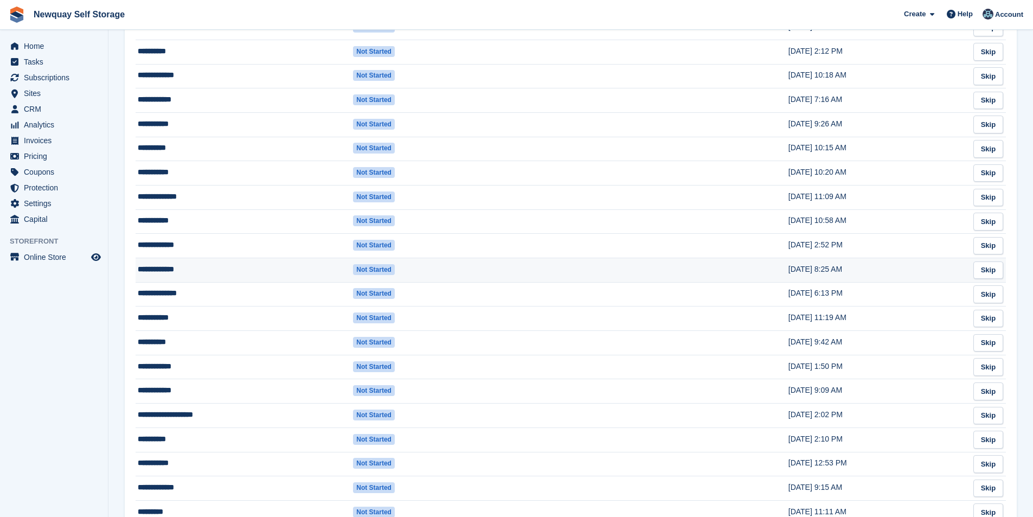
scroll to position [518, 0]
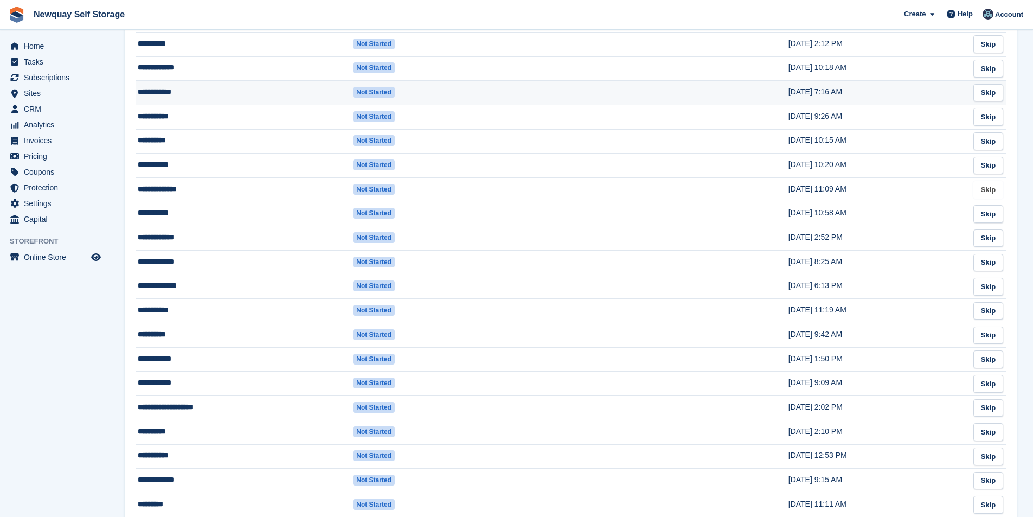
click at [990, 194] on link "Skip" at bounding box center [988, 190] width 30 height 18
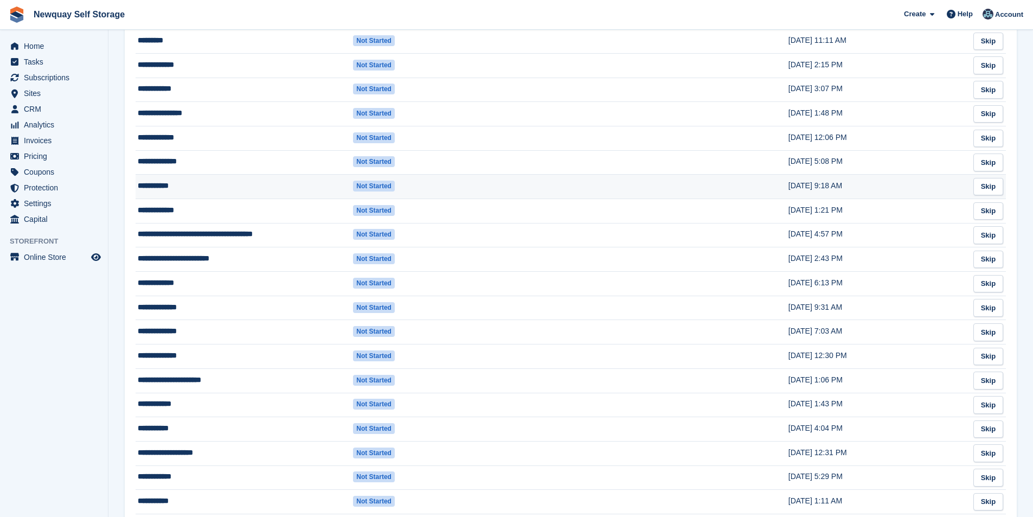
scroll to position [976, 0]
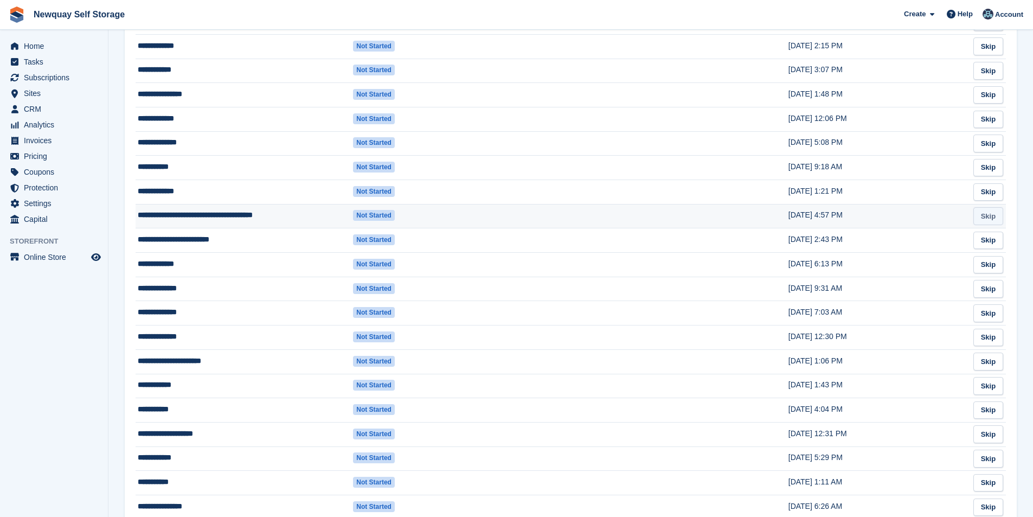
click at [983, 216] on link "Skip" at bounding box center [988, 216] width 30 height 18
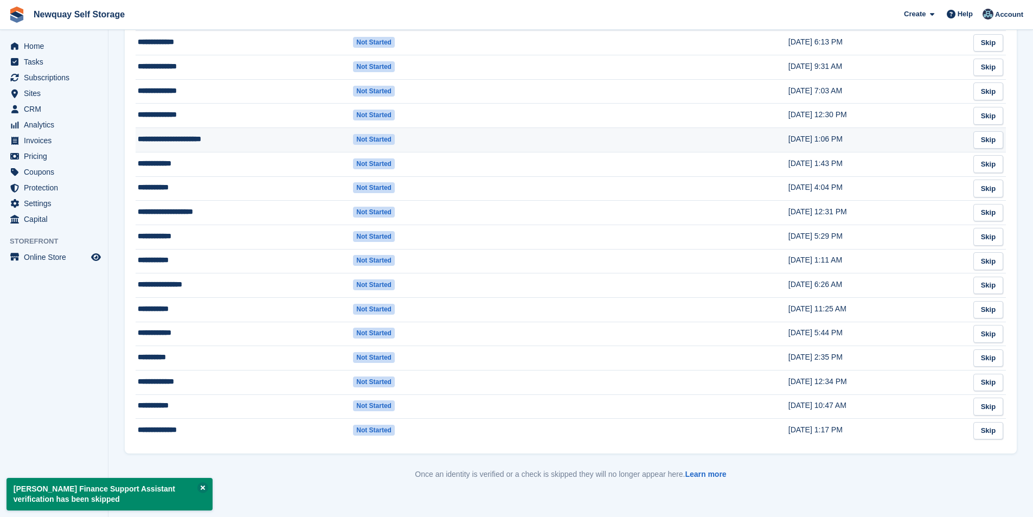
scroll to position [1174, 0]
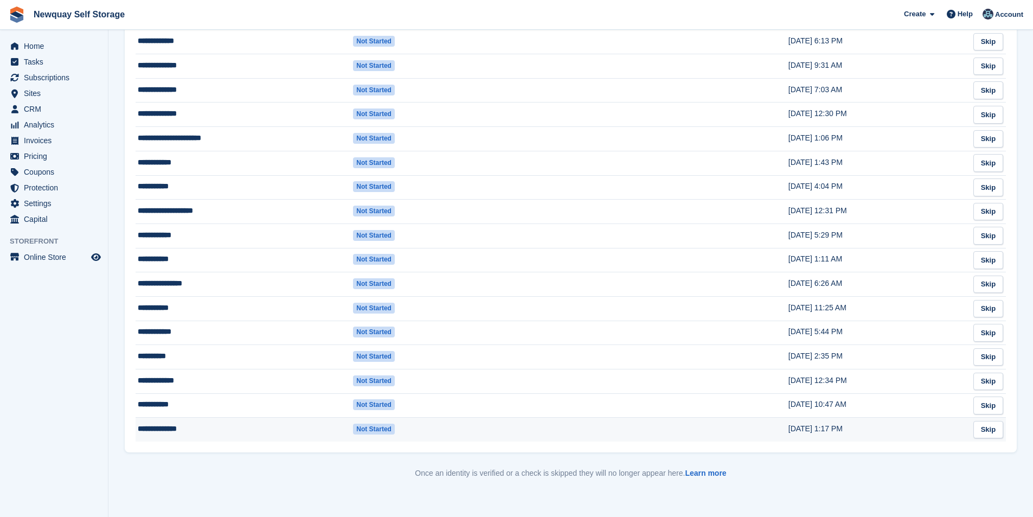
click at [156, 425] on td "**********" at bounding box center [243, 429] width 217 height 24
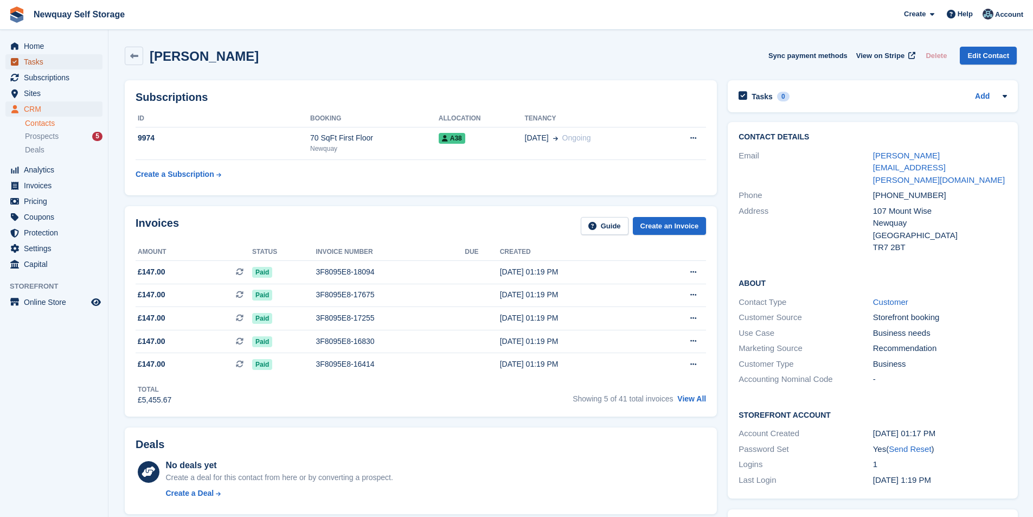
click at [46, 63] on span "Tasks" at bounding box center [56, 61] width 65 height 15
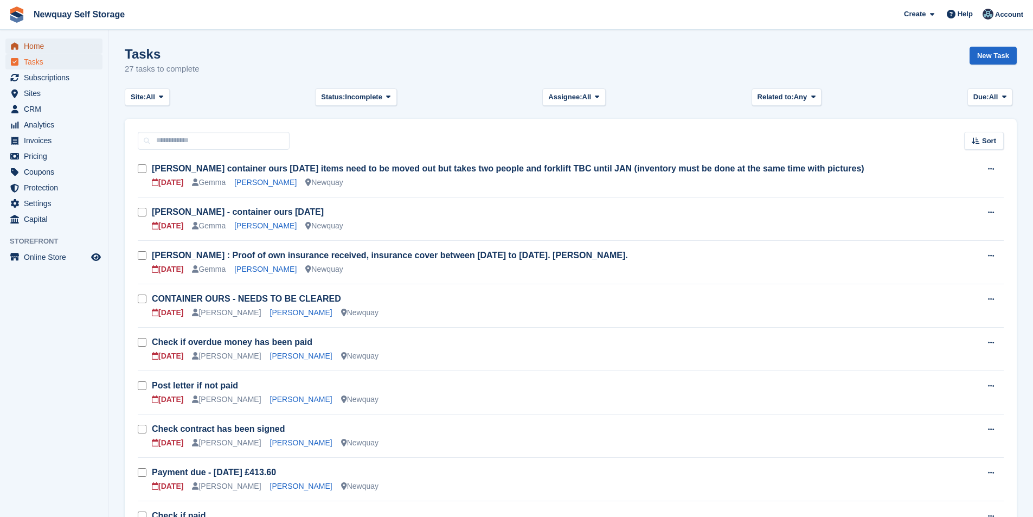
click at [45, 42] on span "Home" at bounding box center [56, 45] width 65 height 15
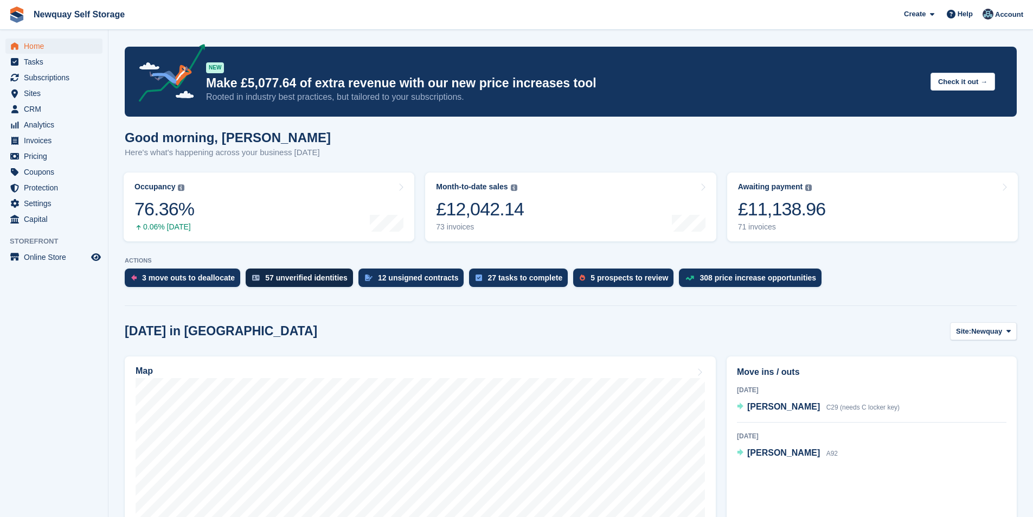
click at [298, 277] on div "57 unverified identities" at bounding box center [306, 277] width 82 height 9
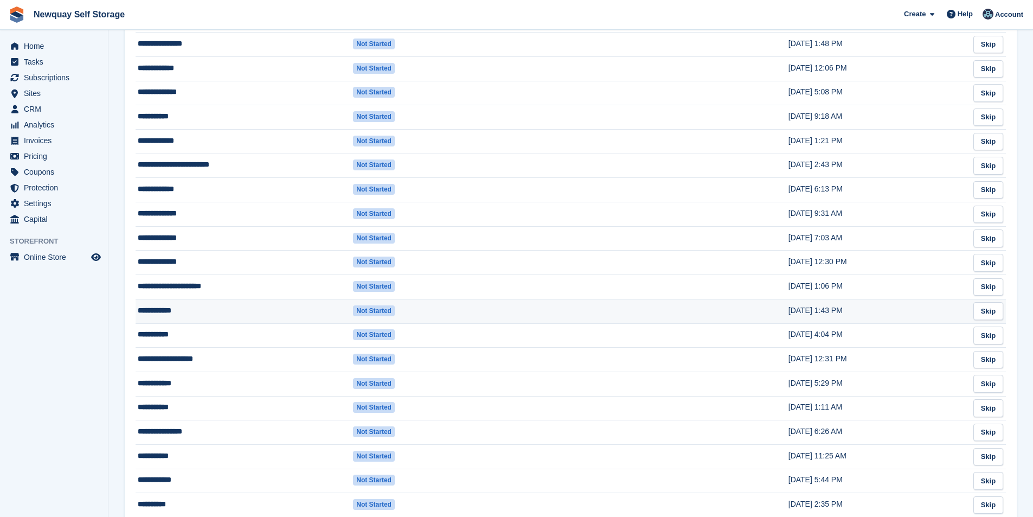
scroll to position [1011, 0]
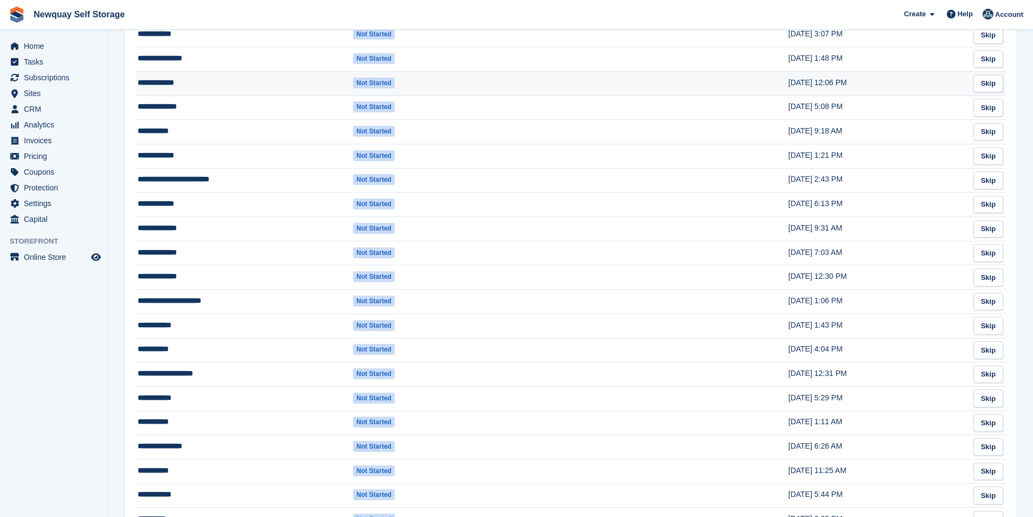
click at [167, 75] on td "**********" at bounding box center [243, 83] width 217 height 24
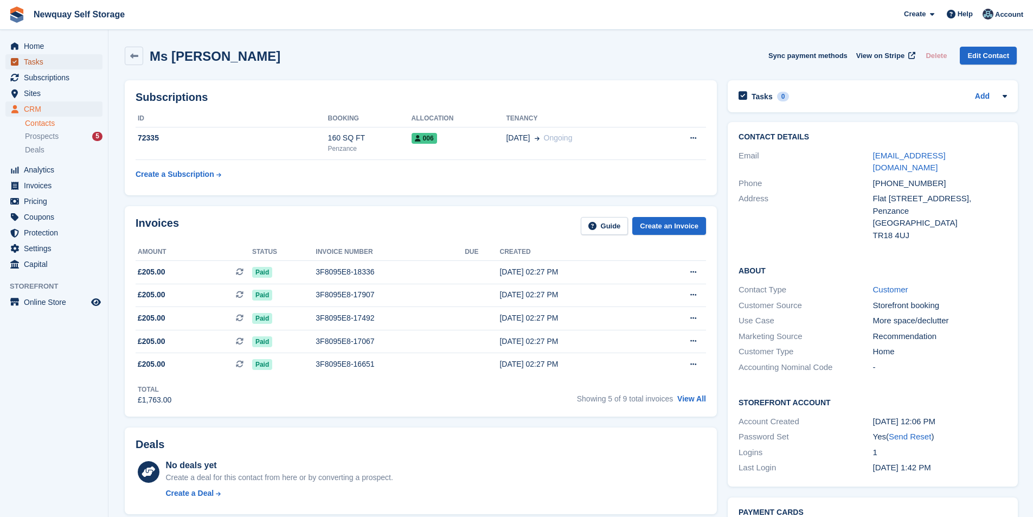
click at [56, 59] on span "Tasks" at bounding box center [56, 61] width 65 height 15
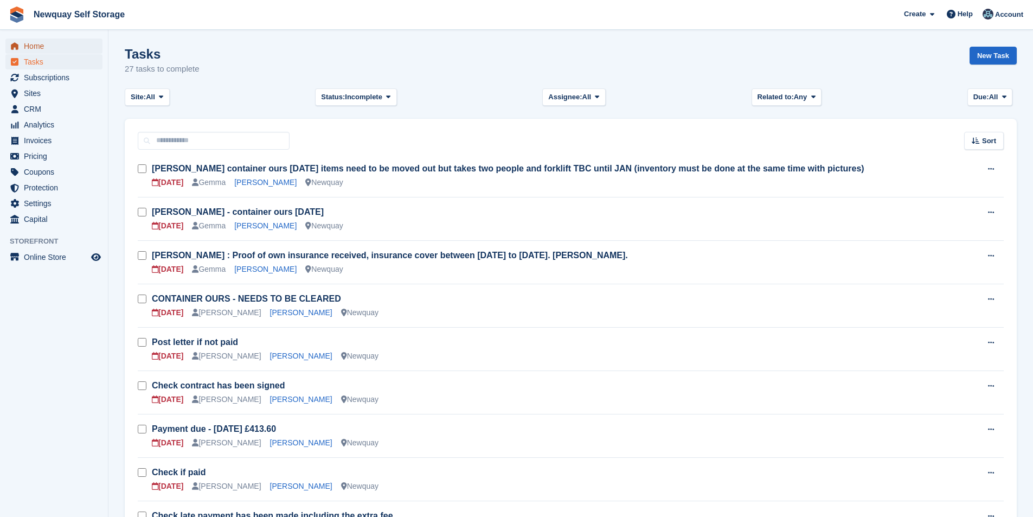
click at [44, 41] on span "Home" at bounding box center [56, 45] width 65 height 15
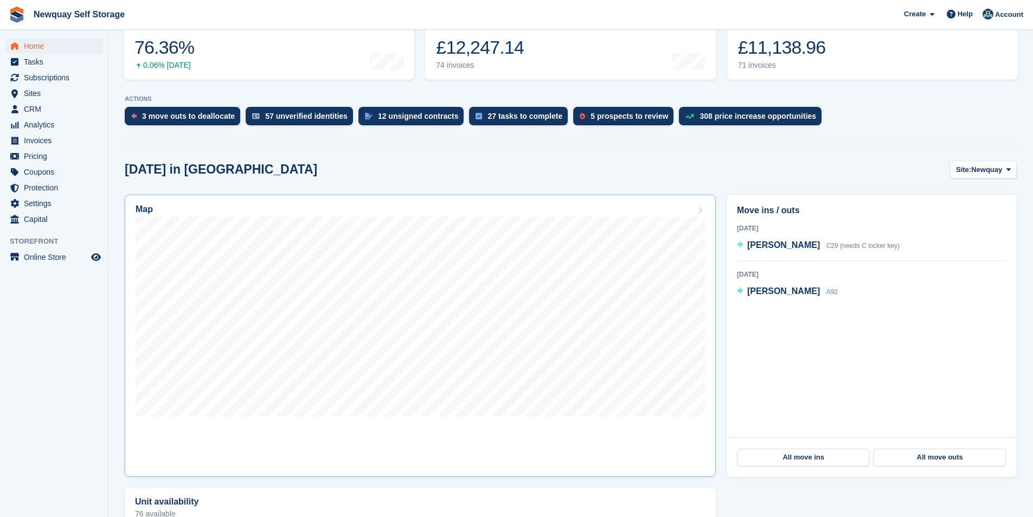
scroll to position [163, 0]
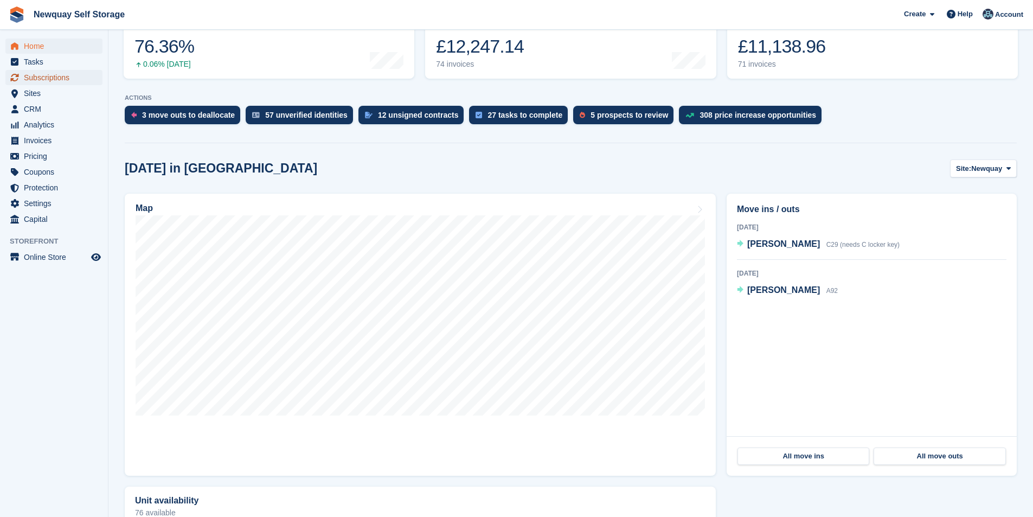
click at [68, 78] on span "Subscriptions" at bounding box center [56, 77] width 65 height 15
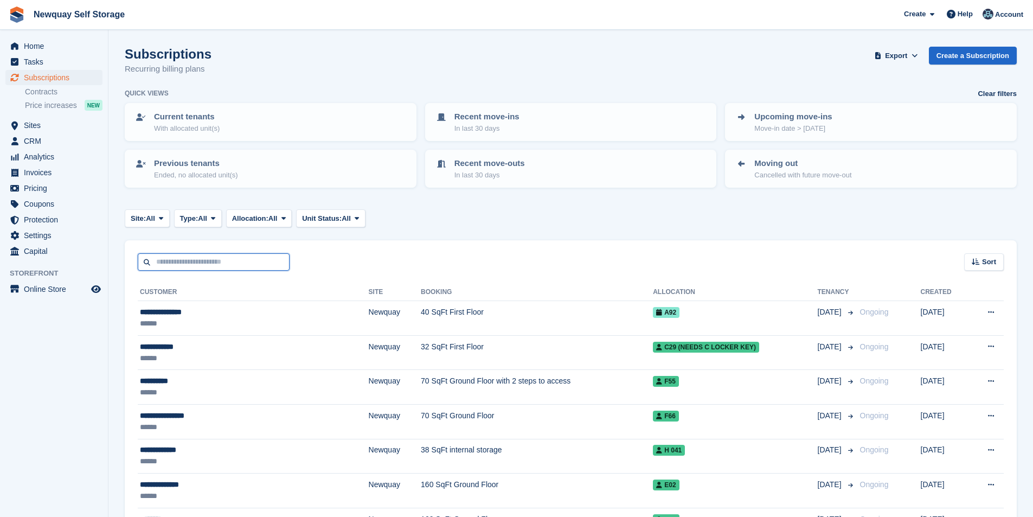
click at [190, 255] on input "text" at bounding box center [214, 262] width 152 height 18
type input "****"
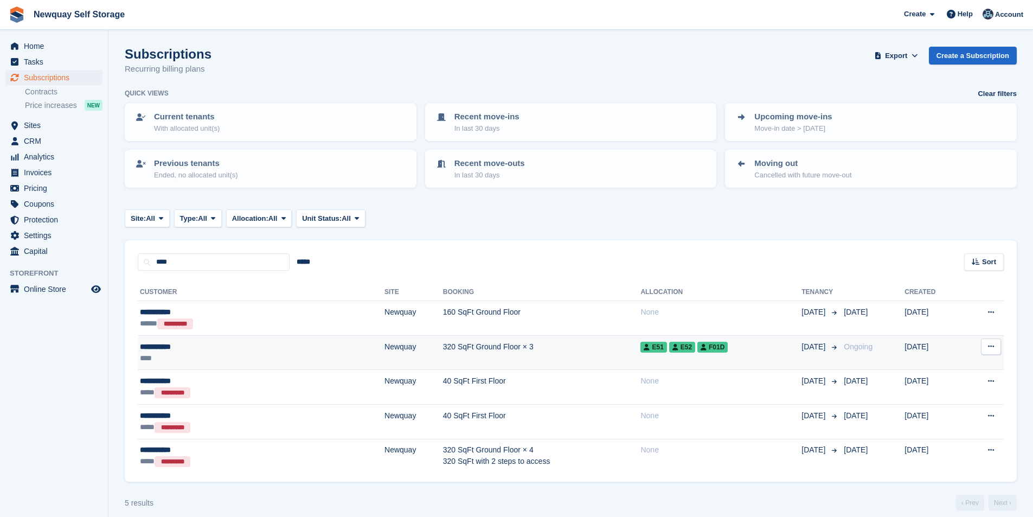
click at [172, 350] on div "**********" at bounding box center [206, 346] width 132 height 11
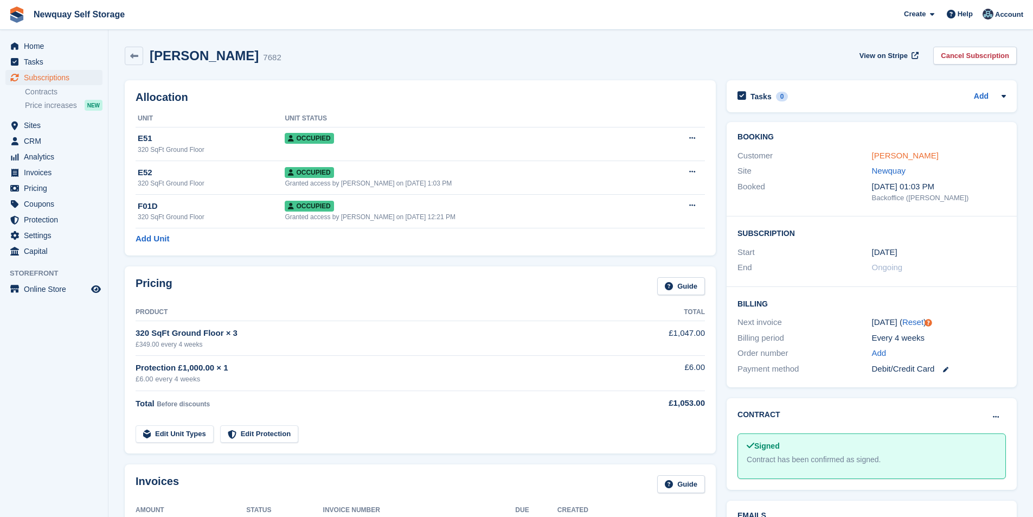
click at [902, 156] on link "Damian Rowe" at bounding box center [905, 155] width 67 height 9
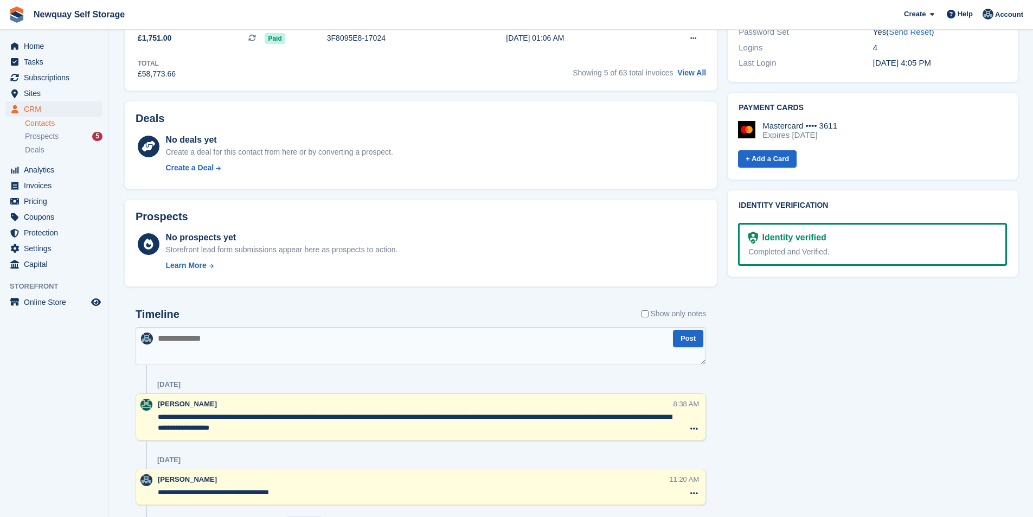
scroll to position [434, 0]
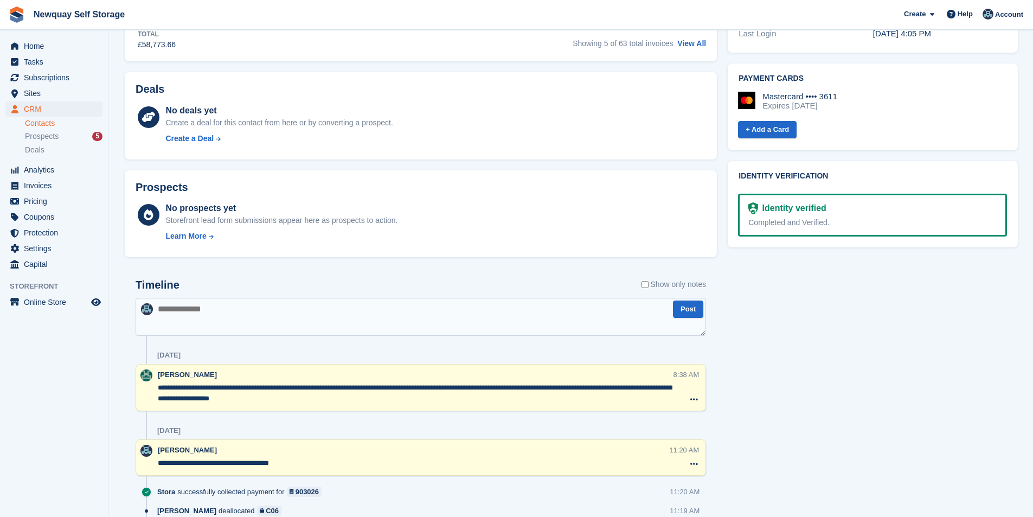
drag, startPoint x: 267, startPoint y: 383, endPoint x: 348, endPoint y: 383, distance: 81.3
click at [348, 383] on textarea "**********" at bounding box center [415, 393] width 514 height 22
click at [372, 397] on textarea "**********" at bounding box center [415, 393] width 514 height 22
click at [56, 63] on span "Tasks" at bounding box center [56, 61] width 65 height 15
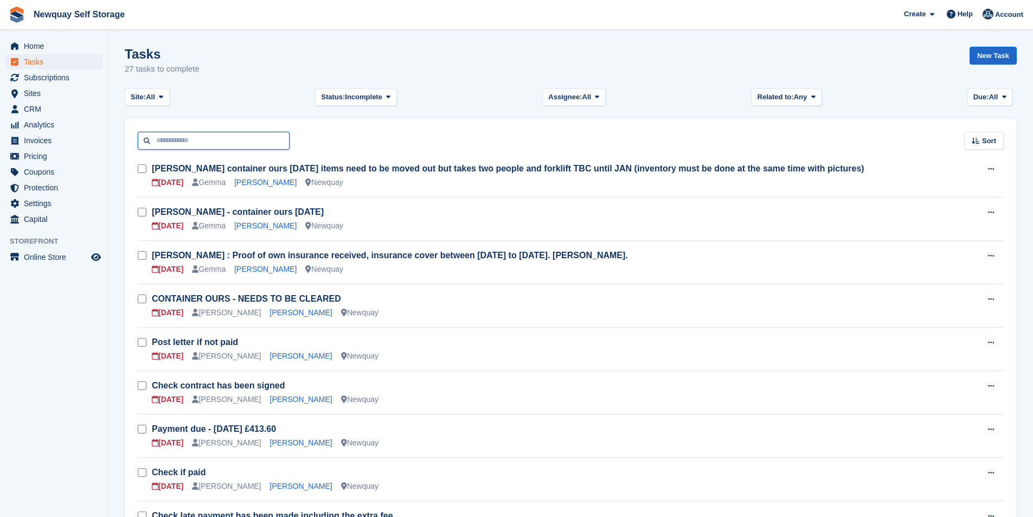
click at [189, 145] on input "text" at bounding box center [214, 141] width 152 height 18
click at [60, 76] on span "Subscriptions" at bounding box center [56, 77] width 65 height 15
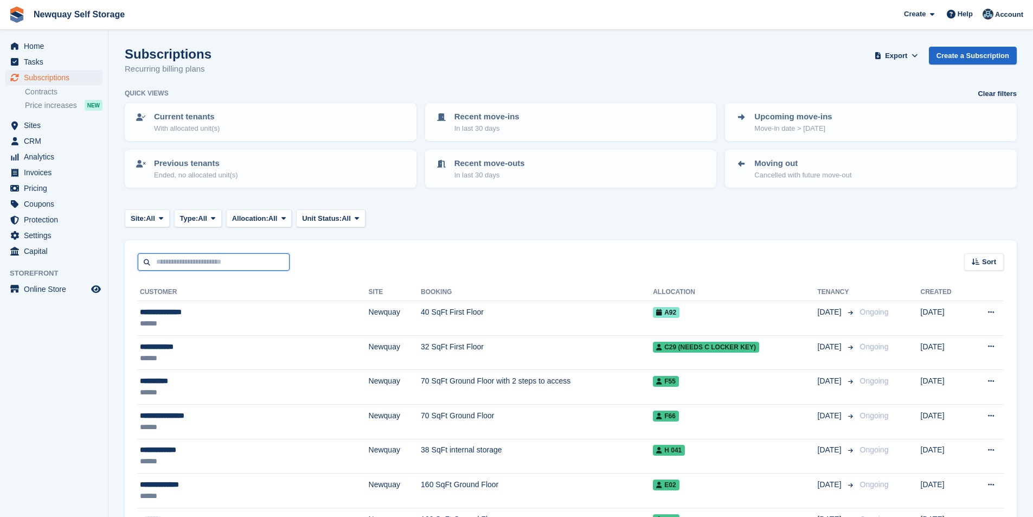
click at [184, 266] on input "text" at bounding box center [214, 262] width 152 height 18
type input "***"
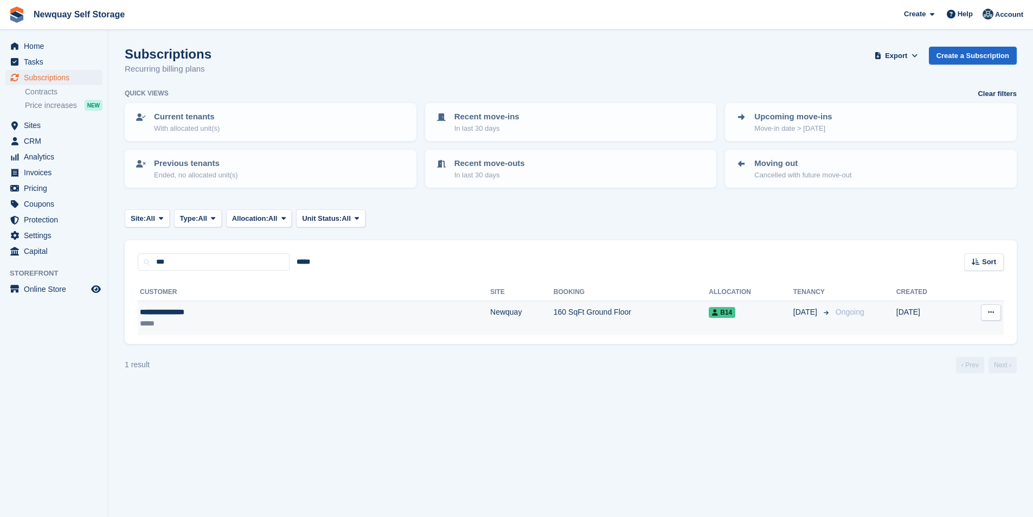
click at [179, 309] on div "**********" at bounding box center [227, 311] width 174 height 11
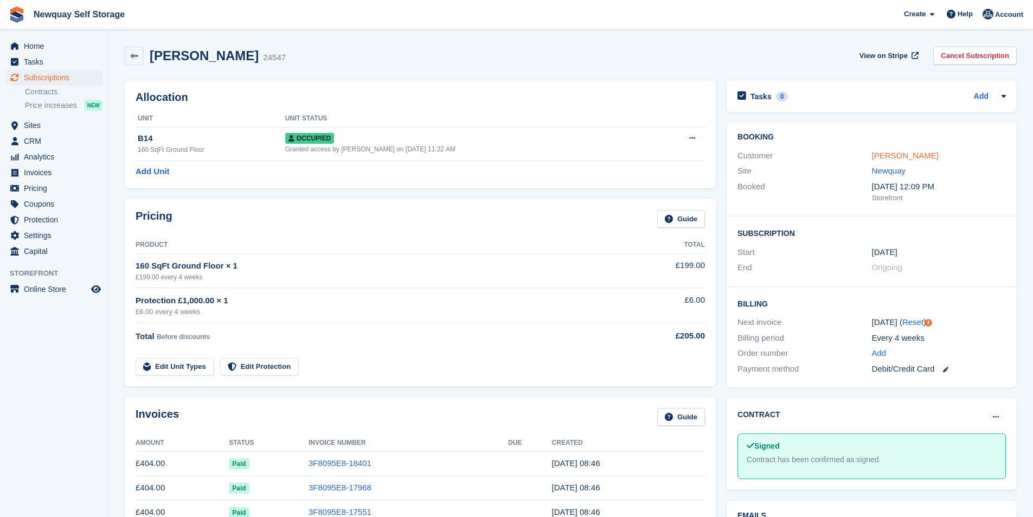
click at [913, 153] on link "[PERSON_NAME]" at bounding box center [905, 155] width 67 height 9
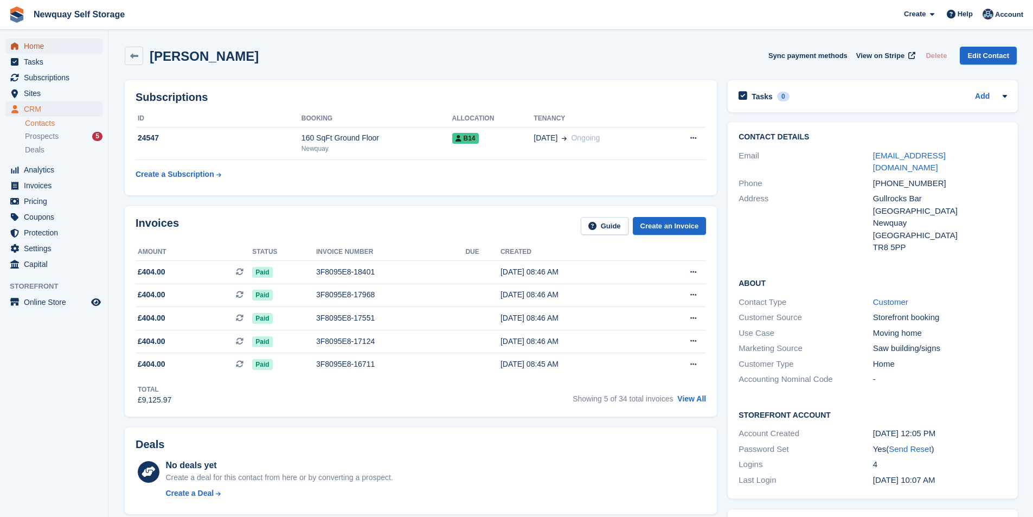
click at [43, 43] on span "Home" at bounding box center [56, 45] width 65 height 15
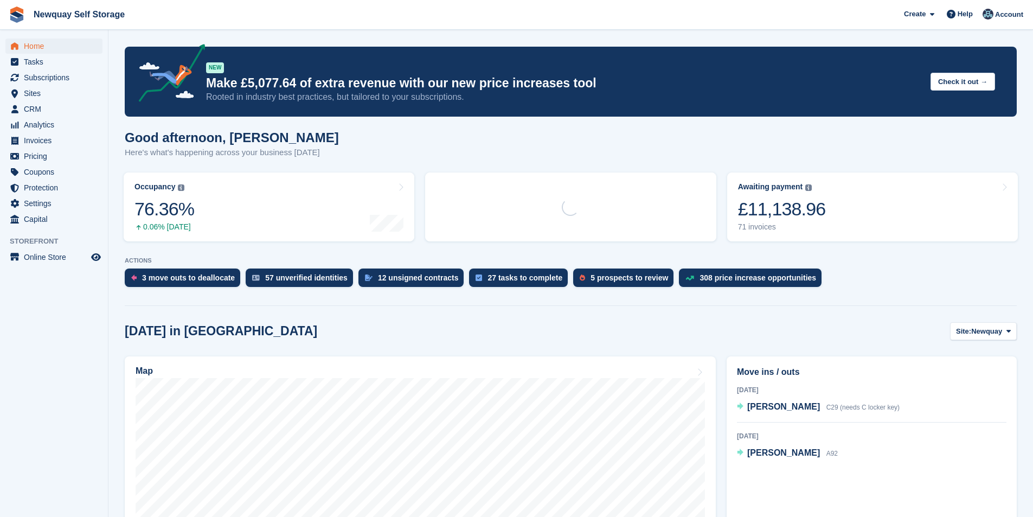
scroll to position [217, 0]
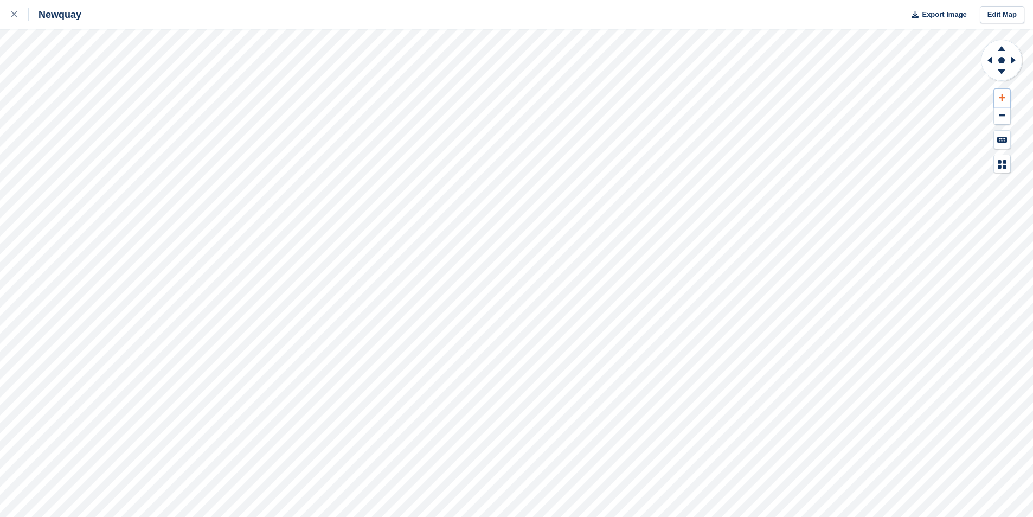
click at [1003, 102] on button at bounding box center [1001, 98] width 16 height 18
drag, startPoint x: 1003, startPoint y: 102, endPoint x: 996, endPoint y: 99, distance: 7.5
click at [1002, 101] on button at bounding box center [1001, 98] width 16 height 18
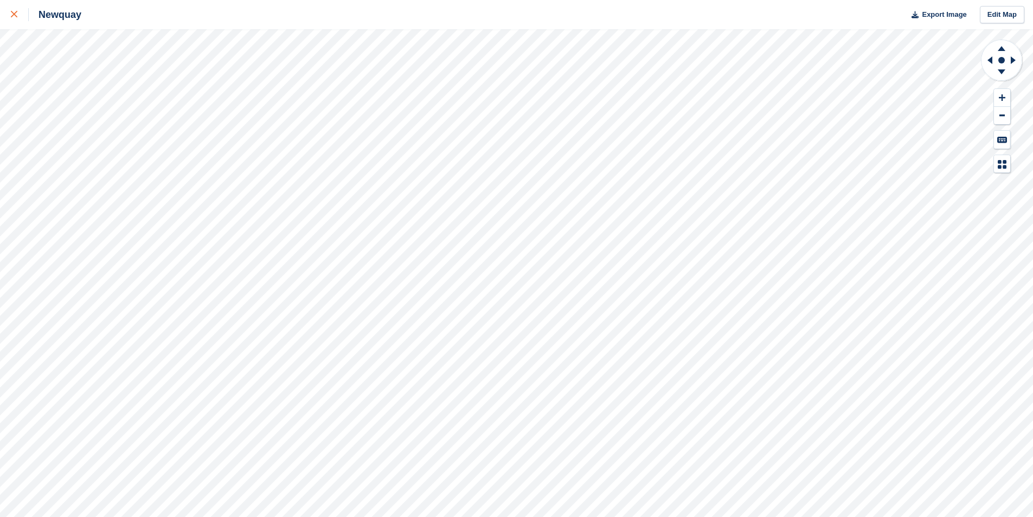
click at [10, 12] on link at bounding box center [14, 14] width 29 height 29
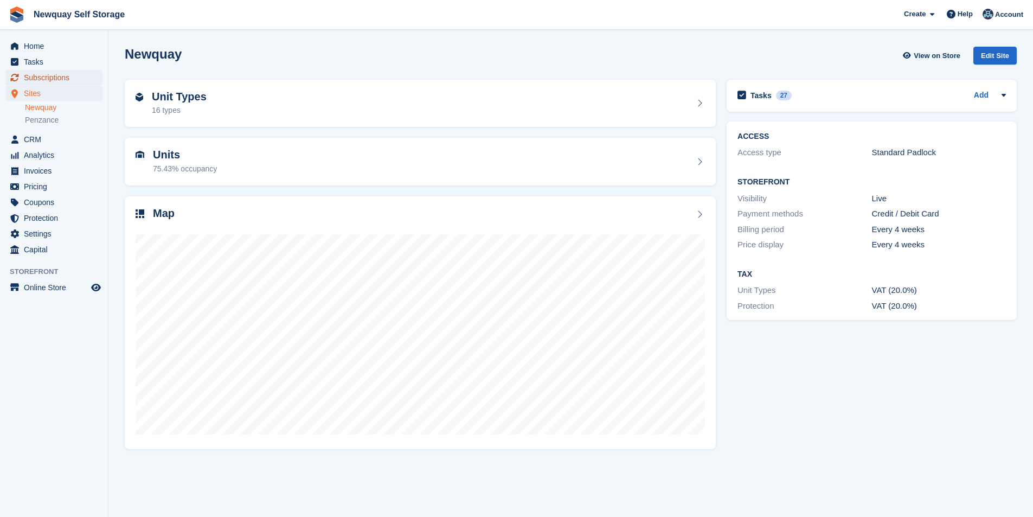
click at [50, 71] on span "Subscriptions" at bounding box center [56, 77] width 65 height 15
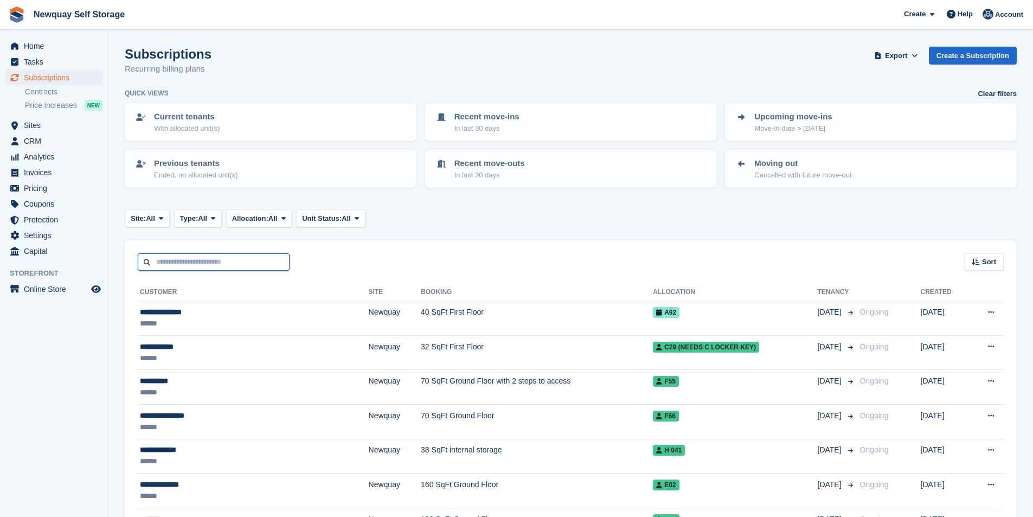
click at [241, 263] on input "text" at bounding box center [214, 262] width 152 height 18
type input "***"
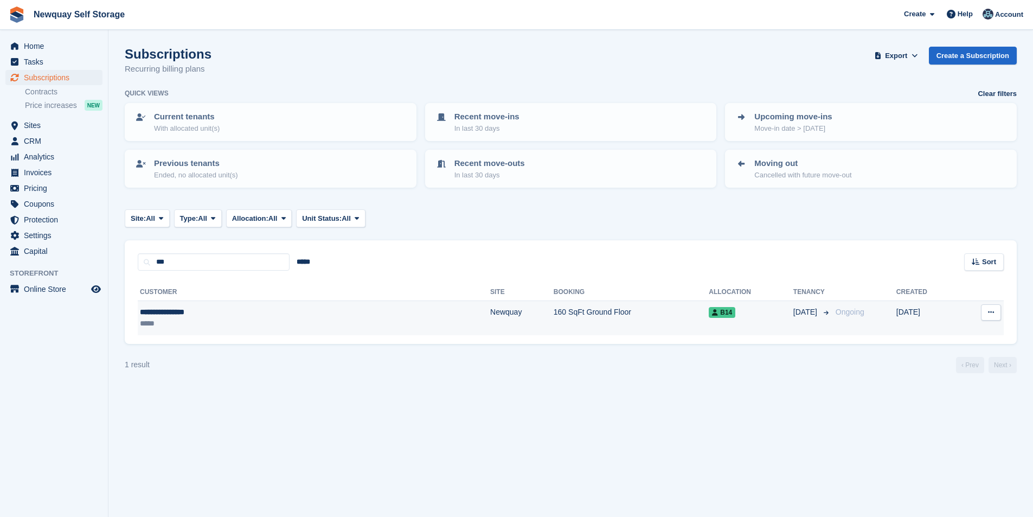
click at [195, 311] on div "**********" at bounding box center [227, 311] width 174 height 11
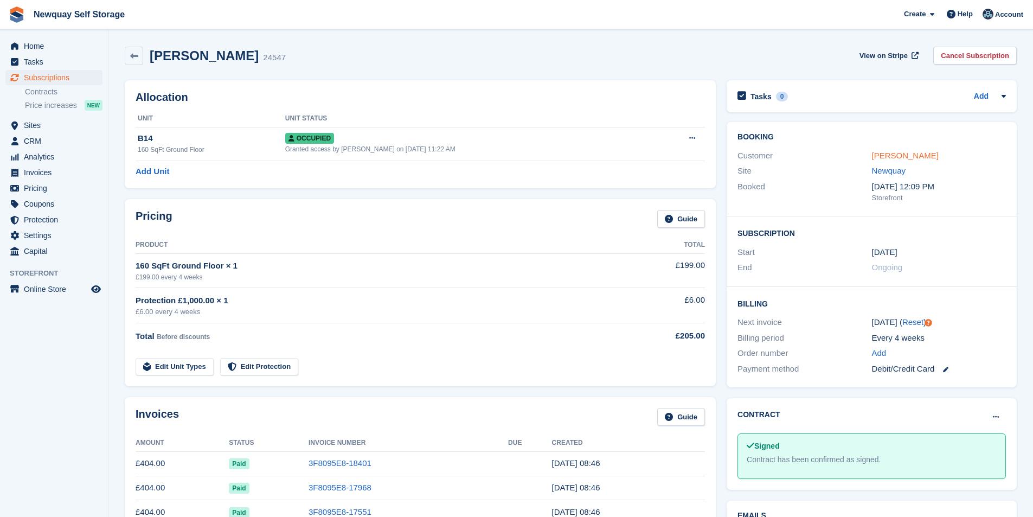
click at [919, 155] on link "Christopher Dods" at bounding box center [905, 155] width 67 height 9
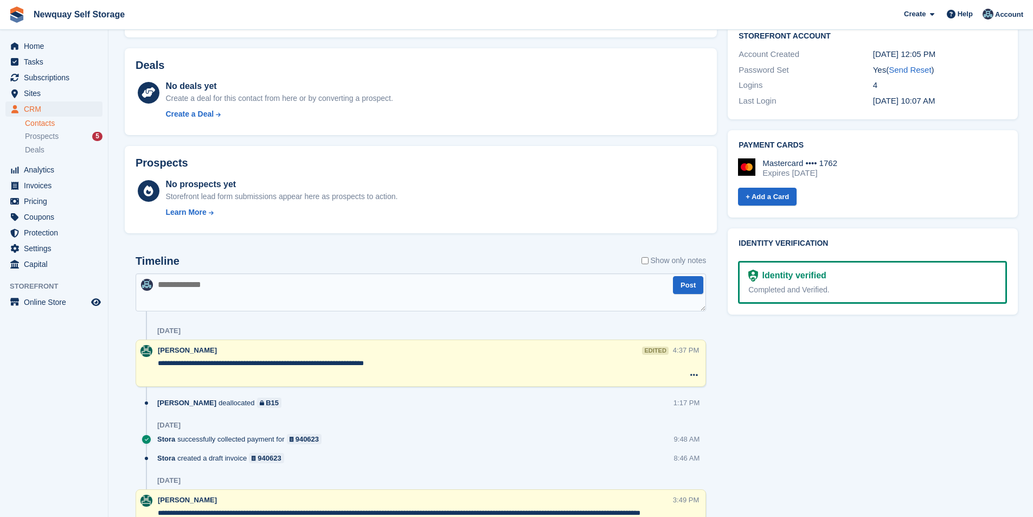
scroll to position [379, 0]
drag, startPoint x: 210, startPoint y: 363, endPoint x: 131, endPoint y: 361, distance: 79.1
click at [217, 295] on textarea at bounding box center [420, 292] width 570 height 38
paste textarea "**********"
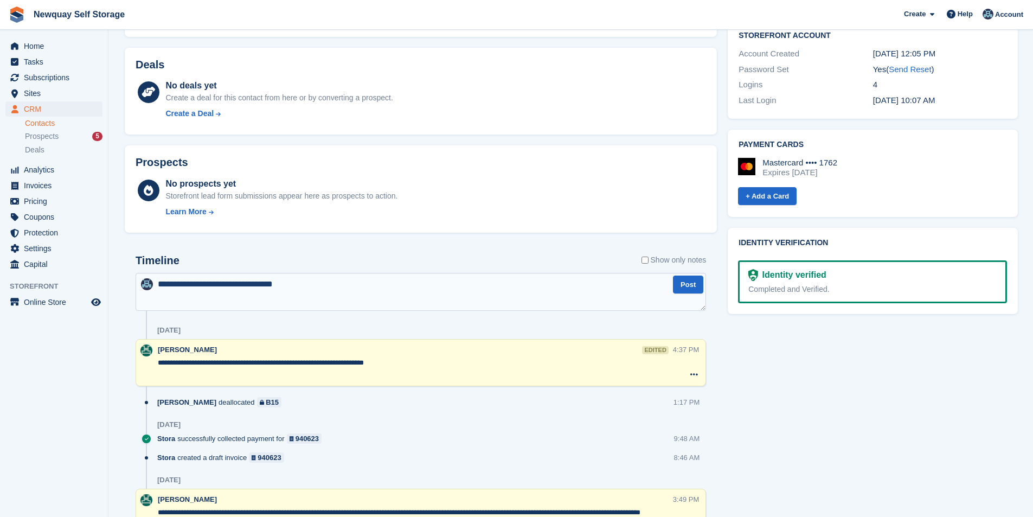
type textarea "**********"
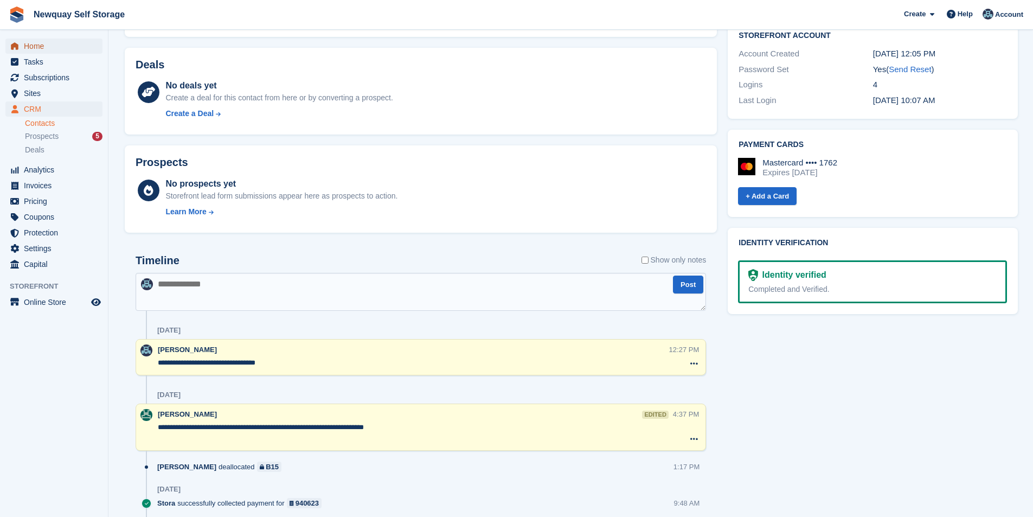
click at [64, 42] on span "Home" at bounding box center [56, 45] width 65 height 15
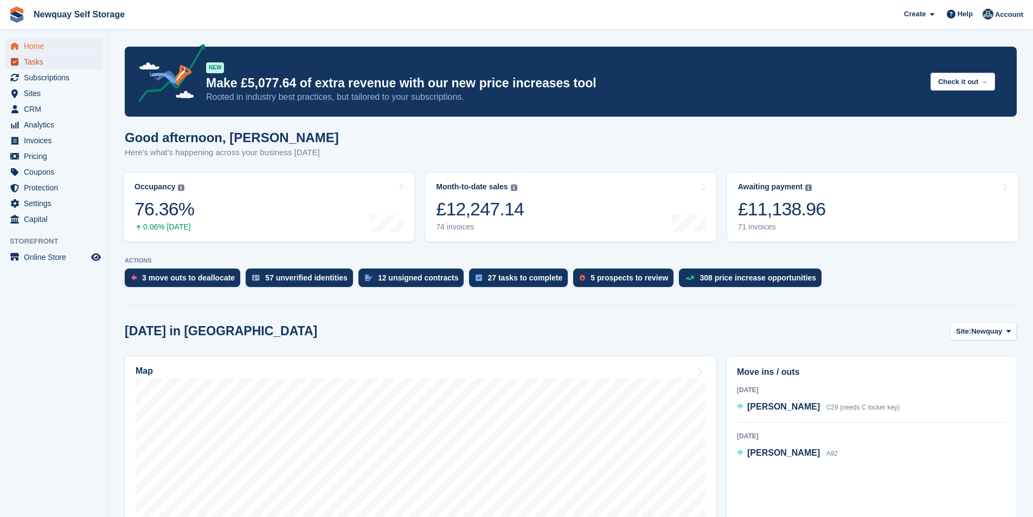
click at [35, 57] on span "Tasks" at bounding box center [56, 61] width 65 height 15
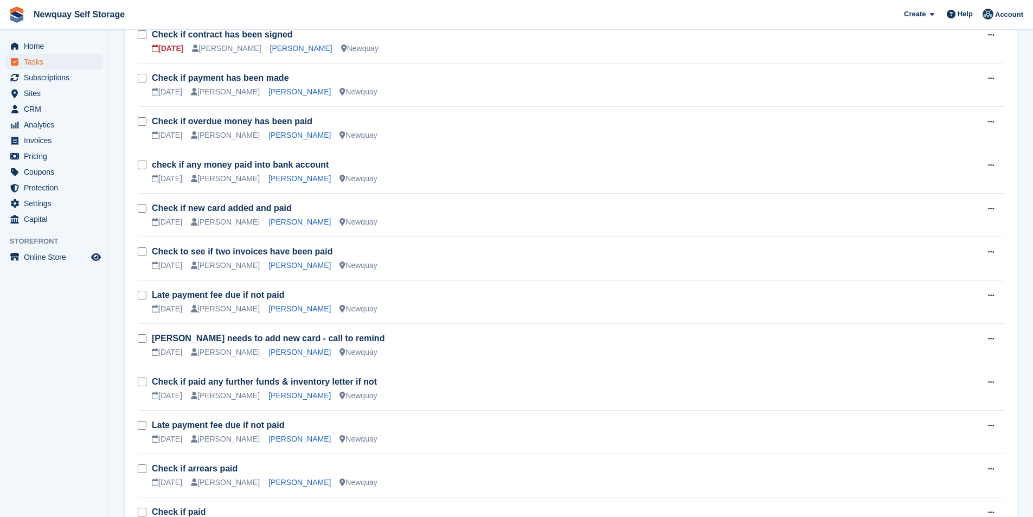
scroll to position [532, 0]
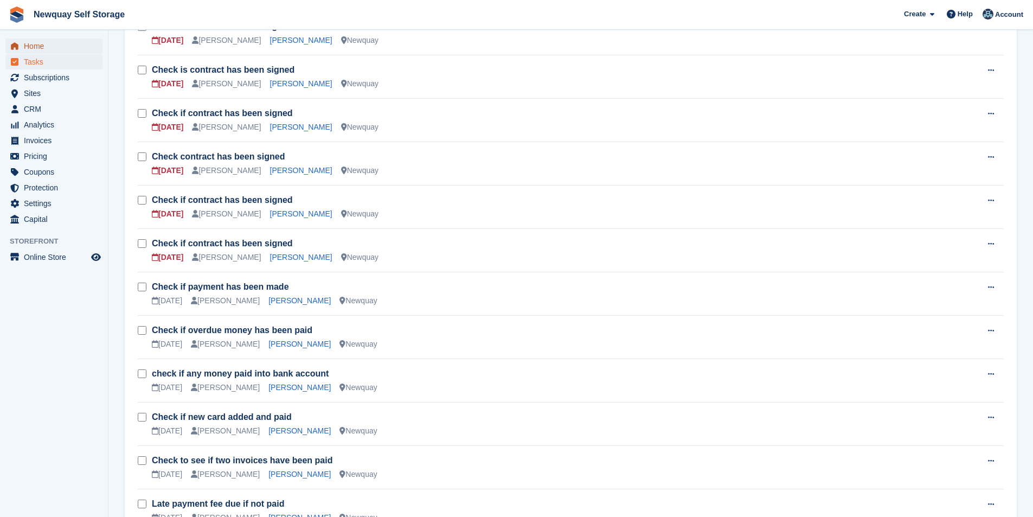
click at [53, 46] on span "Home" at bounding box center [56, 45] width 65 height 15
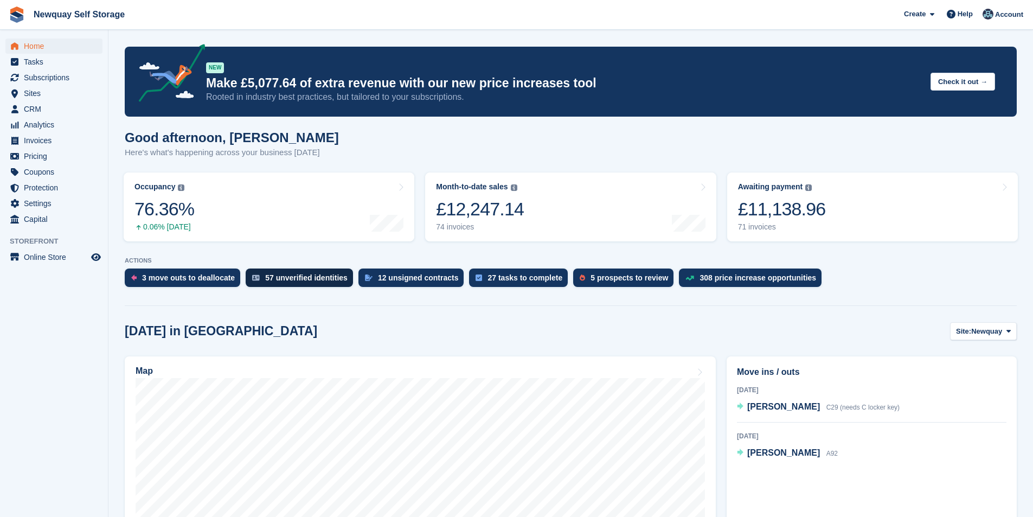
click at [292, 279] on div "57 unverified identities" at bounding box center [306, 277] width 82 height 9
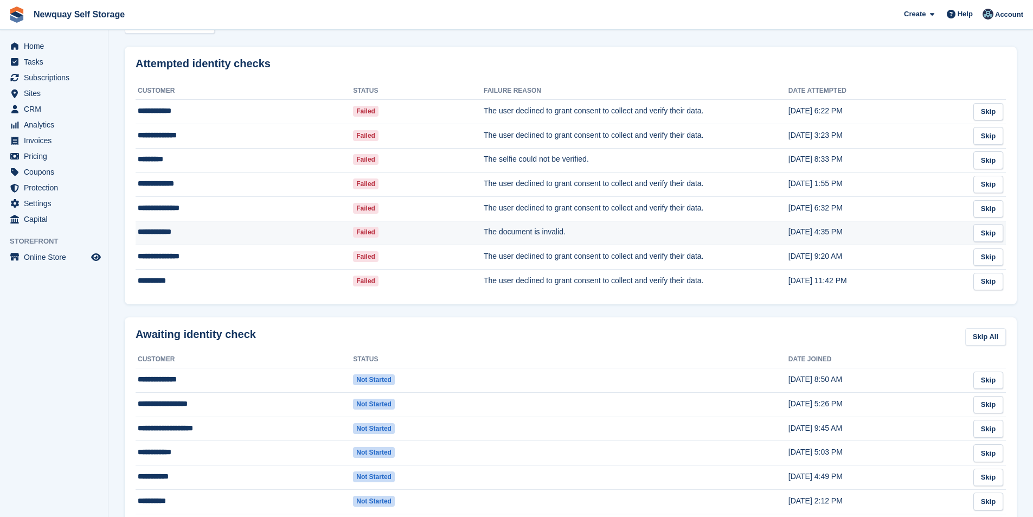
scroll to position [163, 0]
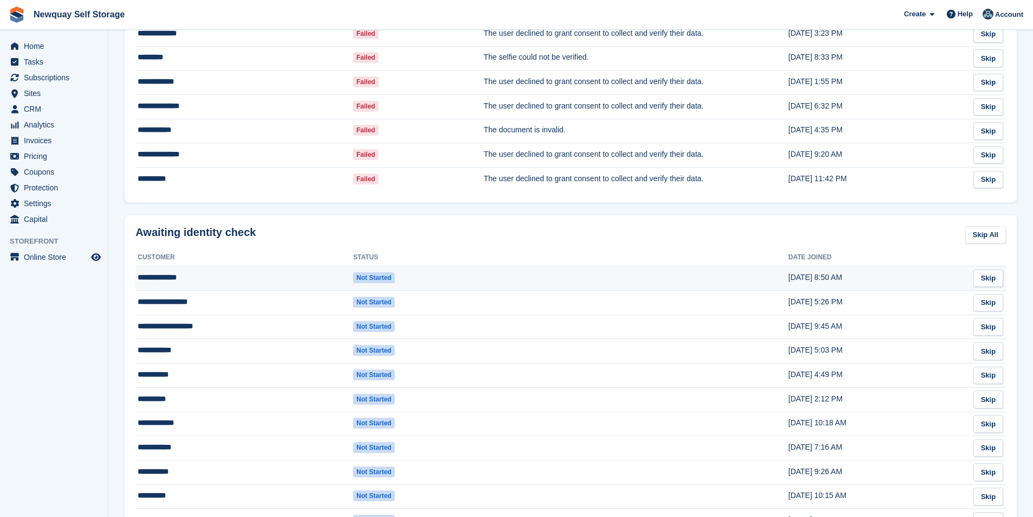
click at [173, 275] on td "**********" at bounding box center [243, 278] width 217 height 24
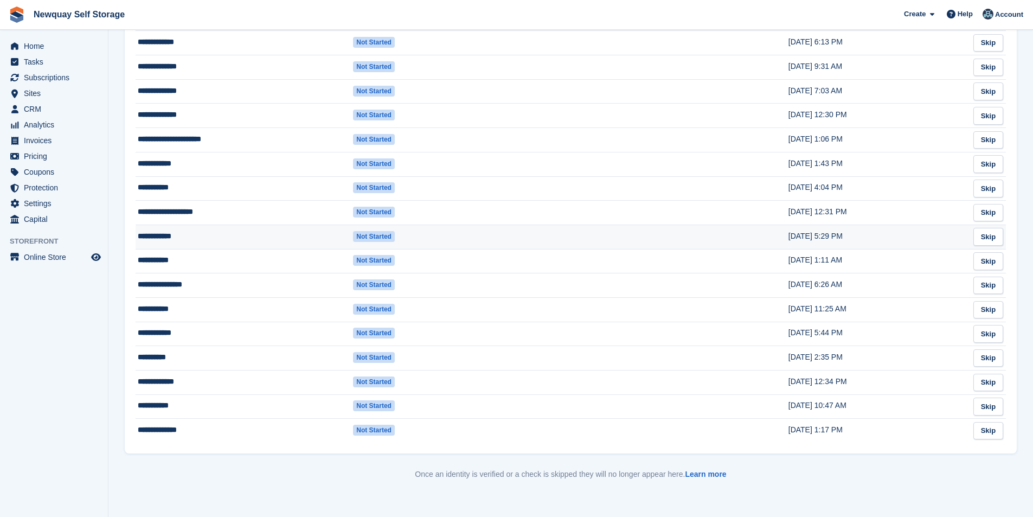
scroll to position [1174, 0]
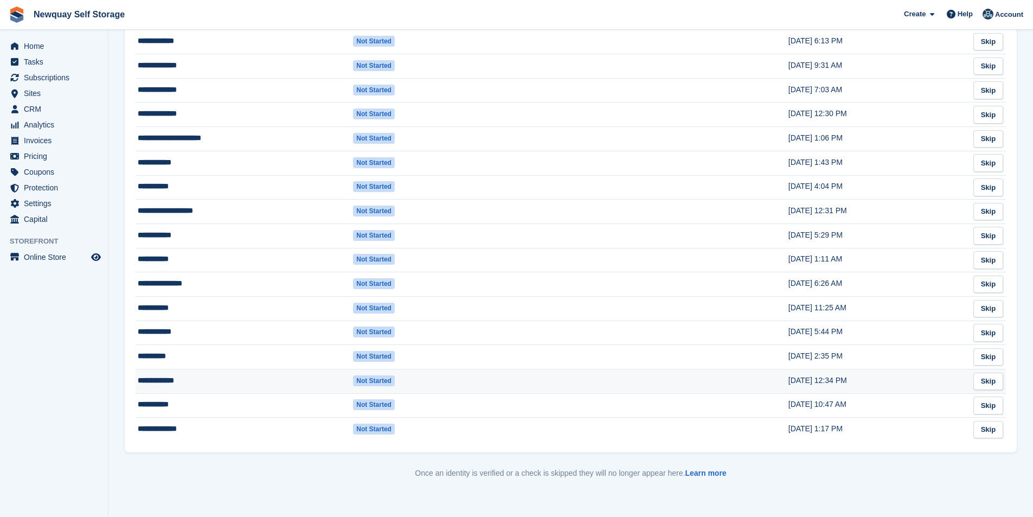
click at [161, 377] on td "**********" at bounding box center [243, 381] width 217 height 24
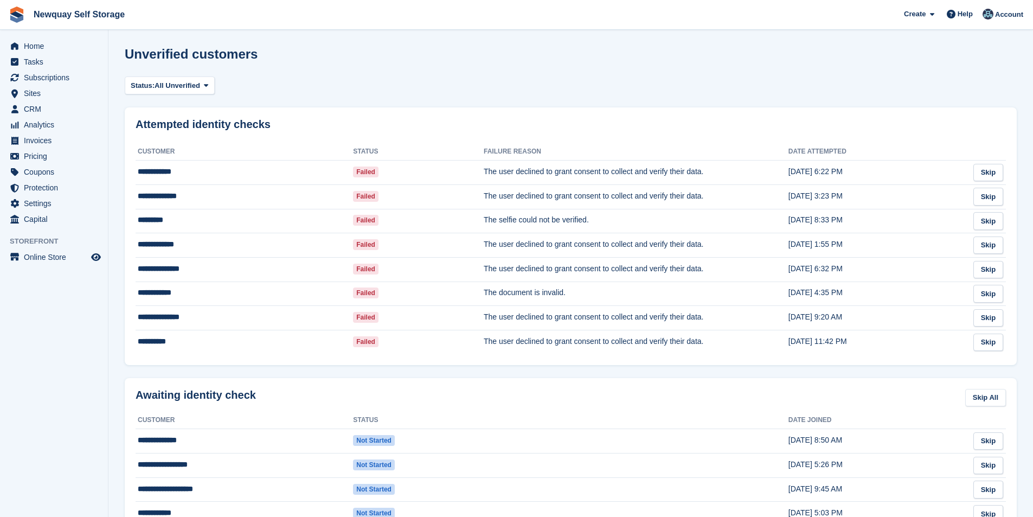
scroll to position [1174, 0]
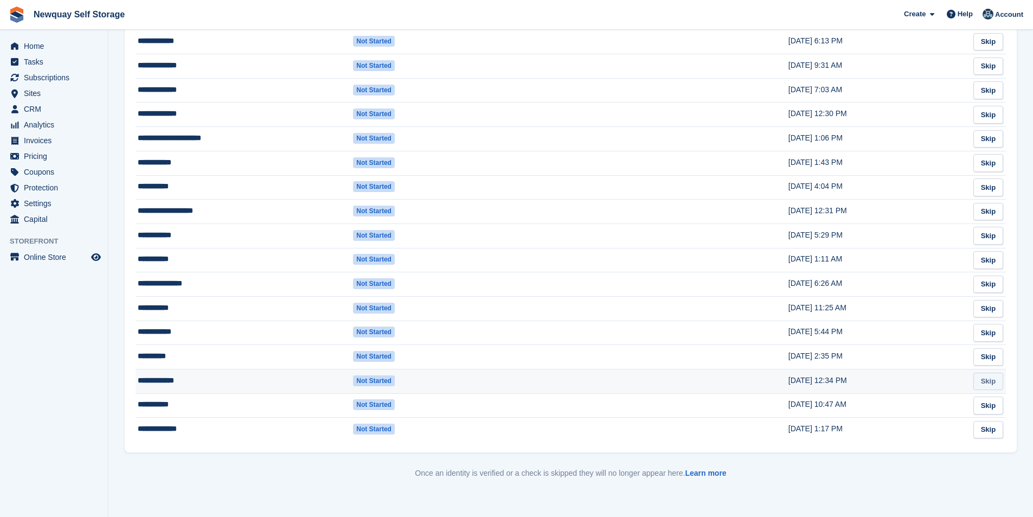
click at [1001, 383] on link "Skip" at bounding box center [988, 381] width 30 height 18
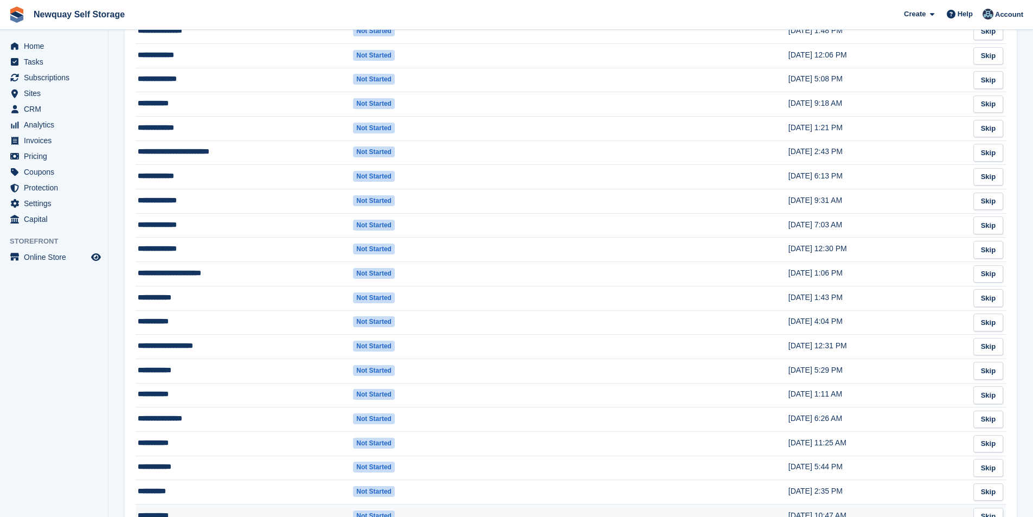
scroll to position [1138, 0]
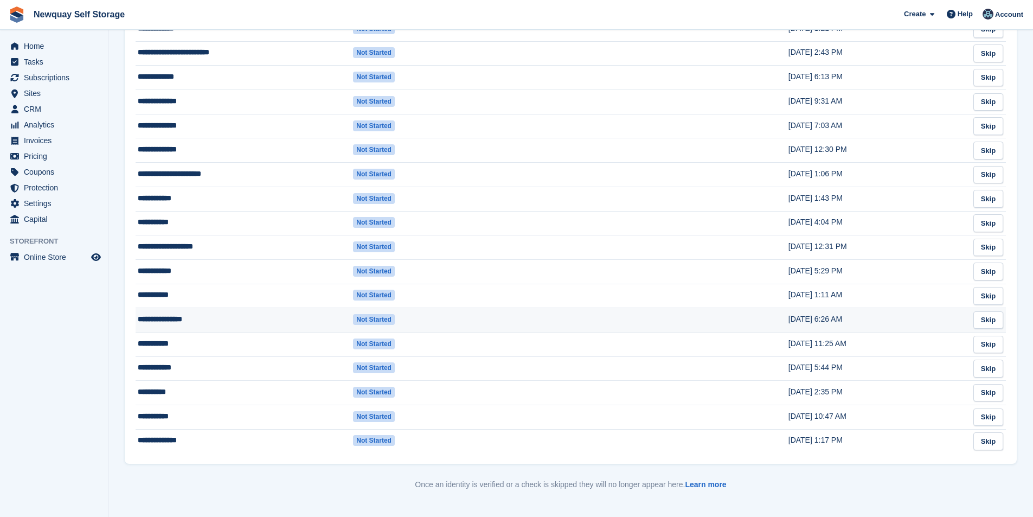
click at [175, 320] on td "**********" at bounding box center [243, 320] width 217 height 24
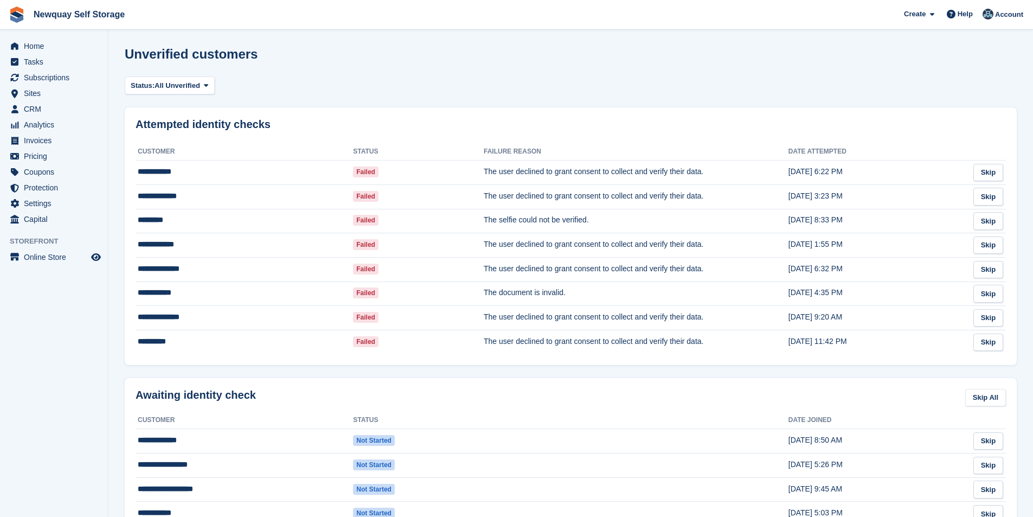
scroll to position [1138, 0]
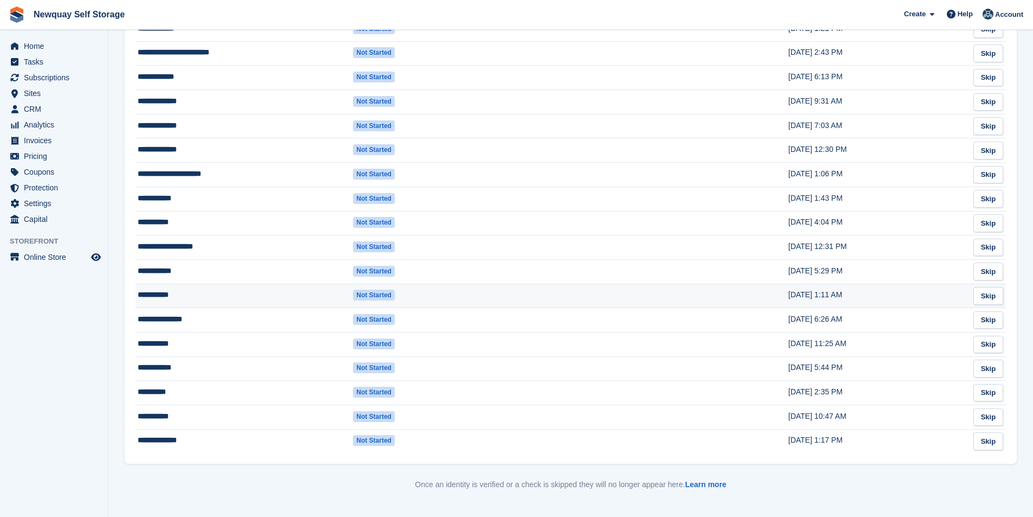
click at [176, 291] on td "**********" at bounding box center [243, 295] width 217 height 24
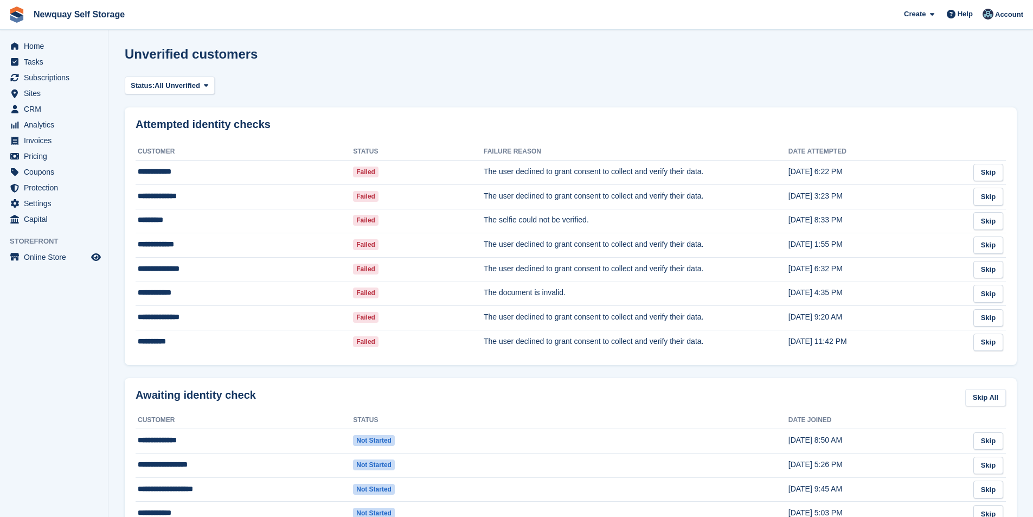
scroll to position [1138, 0]
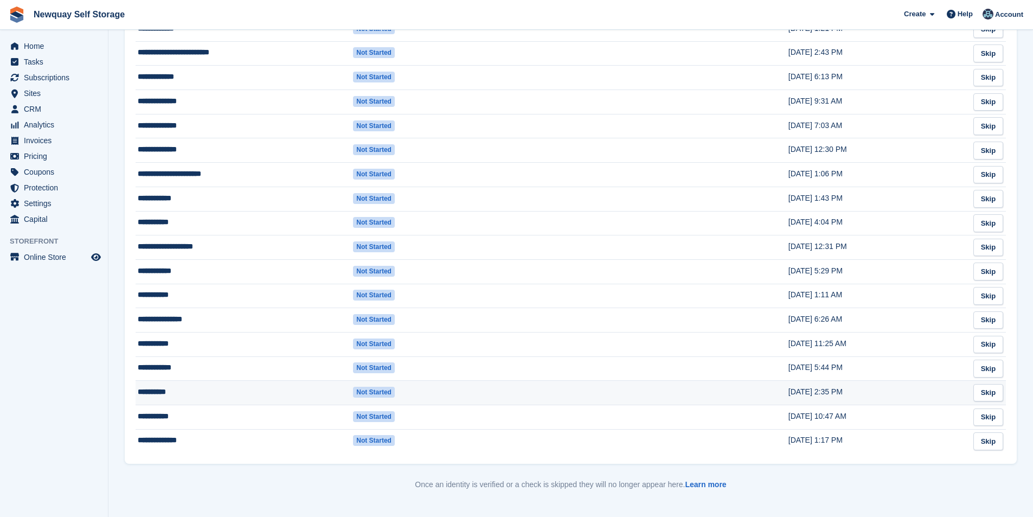
click at [163, 386] on td "**********" at bounding box center [243, 392] width 217 height 24
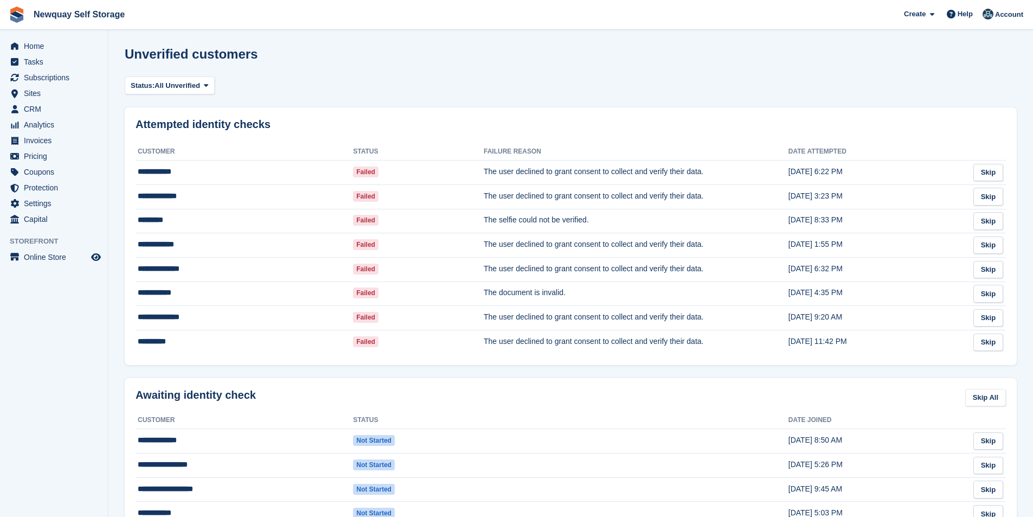
scroll to position [1138, 0]
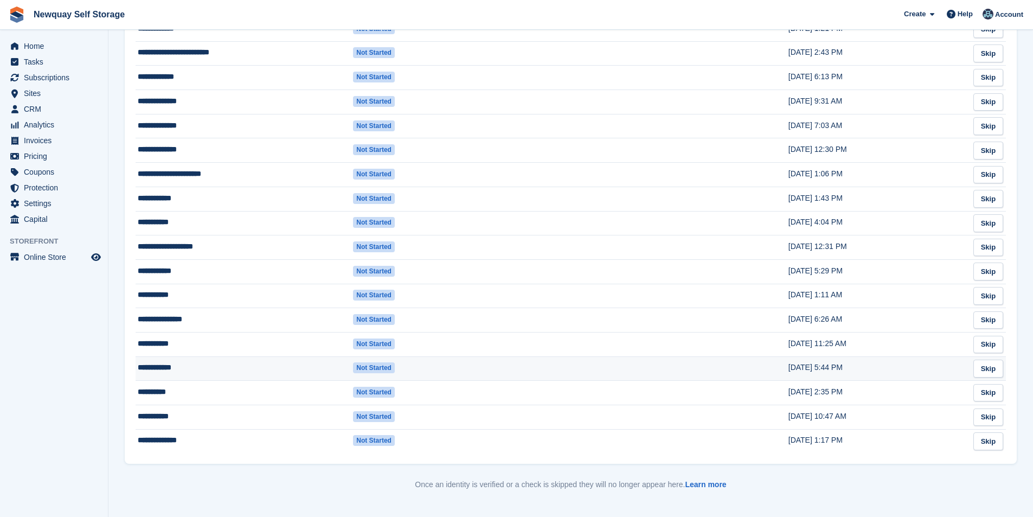
click at [174, 365] on td "**********" at bounding box center [243, 368] width 217 height 24
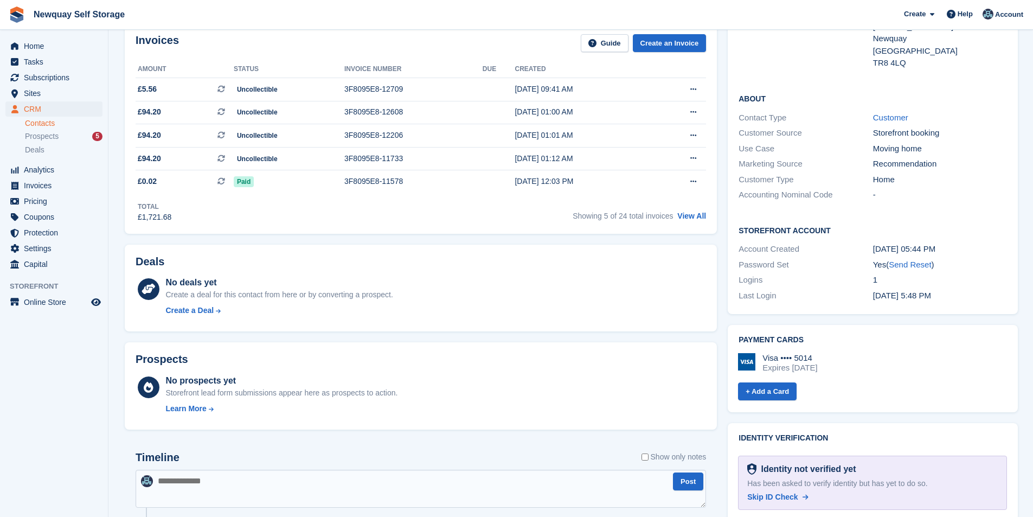
scroll to position [217, 0]
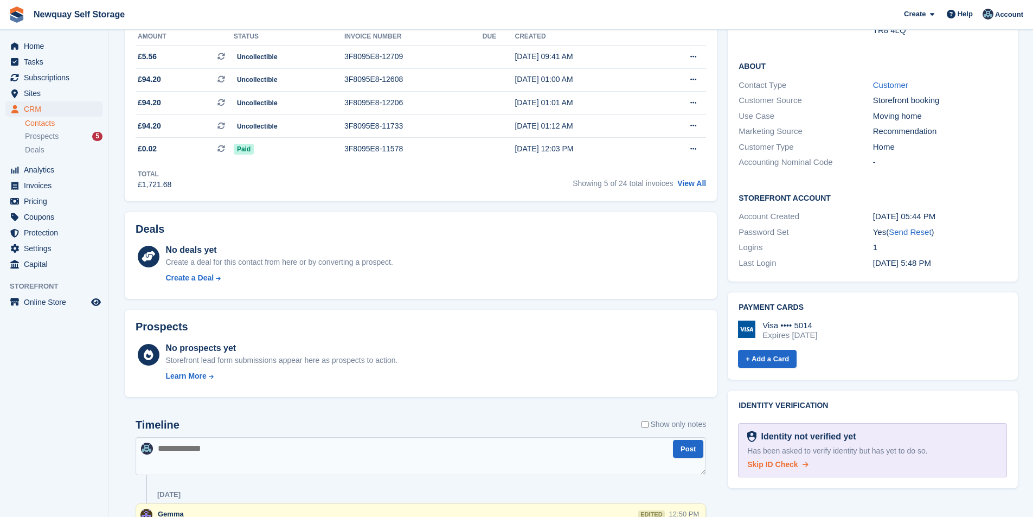
click at [783, 460] on span "Skip ID Check" at bounding box center [772, 464] width 50 height 9
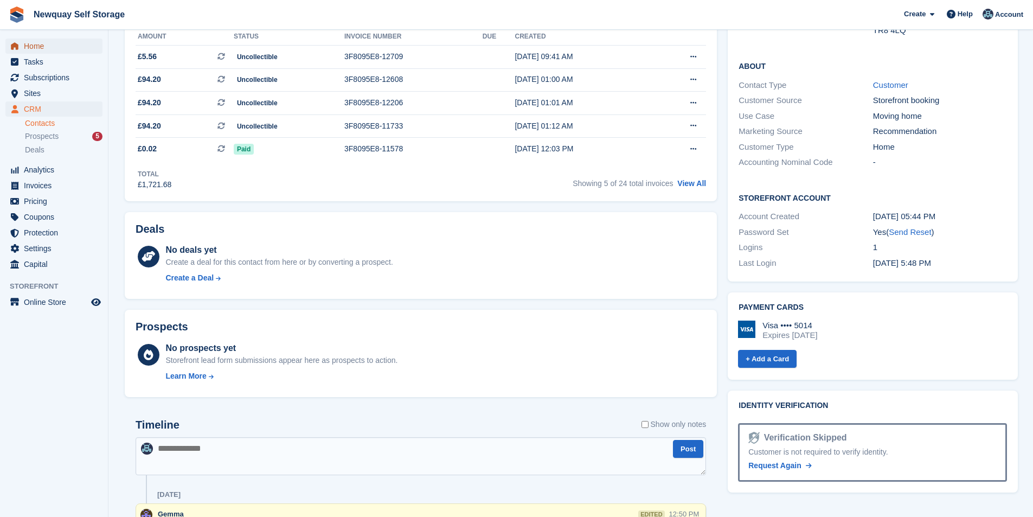
click at [41, 45] on span "Home" at bounding box center [56, 45] width 65 height 15
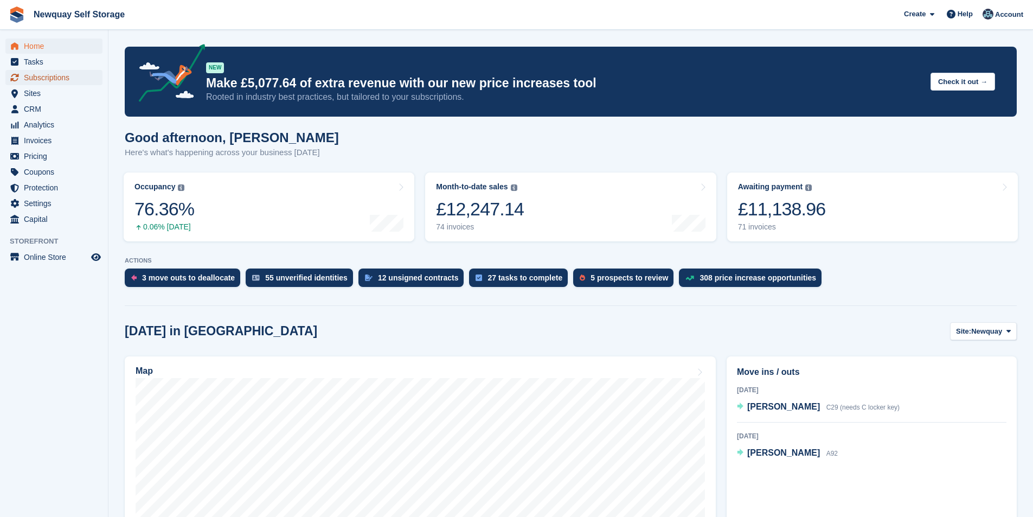
drag, startPoint x: 51, startPoint y: 74, endPoint x: 53, endPoint y: 80, distance: 6.9
click at [51, 73] on span "Subscriptions" at bounding box center [56, 77] width 65 height 15
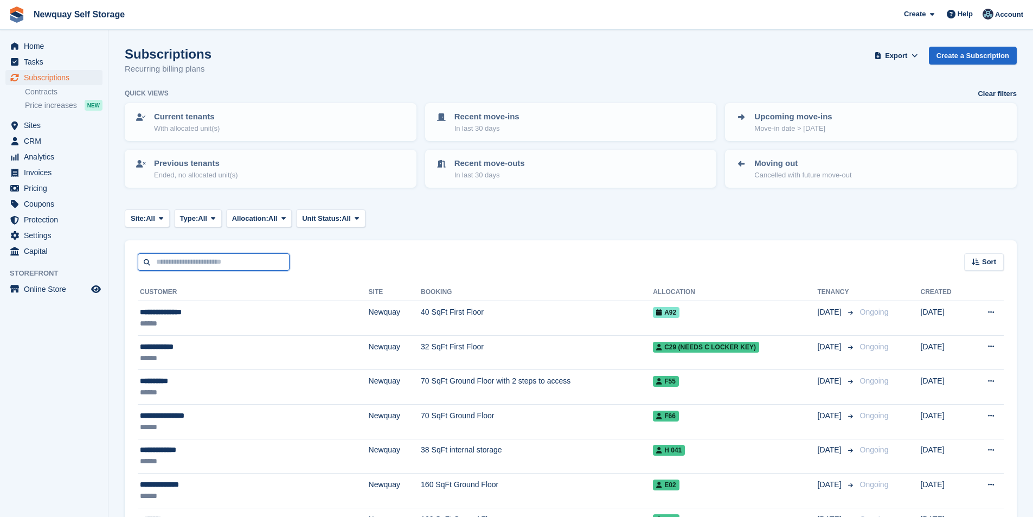
click at [201, 262] on input "text" at bounding box center [214, 262] width 152 height 18
type input "***"
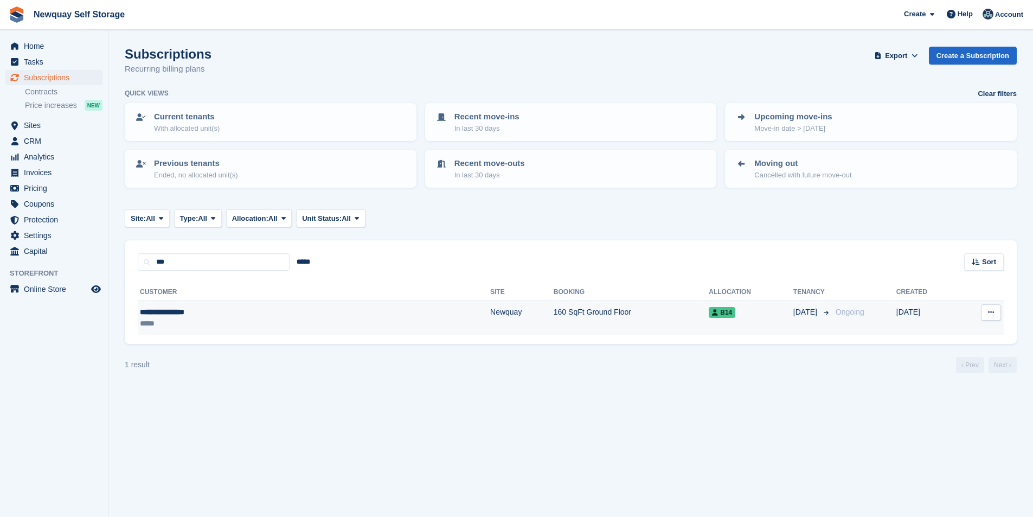
click at [185, 306] on div "**********" at bounding box center [227, 311] width 174 height 11
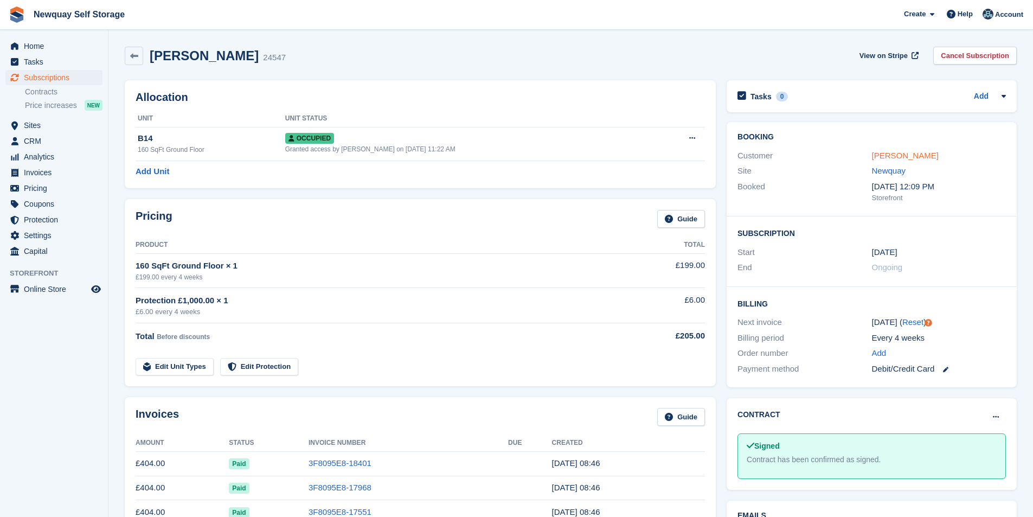
click at [915, 157] on link "Christopher Dods" at bounding box center [905, 155] width 67 height 9
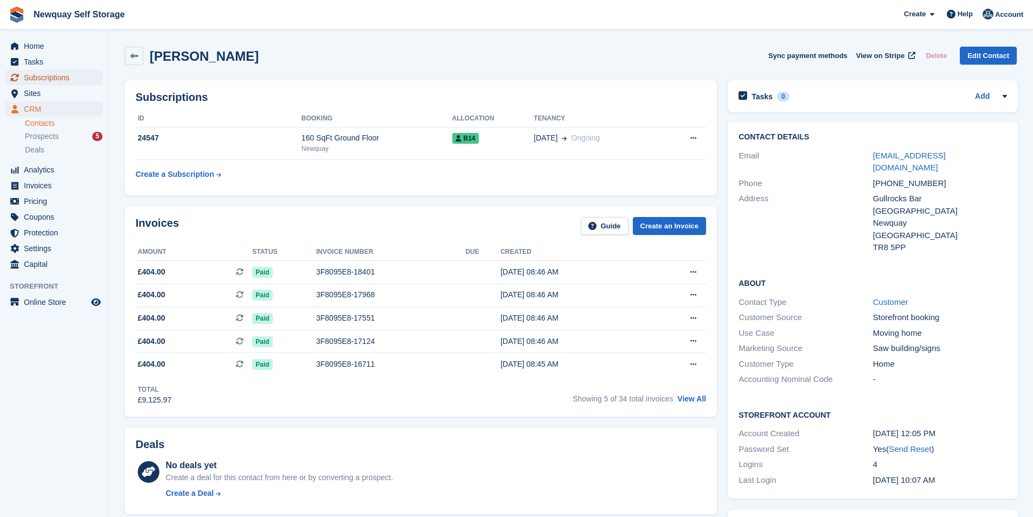
click at [55, 73] on span "Subscriptions" at bounding box center [56, 77] width 65 height 15
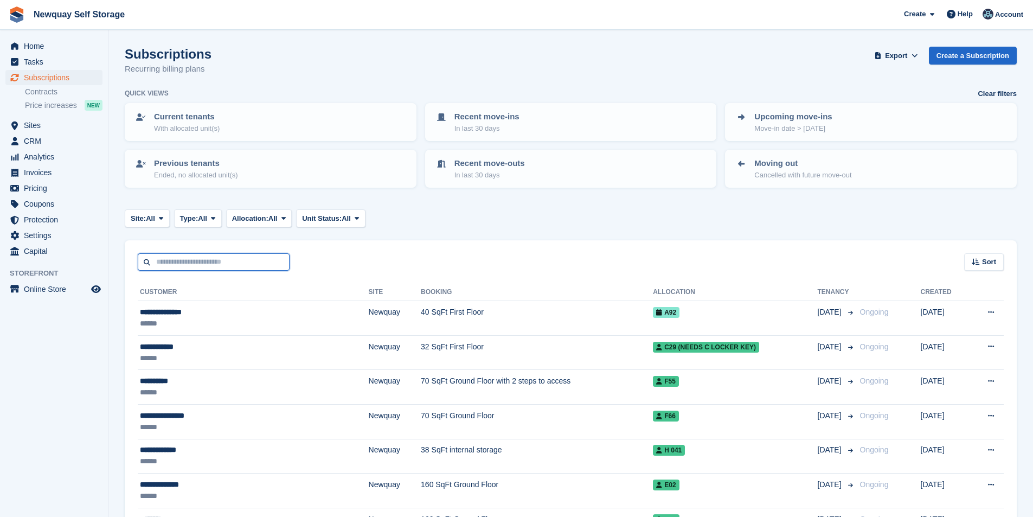
click at [195, 268] on input "text" at bounding box center [214, 262] width 152 height 18
type input "******"
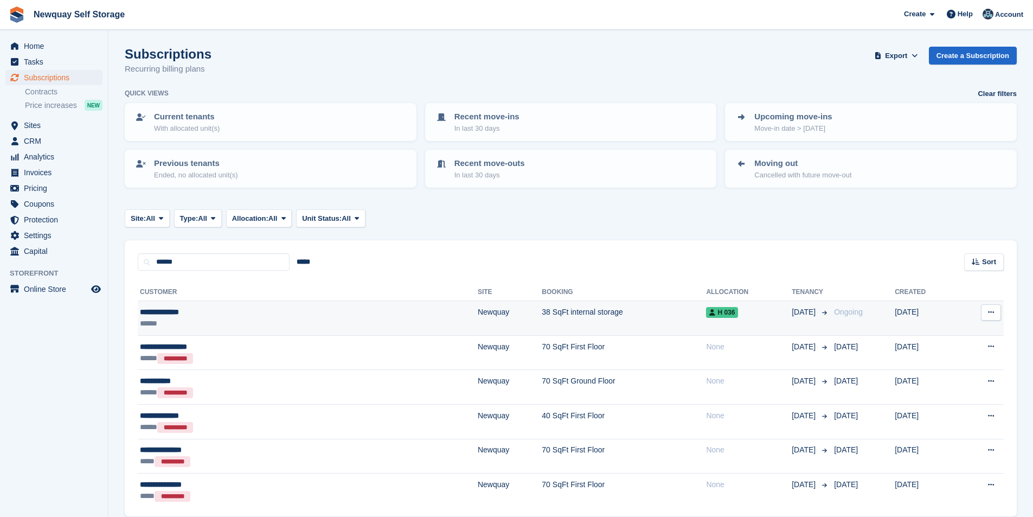
click at [171, 309] on div "**********" at bounding box center [222, 311] width 165 height 11
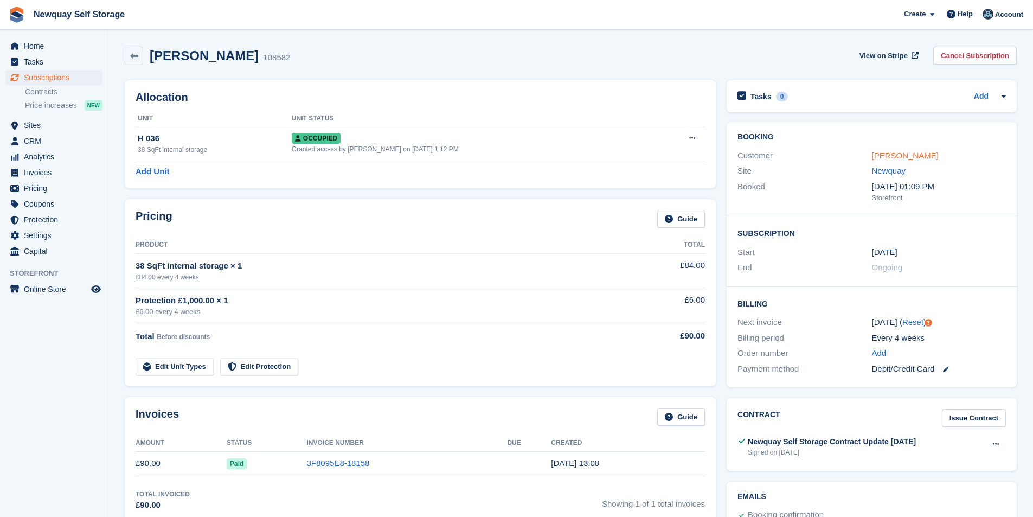
click at [914, 152] on link "Ruben Mitchell" at bounding box center [905, 155] width 67 height 9
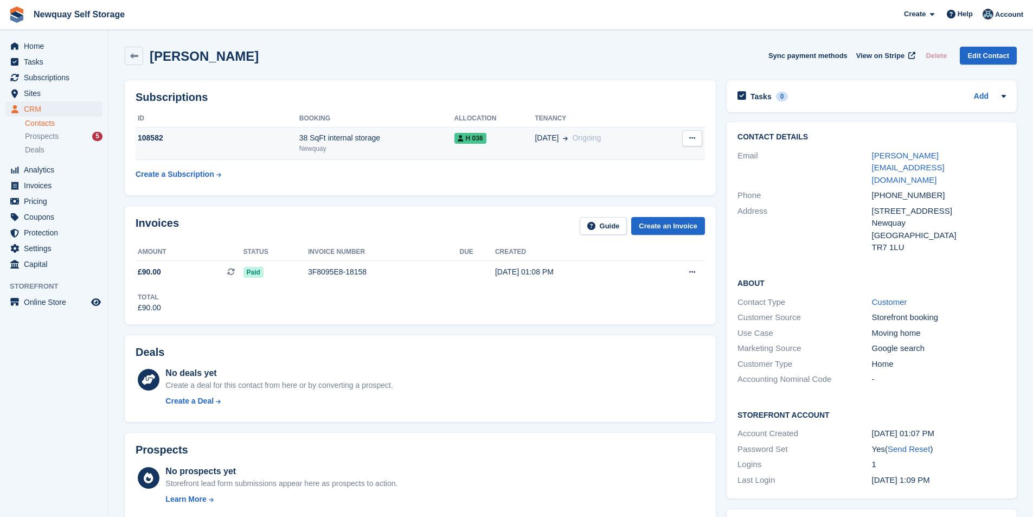
click at [694, 140] on icon at bounding box center [692, 137] width 6 height 7
click at [665, 153] on p "Cancel subscription" at bounding box center [650, 159] width 94 height 14
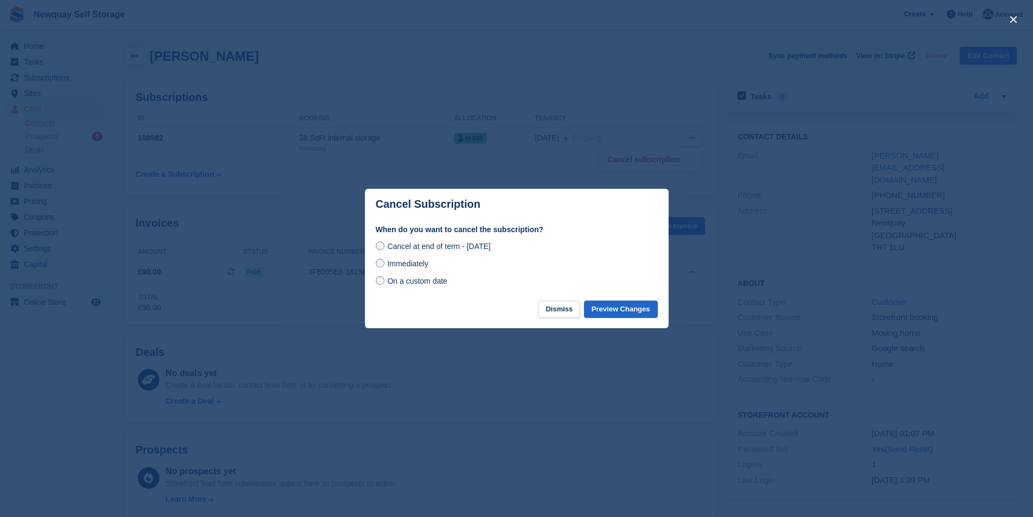
click at [384, 263] on label "Immediately" at bounding box center [402, 262] width 53 height 11
click at [643, 312] on button "Preview Changes" at bounding box center [621, 309] width 74 height 18
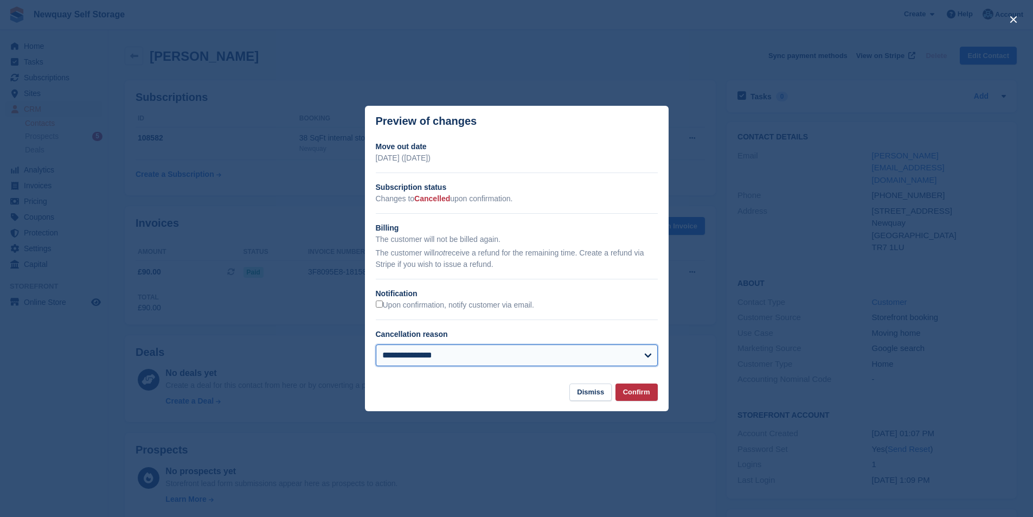
click at [615, 360] on select "**********" at bounding box center [517, 355] width 282 height 22
select select "**********"
click at [376, 345] on select "**********" at bounding box center [517, 355] width 282 height 22
click at [641, 395] on button "Confirm" at bounding box center [636, 392] width 42 height 18
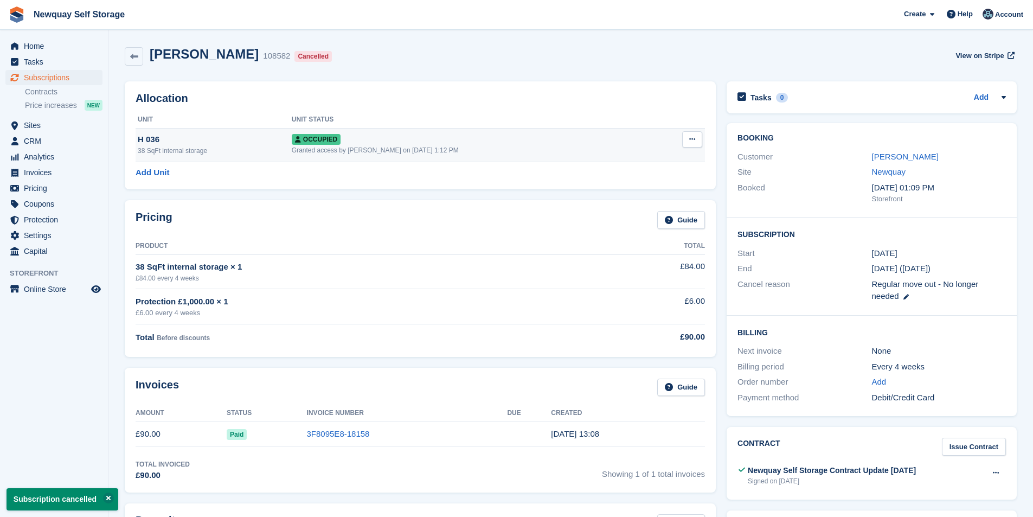
click at [700, 141] on button at bounding box center [692, 139] width 20 height 16
click at [649, 196] on p "Deallocate" at bounding box center [650, 198] width 94 height 14
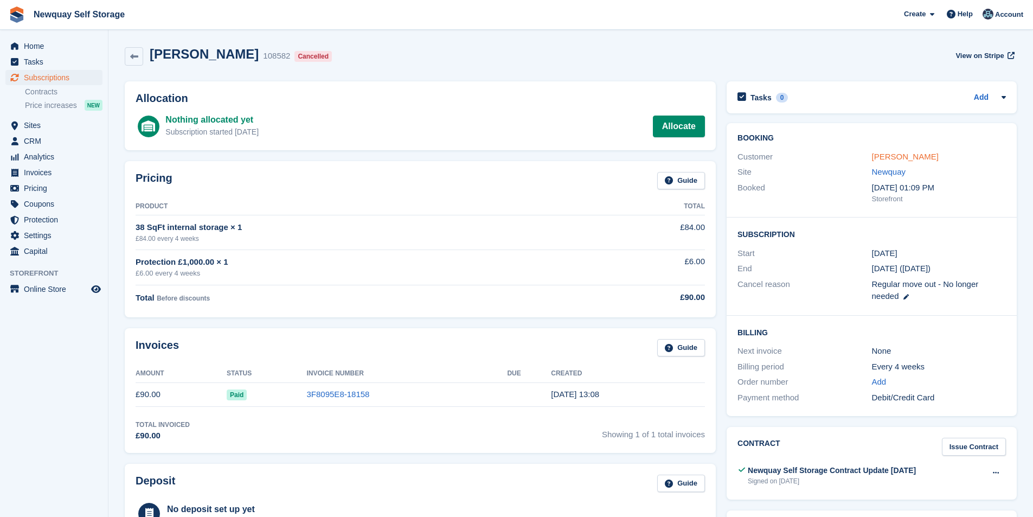
click at [896, 157] on link "Ruben Mitchell" at bounding box center [905, 156] width 67 height 9
select select "**********"
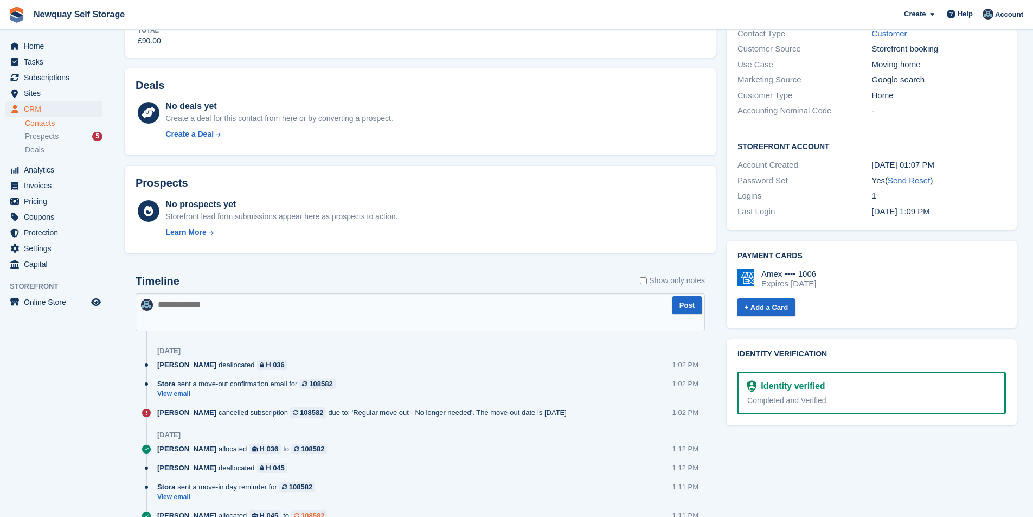
scroll to position [379, 0]
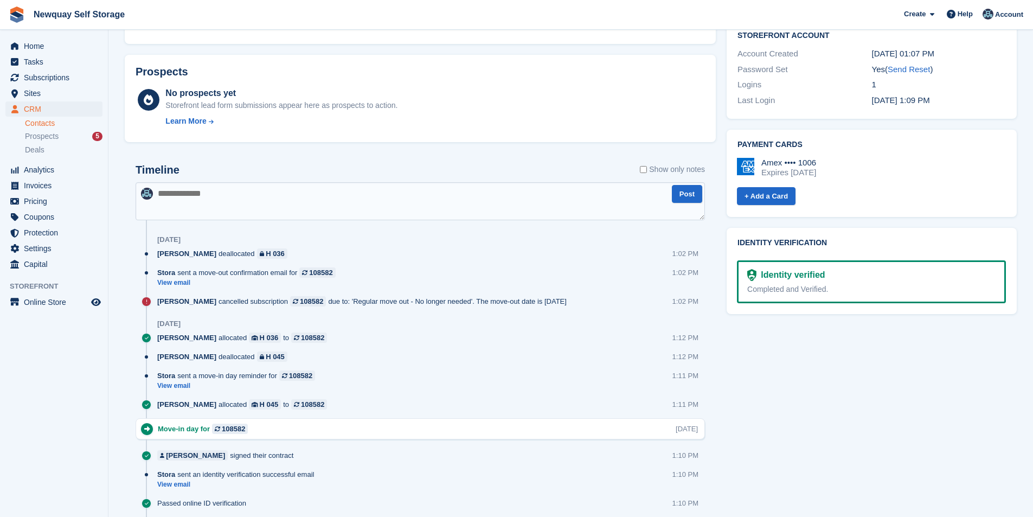
click at [220, 209] on textarea at bounding box center [419, 201] width 569 height 38
type textarea "*"
type textarea "**********"
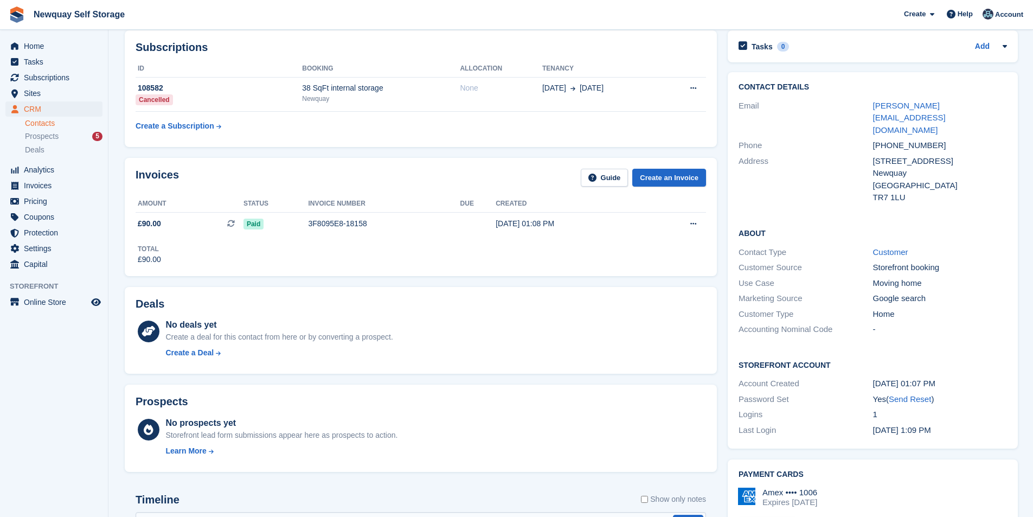
scroll to position [0, 0]
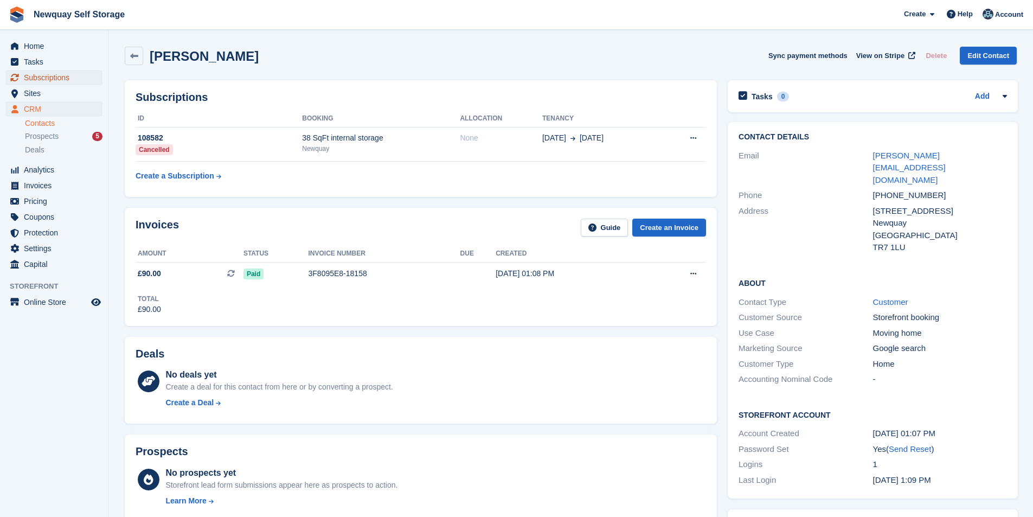
click at [56, 76] on span "Subscriptions" at bounding box center [56, 77] width 65 height 15
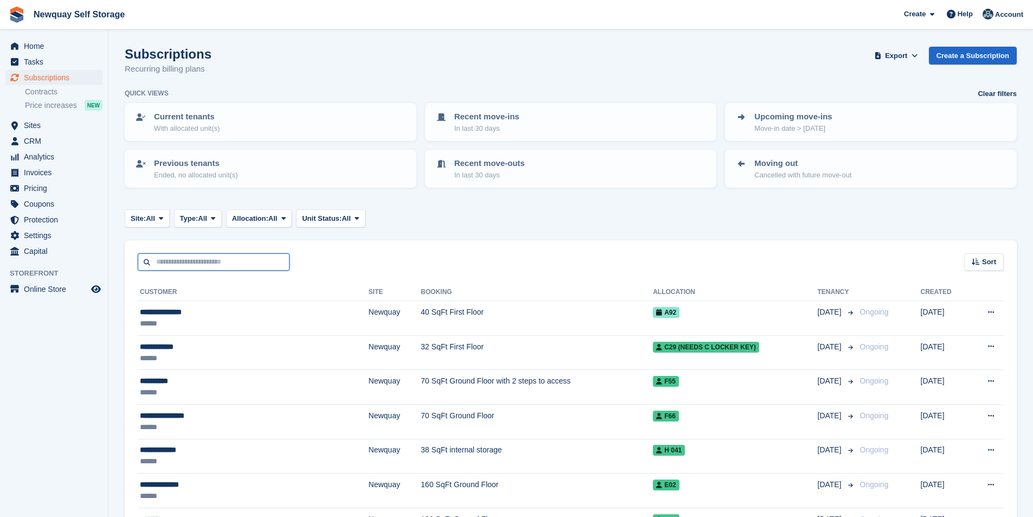
click at [183, 263] on input "text" at bounding box center [214, 262] width 152 height 18
type input "******"
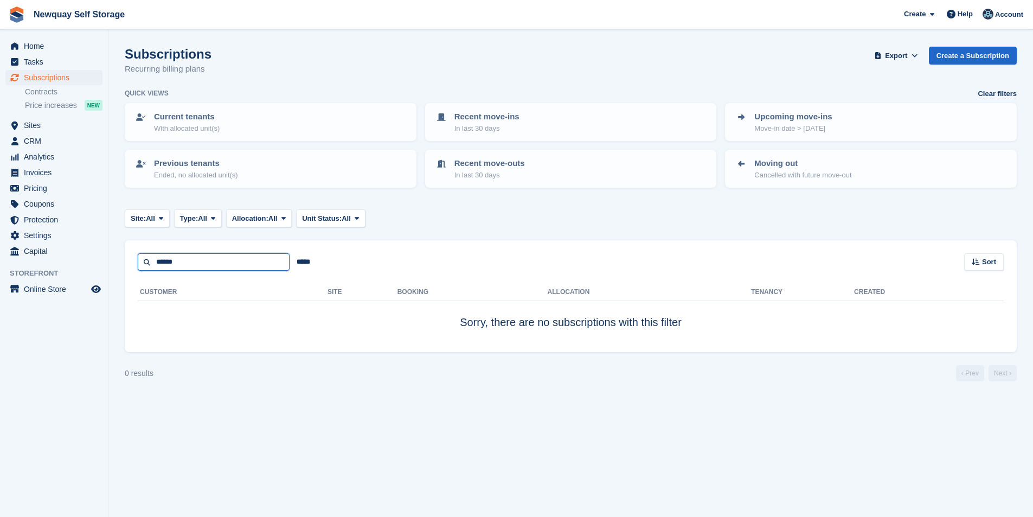
click at [183, 263] on input "******" at bounding box center [214, 262] width 152 height 18
type input "*****"
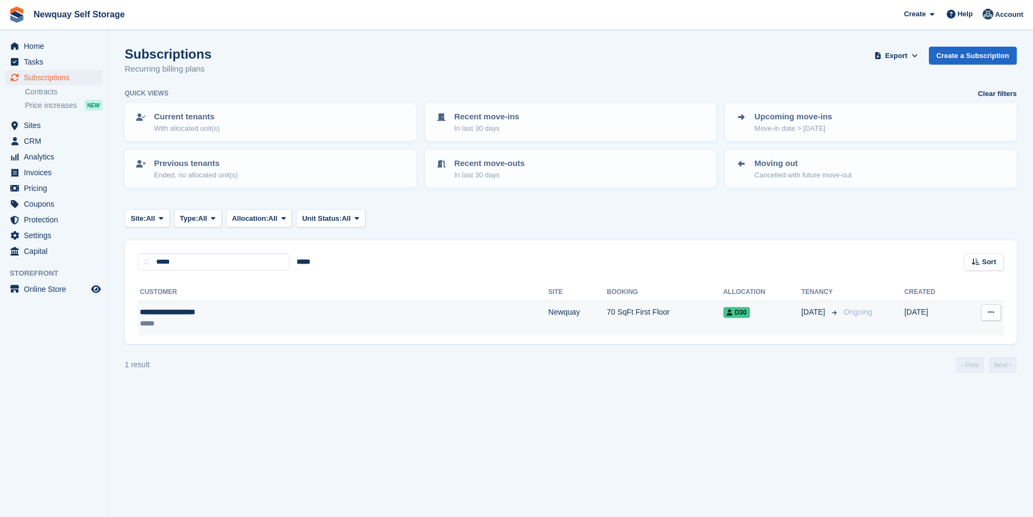
click at [189, 307] on div "**********" at bounding box center [250, 311] width 220 height 11
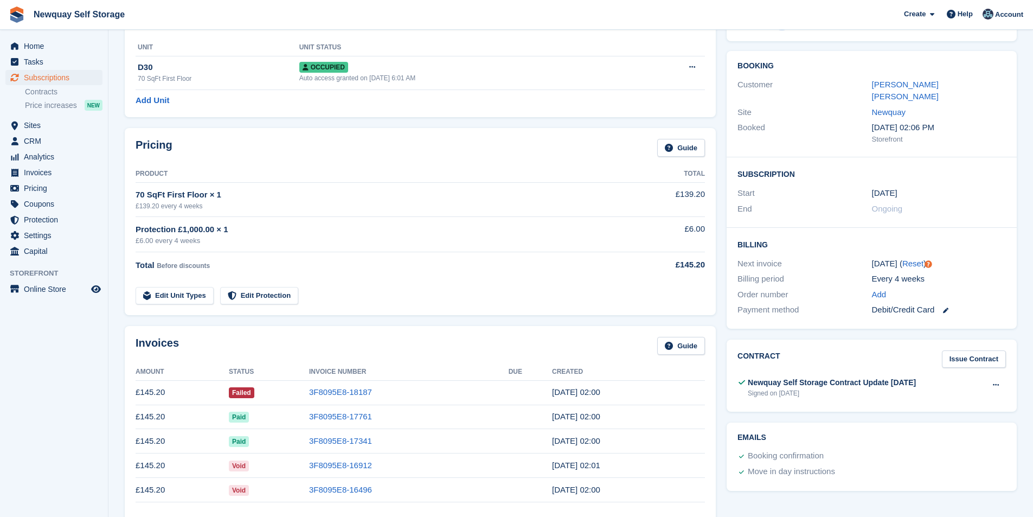
scroll to position [108, 0]
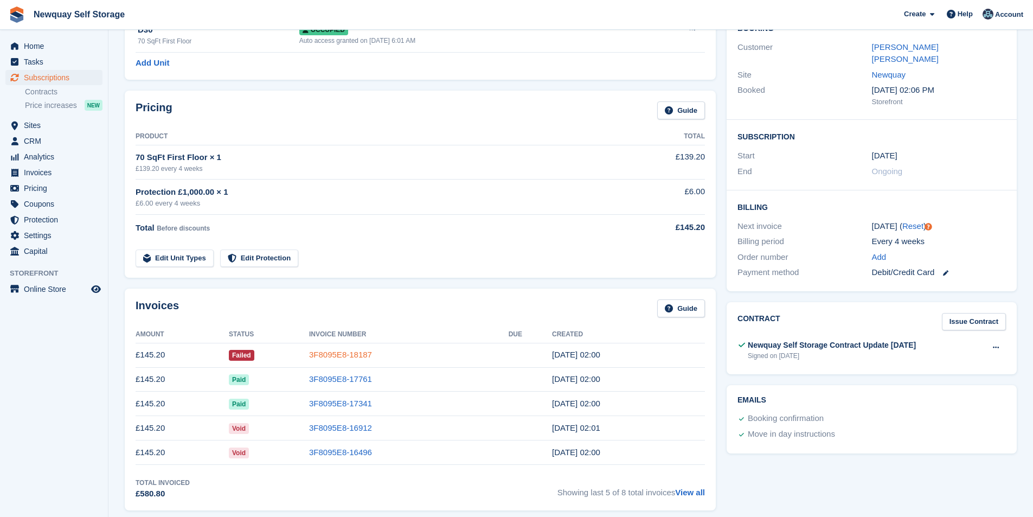
click at [353, 351] on link "3F8095E8-18187" at bounding box center [340, 354] width 63 height 9
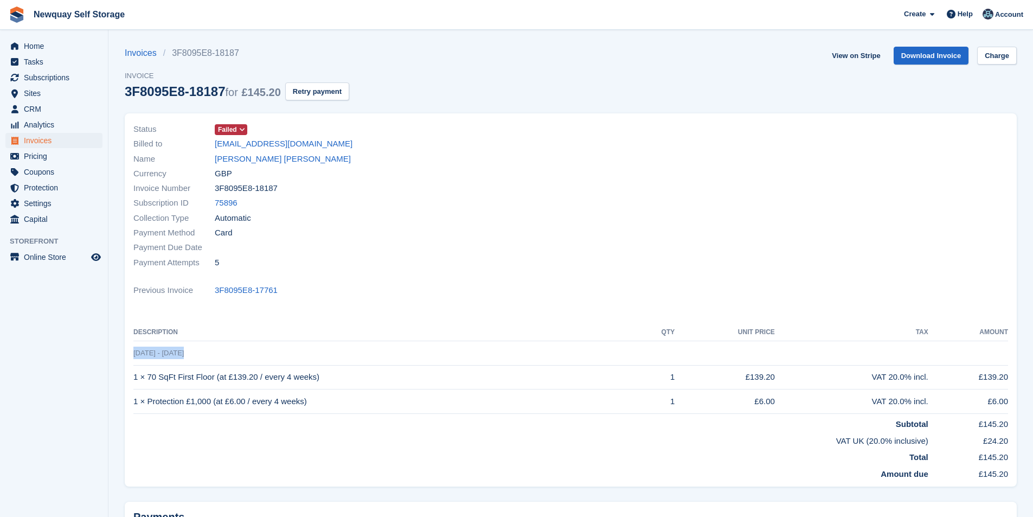
drag, startPoint x: 186, startPoint y: 351, endPoint x: 167, endPoint y: 352, distance: 18.5
click at [134, 356] on td "20 Sep - 18 Oct" at bounding box center [570, 352] width 874 height 24
copy span "20 Sep - 18 Oct"
click at [425, 287] on div "Previous Invoice 3F8095E8-17761" at bounding box center [570, 289] width 874 height 15
click at [869, 54] on link "View on Stripe" at bounding box center [855, 56] width 57 height 18
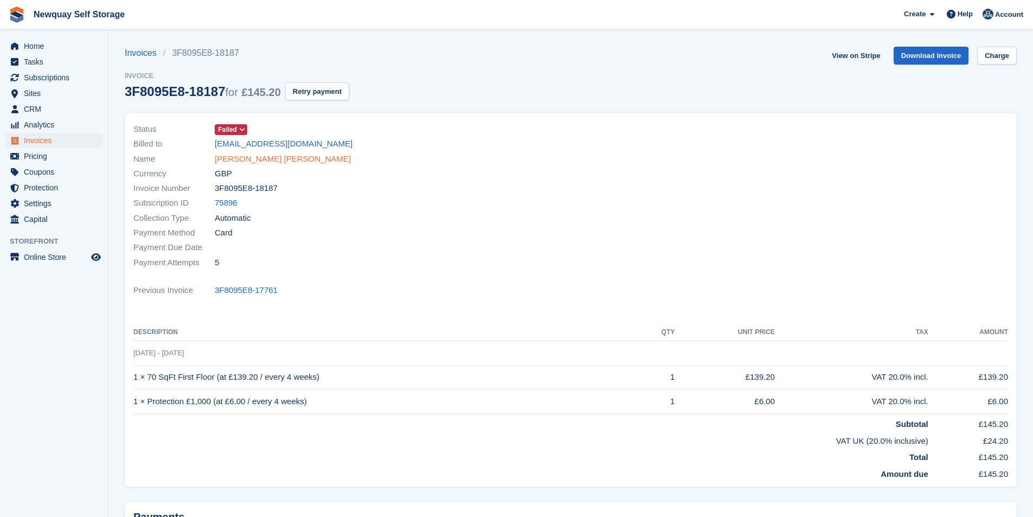
click at [285, 159] on link "Petra Linda Reynolds" at bounding box center [283, 159] width 136 height 12
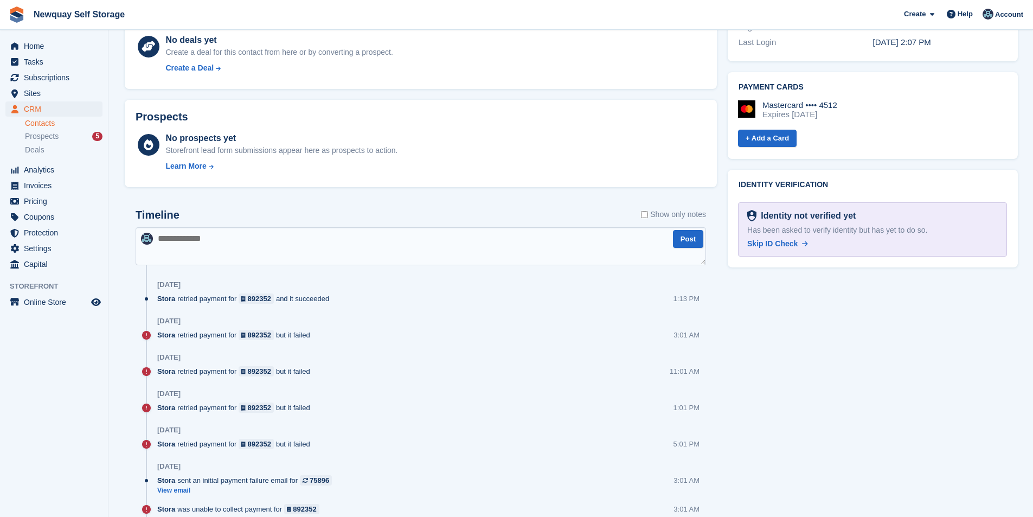
scroll to position [325, 0]
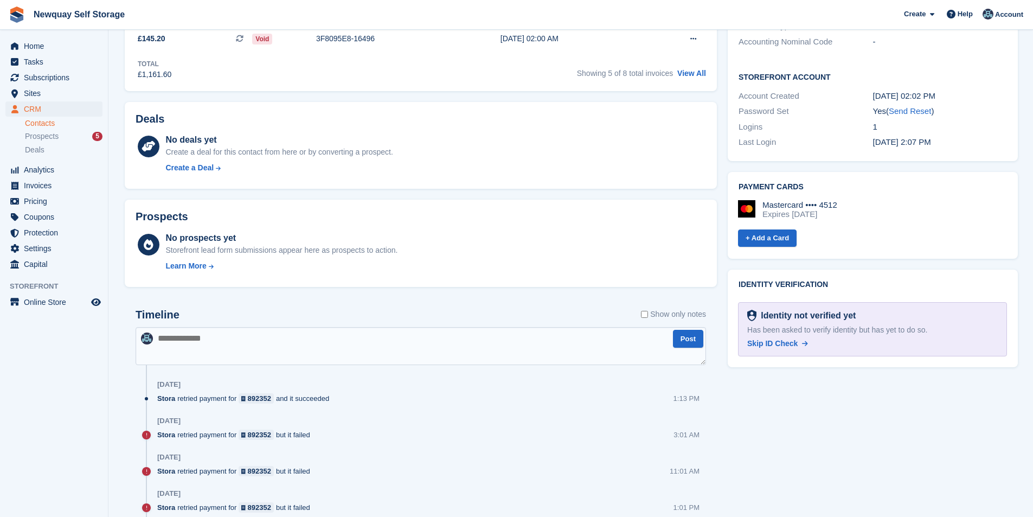
click at [318, 340] on textarea at bounding box center [420, 346] width 570 height 38
type textarea "**********"
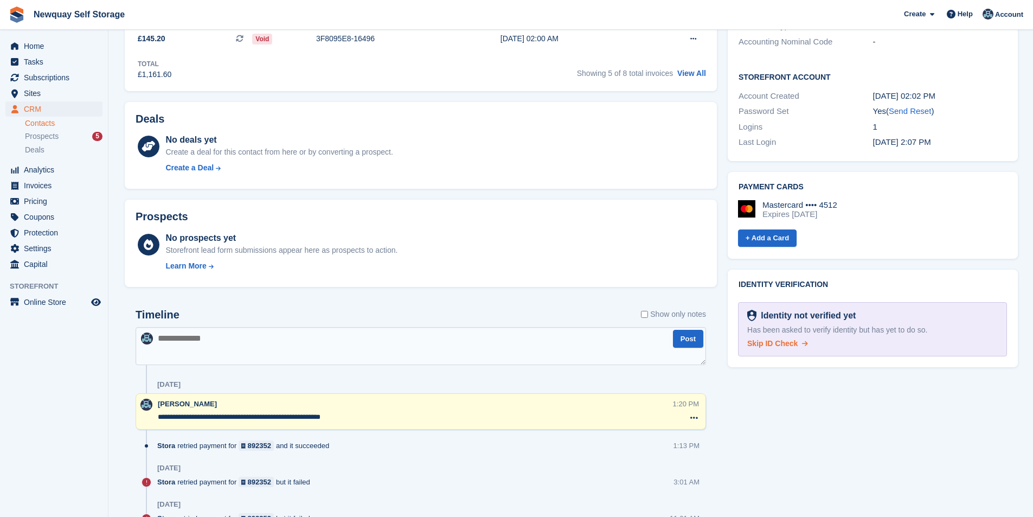
click at [790, 339] on span "Skip ID Check" at bounding box center [772, 343] width 50 height 9
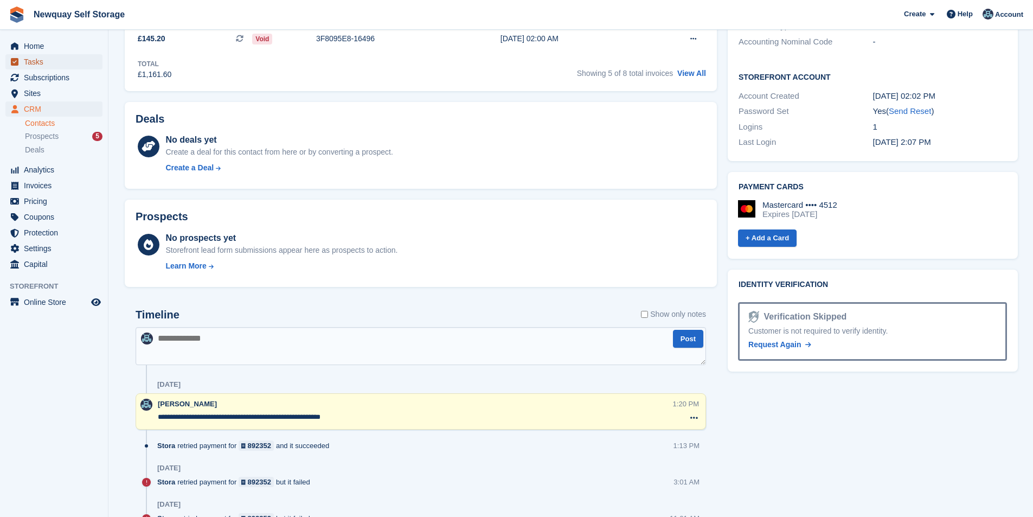
click at [48, 56] on span "Tasks" at bounding box center [56, 61] width 65 height 15
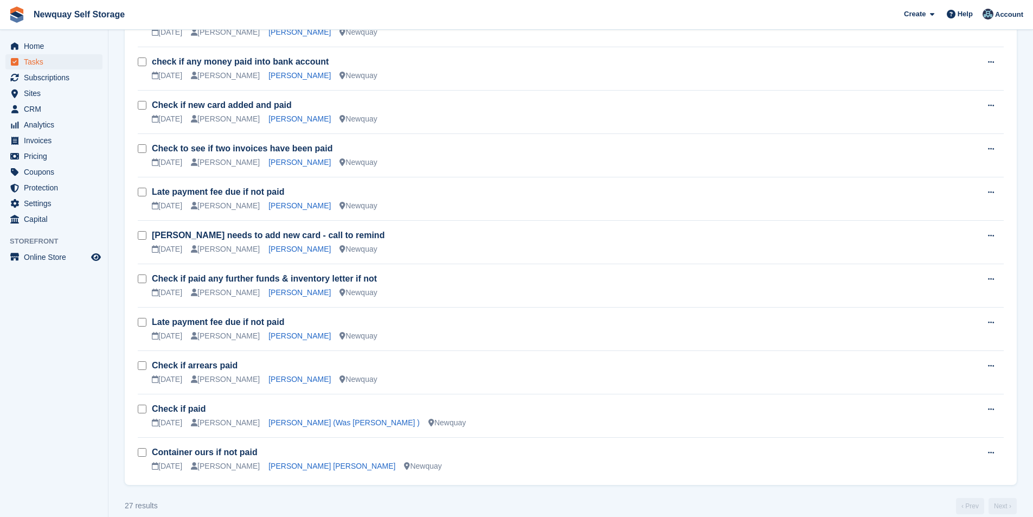
scroll to position [857, 0]
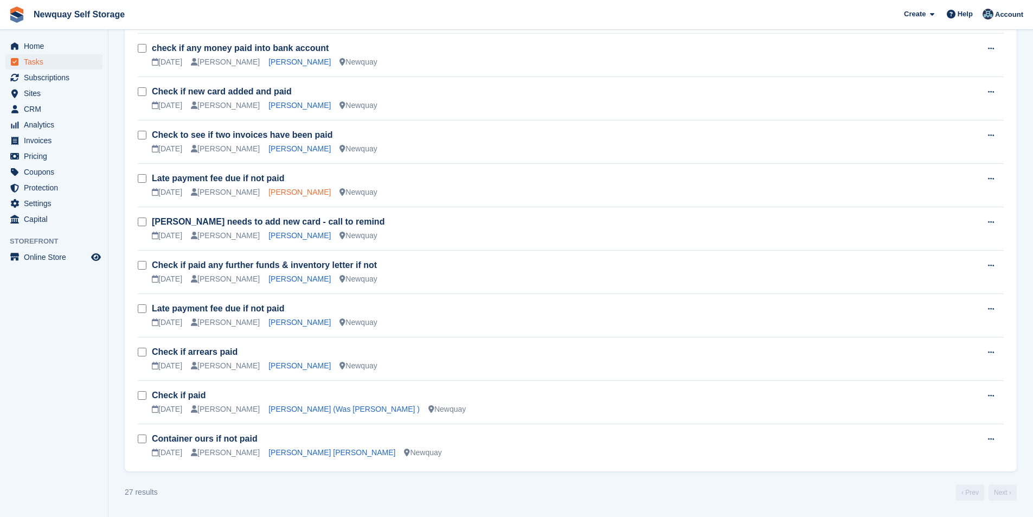
click at [289, 193] on link "Danel Stuart Parmenter" at bounding box center [299, 192] width 62 height 9
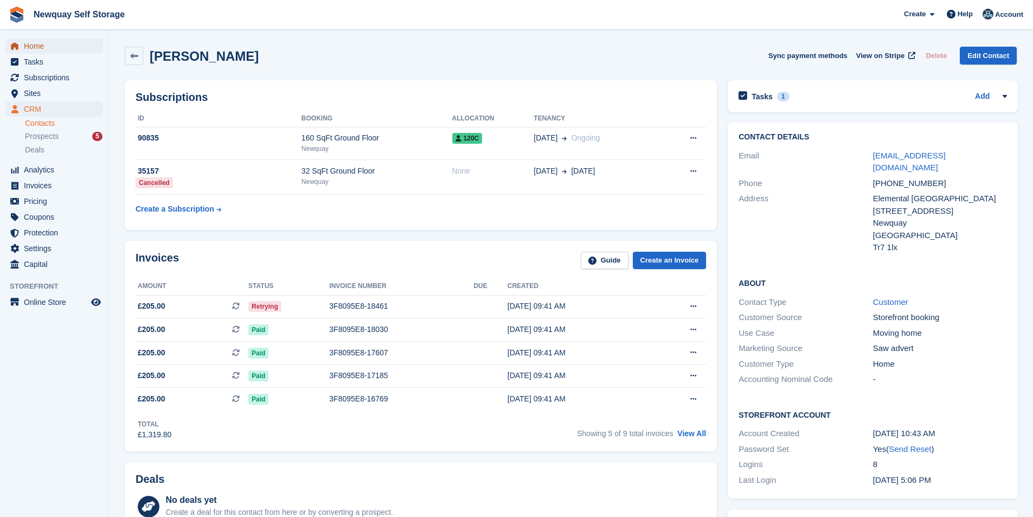
click at [25, 48] on span "Home" at bounding box center [56, 45] width 65 height 15
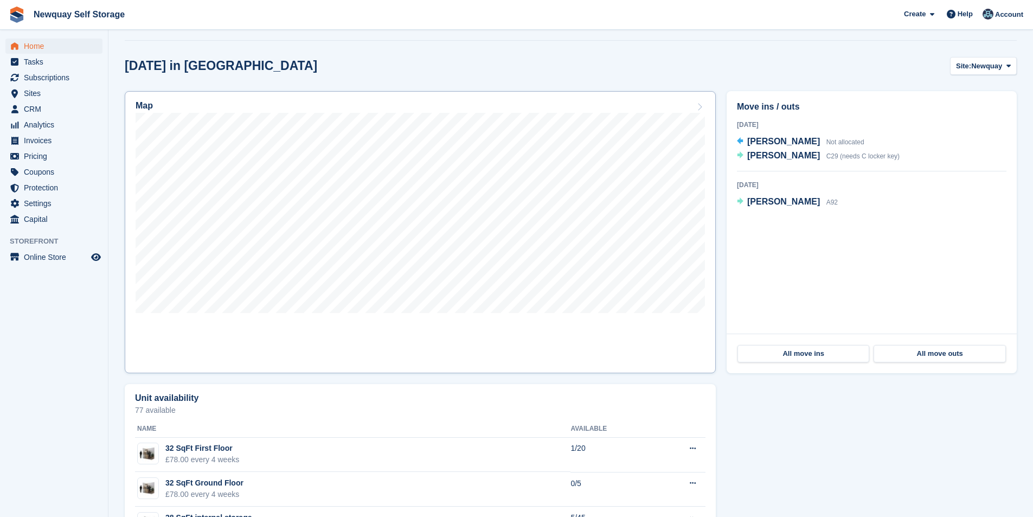
scroll to position [163, 0]
